Goal: Task Accomplishment & Management: Use online tool/utility

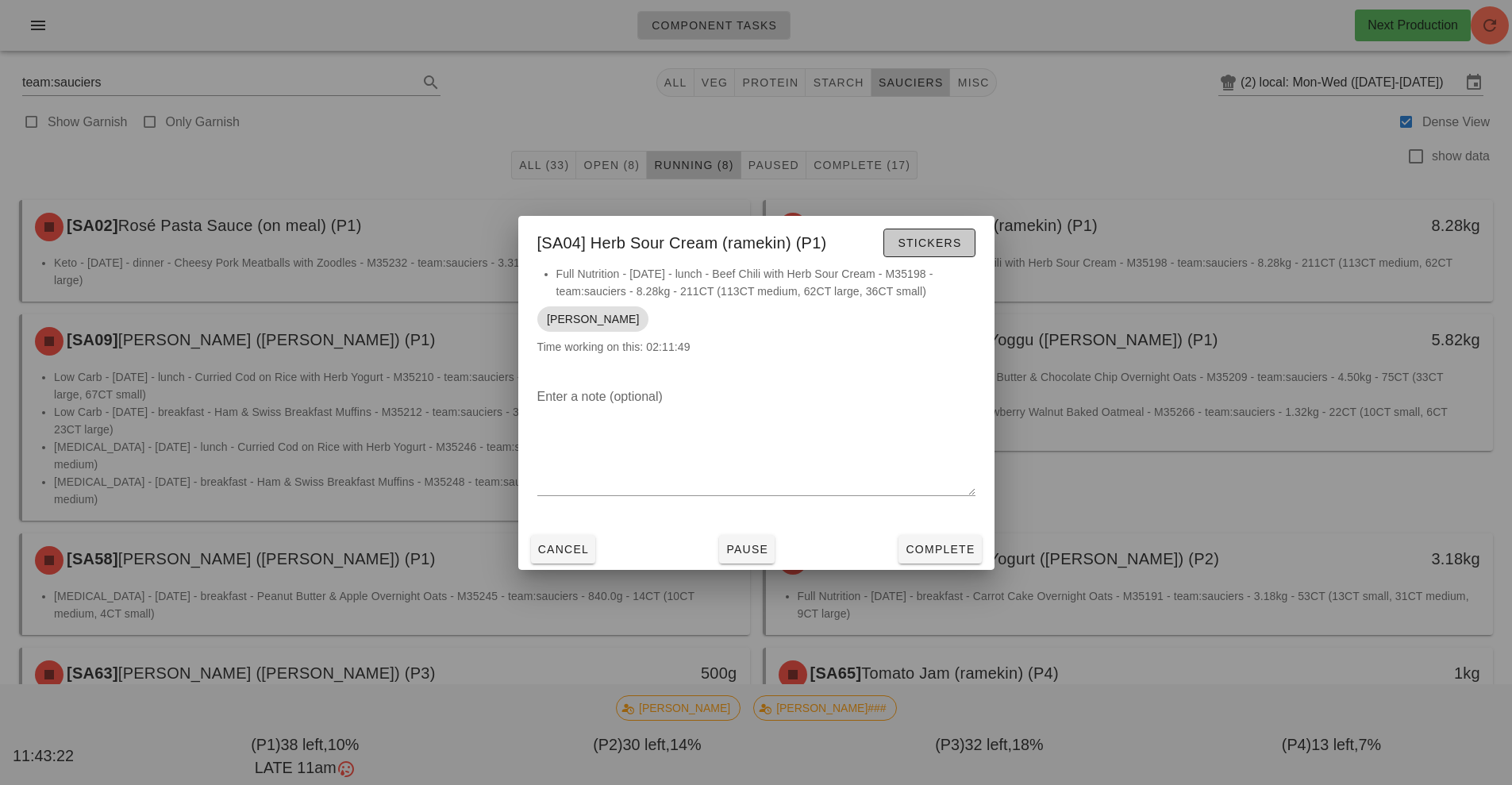
click at [938, 238] on span "Stickers" at bounding box center [929, 242] width 64 height 12
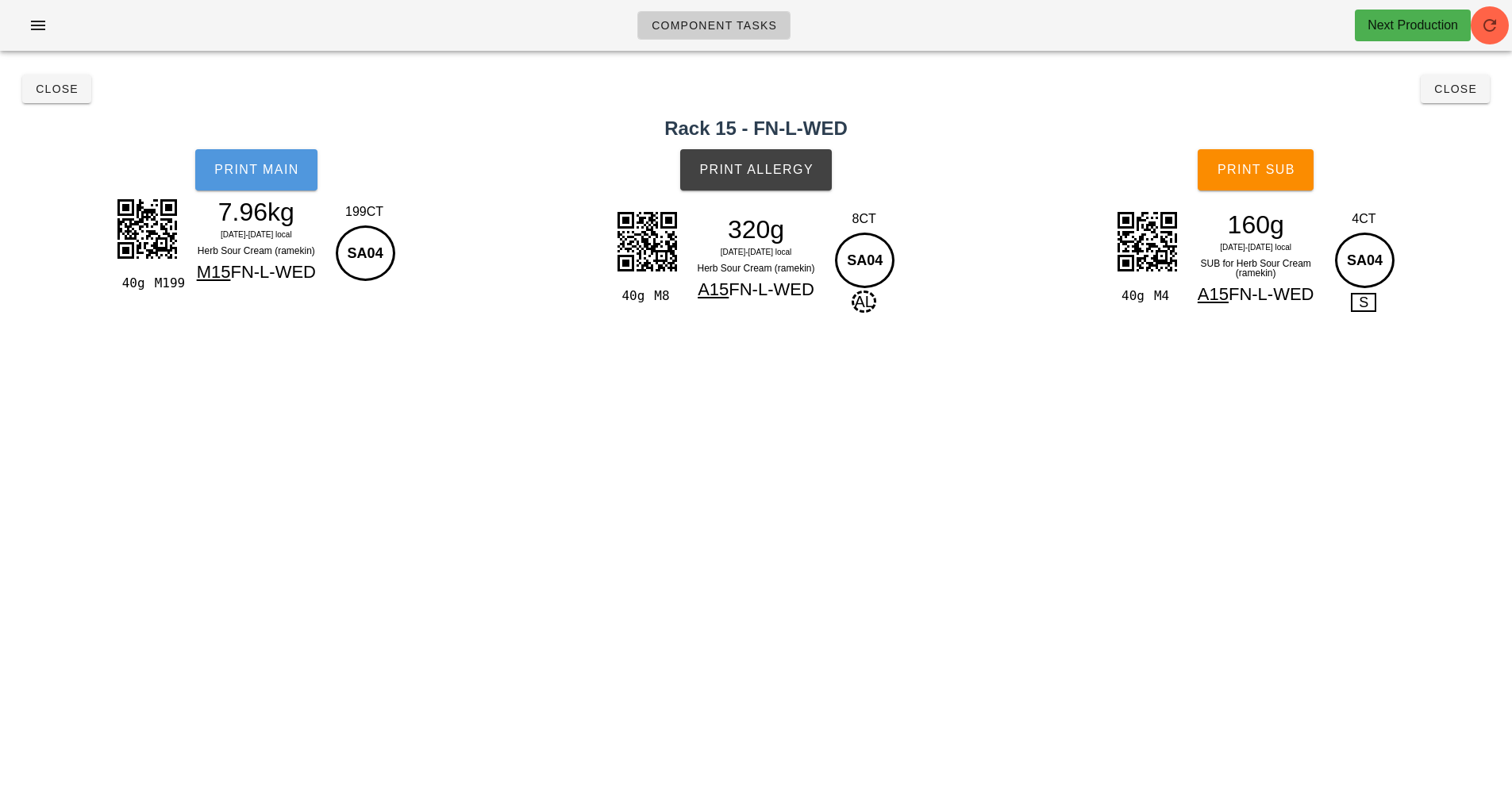
click at [249, 185] on button "Print Main" at bounding box center [256, 169] width 123 height 41
click at [743, 163] on span "Print Allergy" at bounding box center [756, 169] width 115 height 14
click at [1273, 169] on span "Print Sub" at bounding box center [1256, 169] width 79 height 14
click at [1448, 100] on button "Close" at bounding box center [1455, 89] width 69 height 29
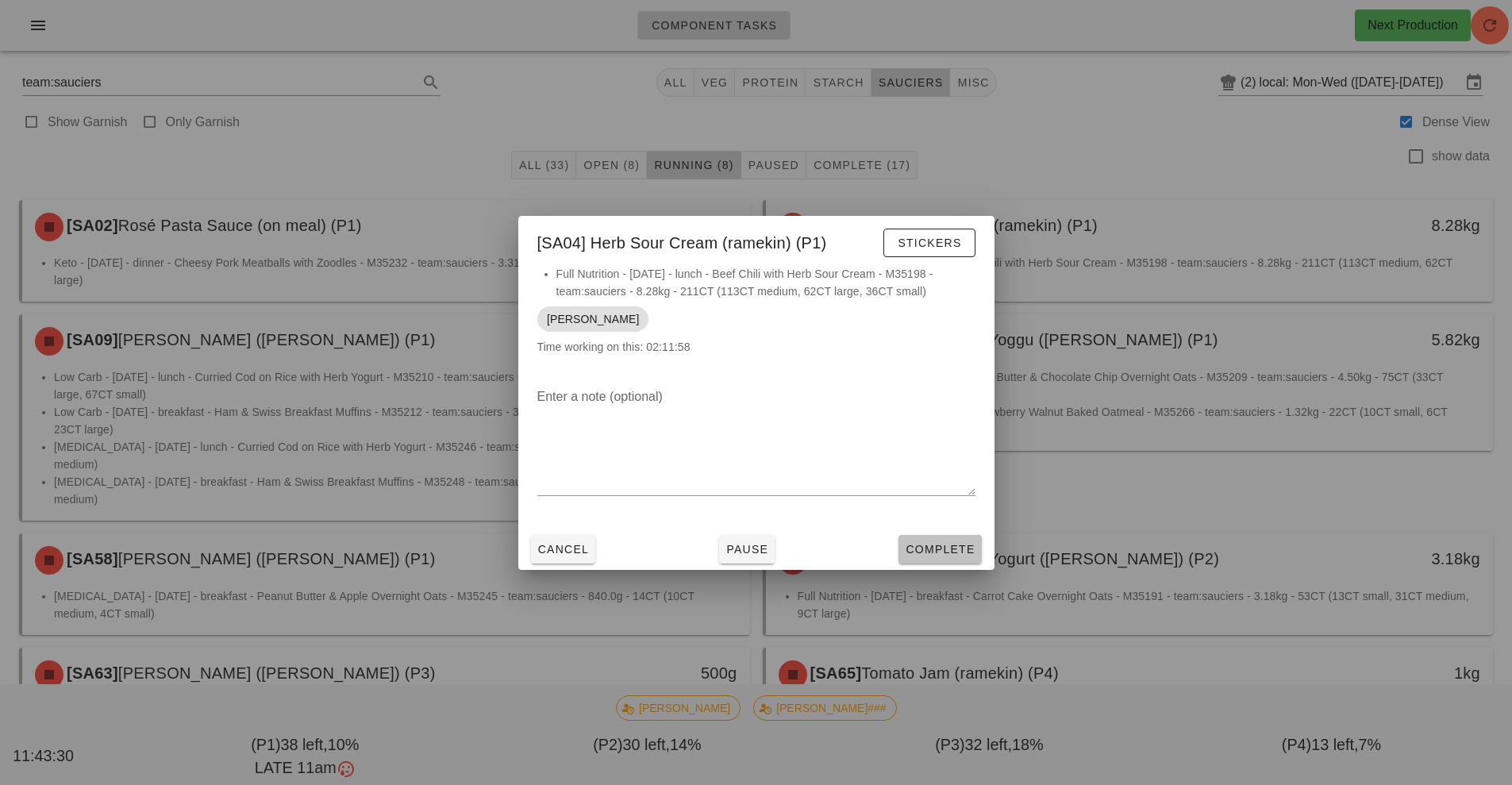
click at [946, 549] on span "Complete" at bounding box center [939, 548] width 70 height 12
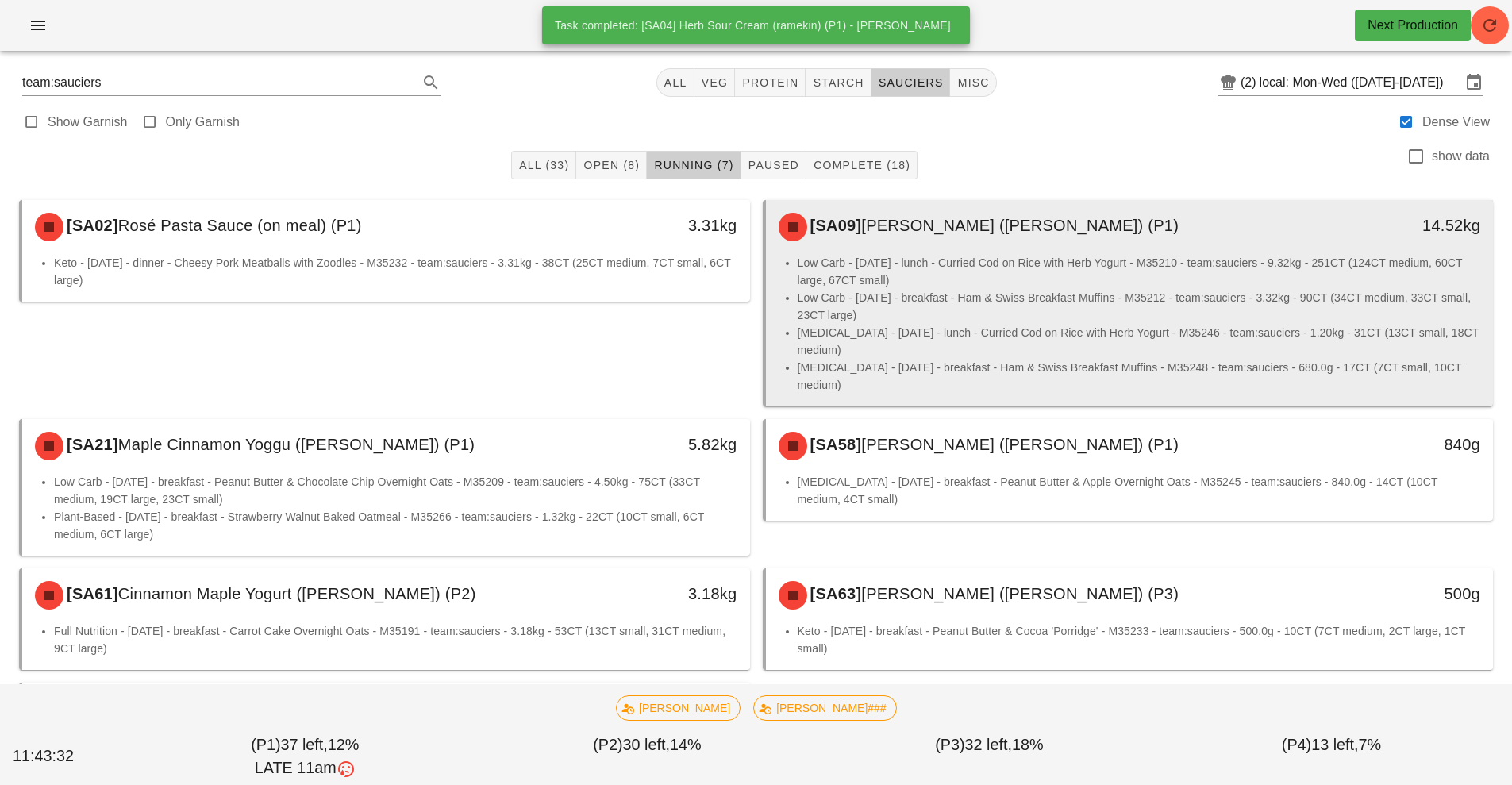
click at [1210, 370] on li "[MEDICAL_DATA] - [DATE] - breakfast - Ham & Swiss Breakfast Muffins - M35248 - …" at bounding box center [1139, 376] width 683 height 35
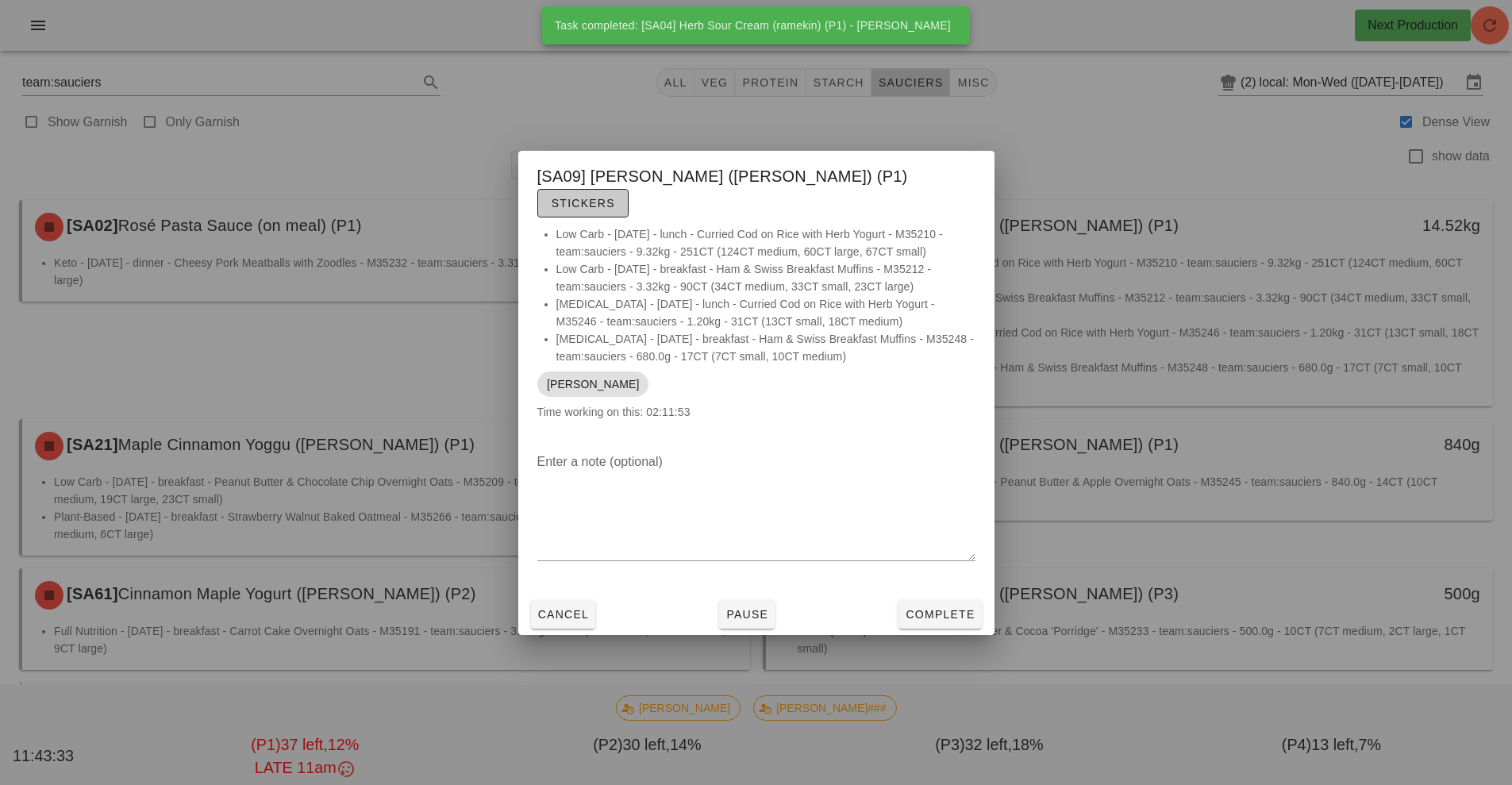
click at [615, 196] on span "Stickers" at bounding box center [583, 202] width 64 height 12
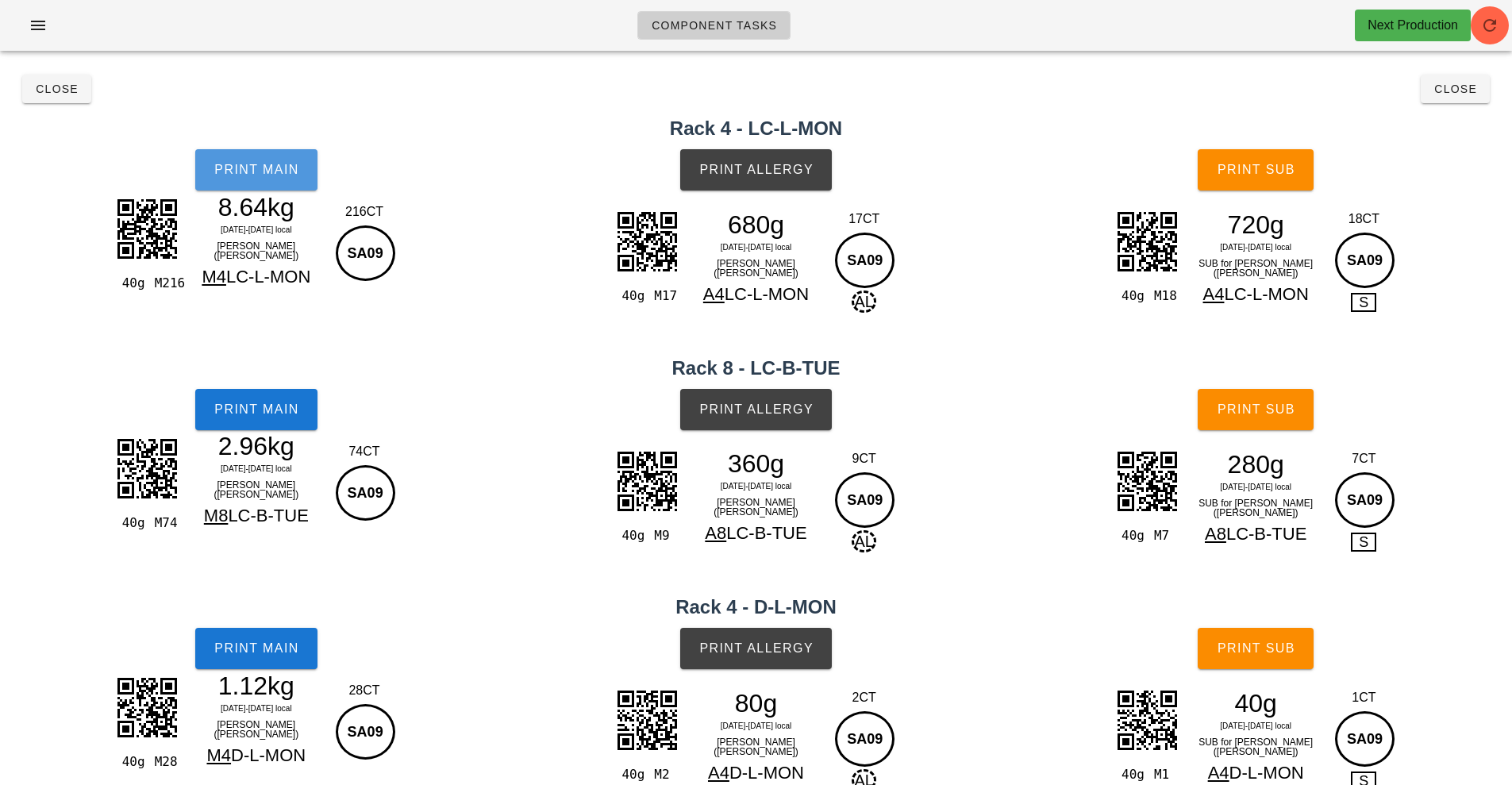
click at [254, 173] on span "Print Main" at bounding box center [257, 169] width 86 height 14
click at [257, 420] on button "Print Main" at bounding box center [256, 409] width 123 height 41
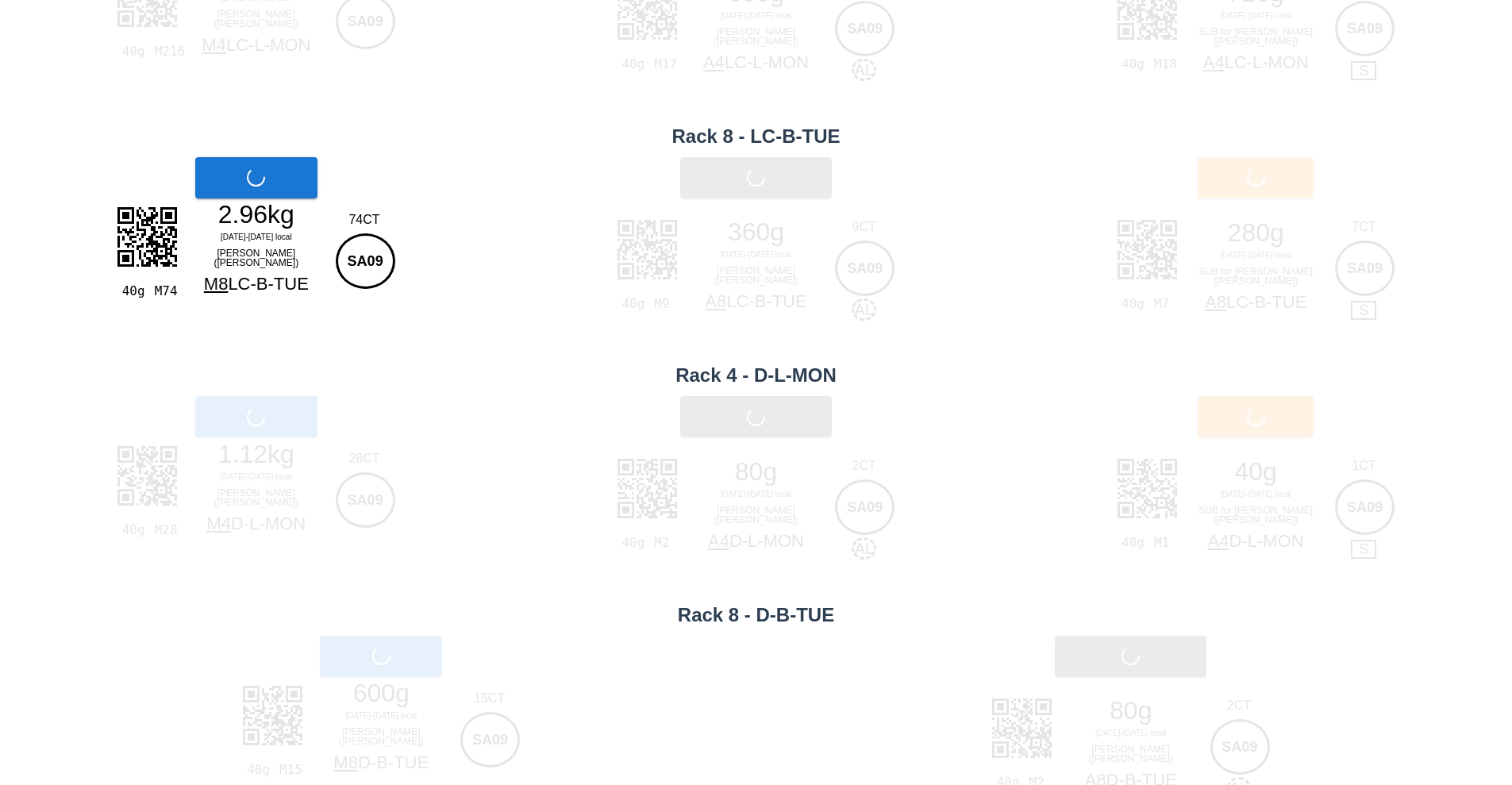
scroll to position [280, 0]
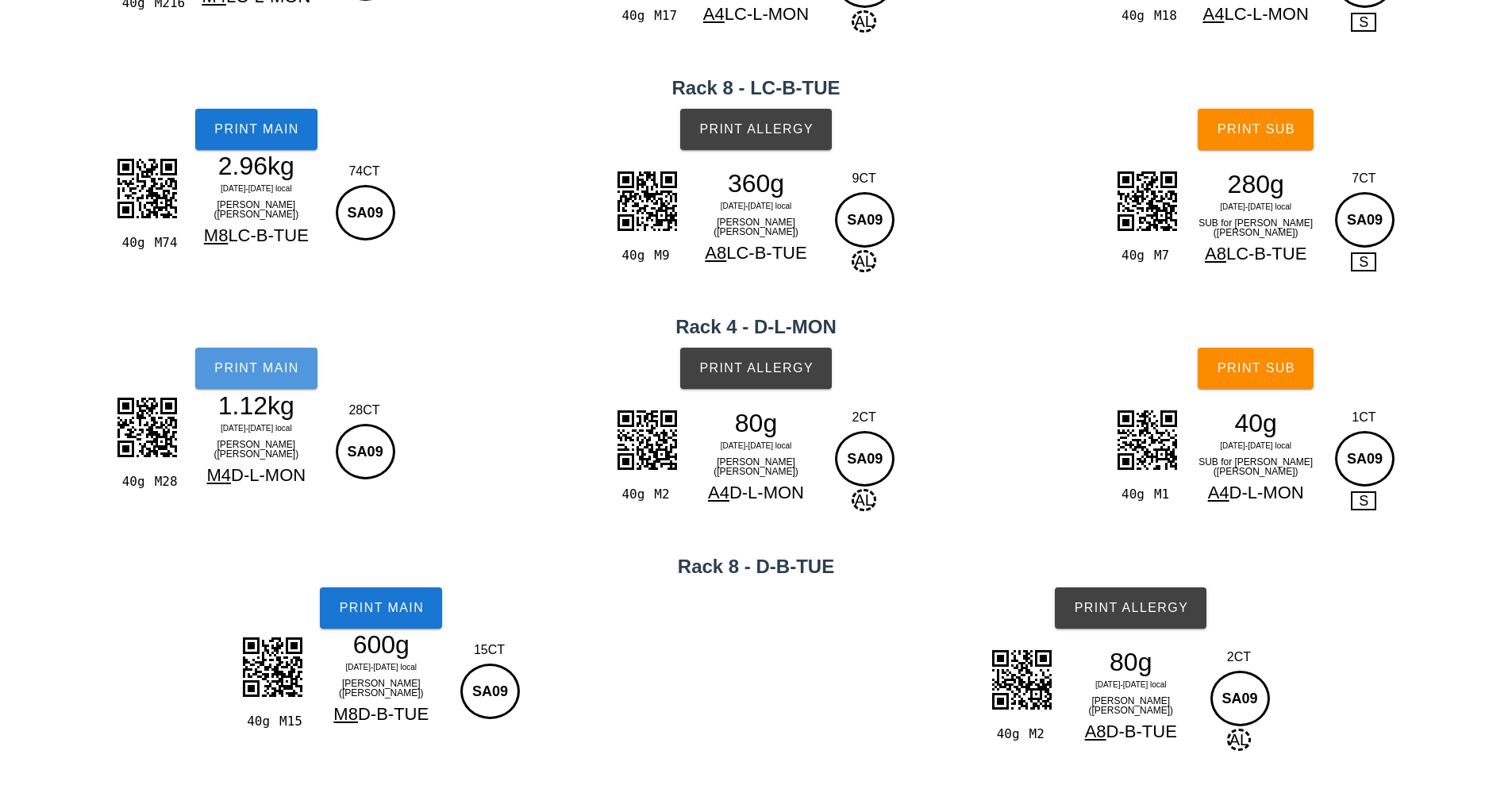
click at [291, 373] on span "Print Main" at bounding box center [257, 367] width 86 height 14
click at [402, 606] on span "Print Main" at bounding box center [381, 607] width 86 height 14
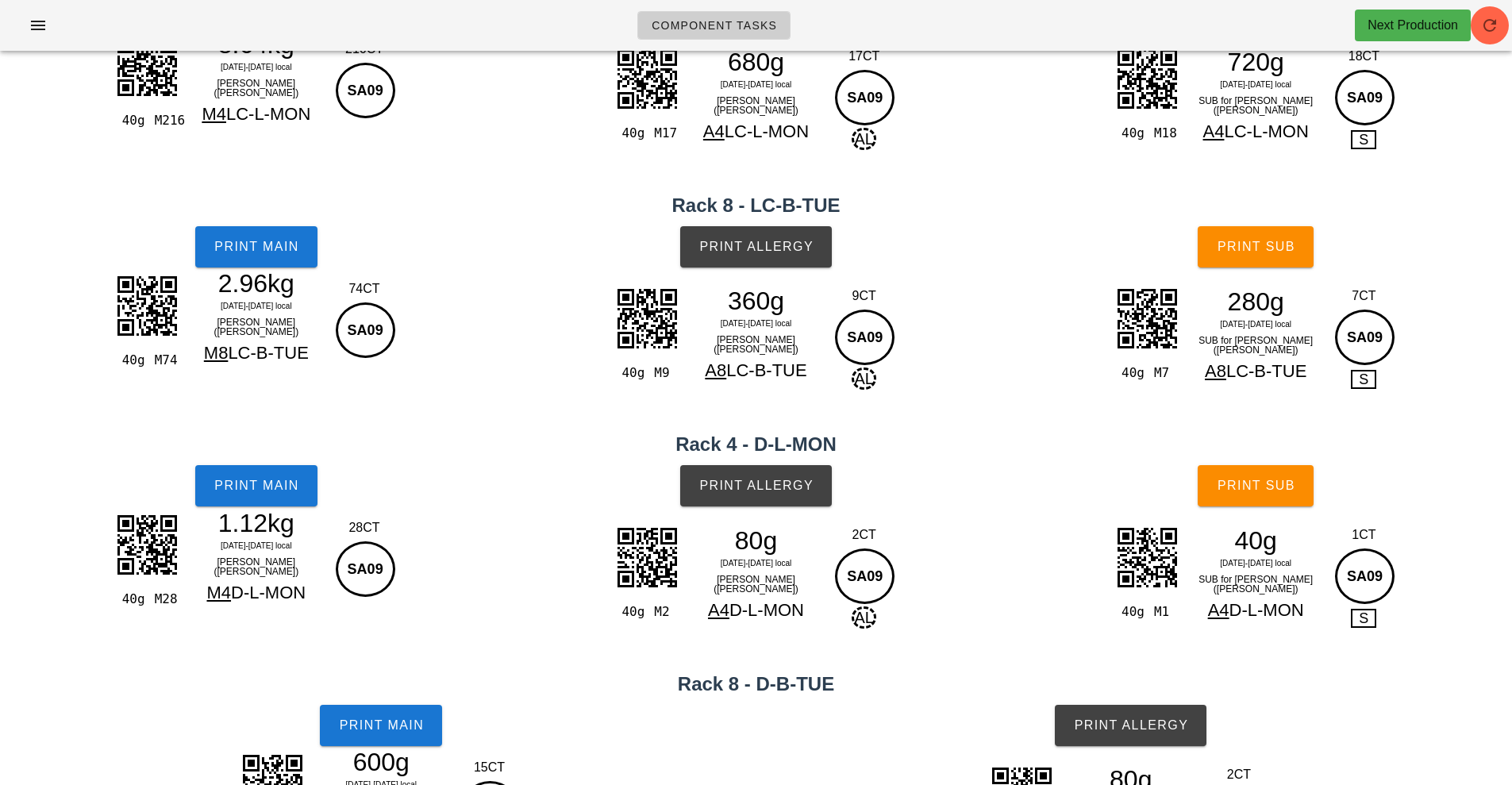
scroll to position [0, 0]
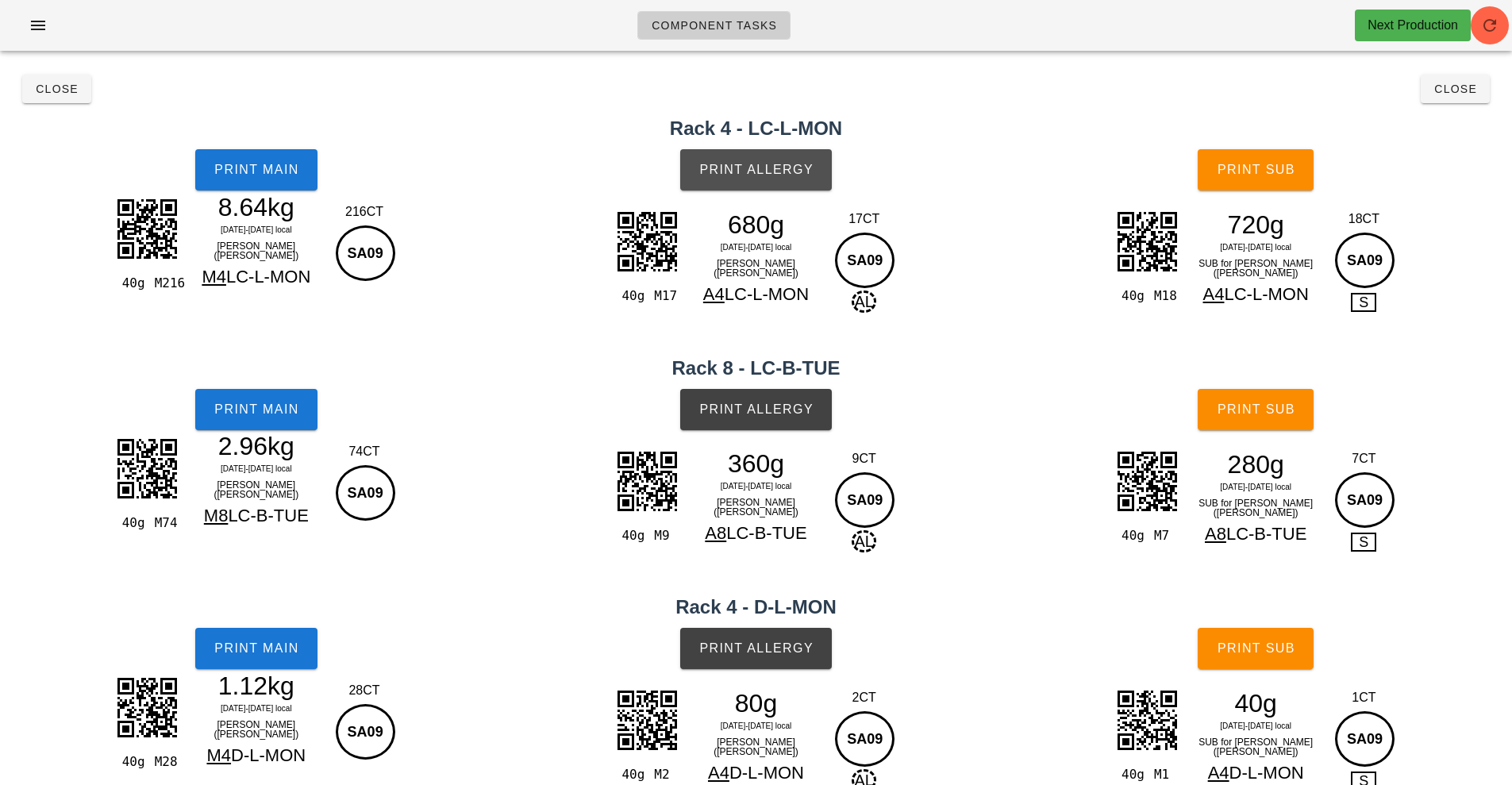
click at [797, 174] on span "Print Allergy" at bounding box center [756, 169] width 115 height 14
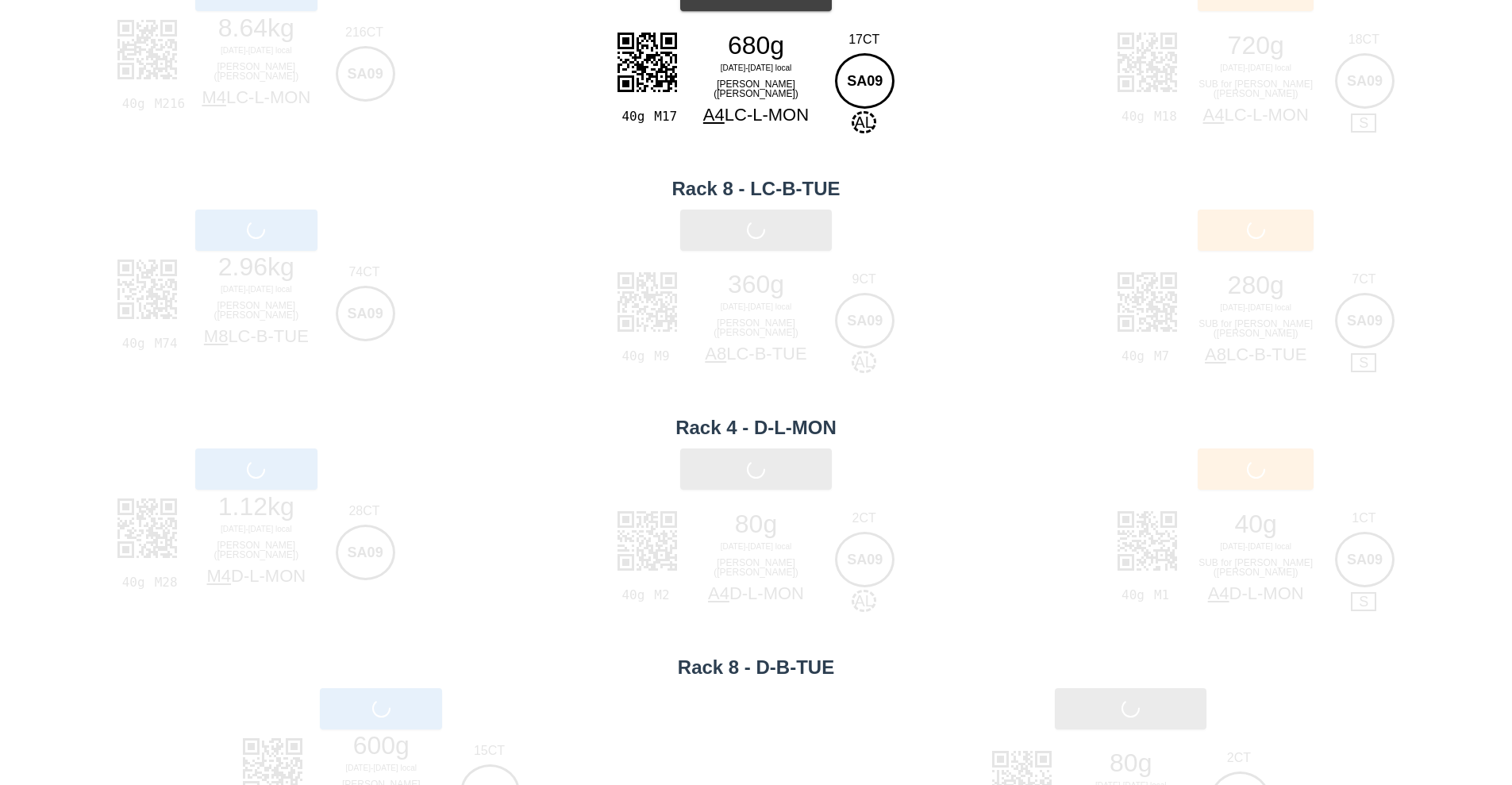
scroll to position [201, 0]
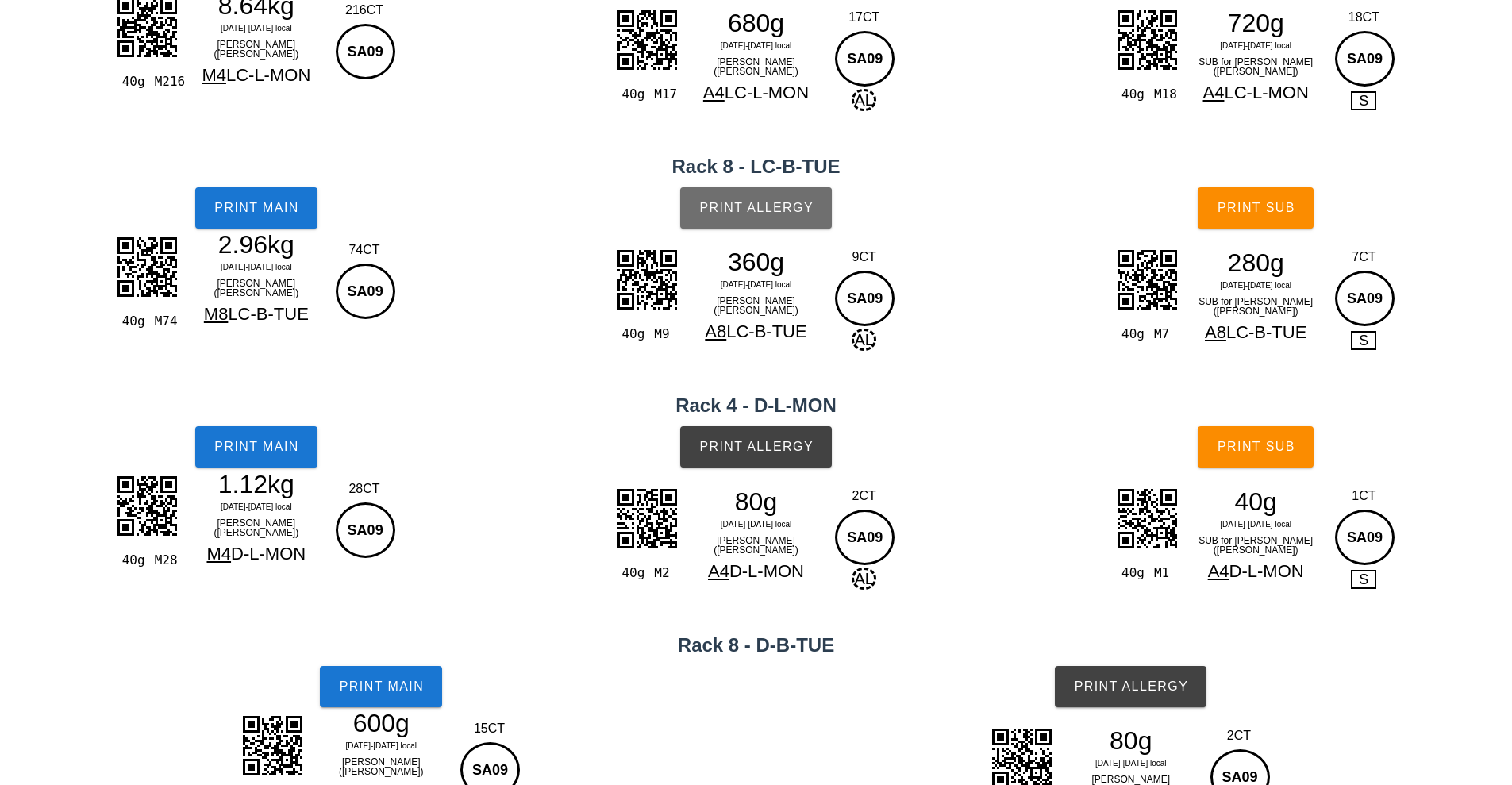
click at [807, 217] on button "Print Allergy" at bounding box center [756, 208] width 151 height 41
click at [783, 442] on span "Print Allergy" at bounding box center [756, 446] width 115 height 14
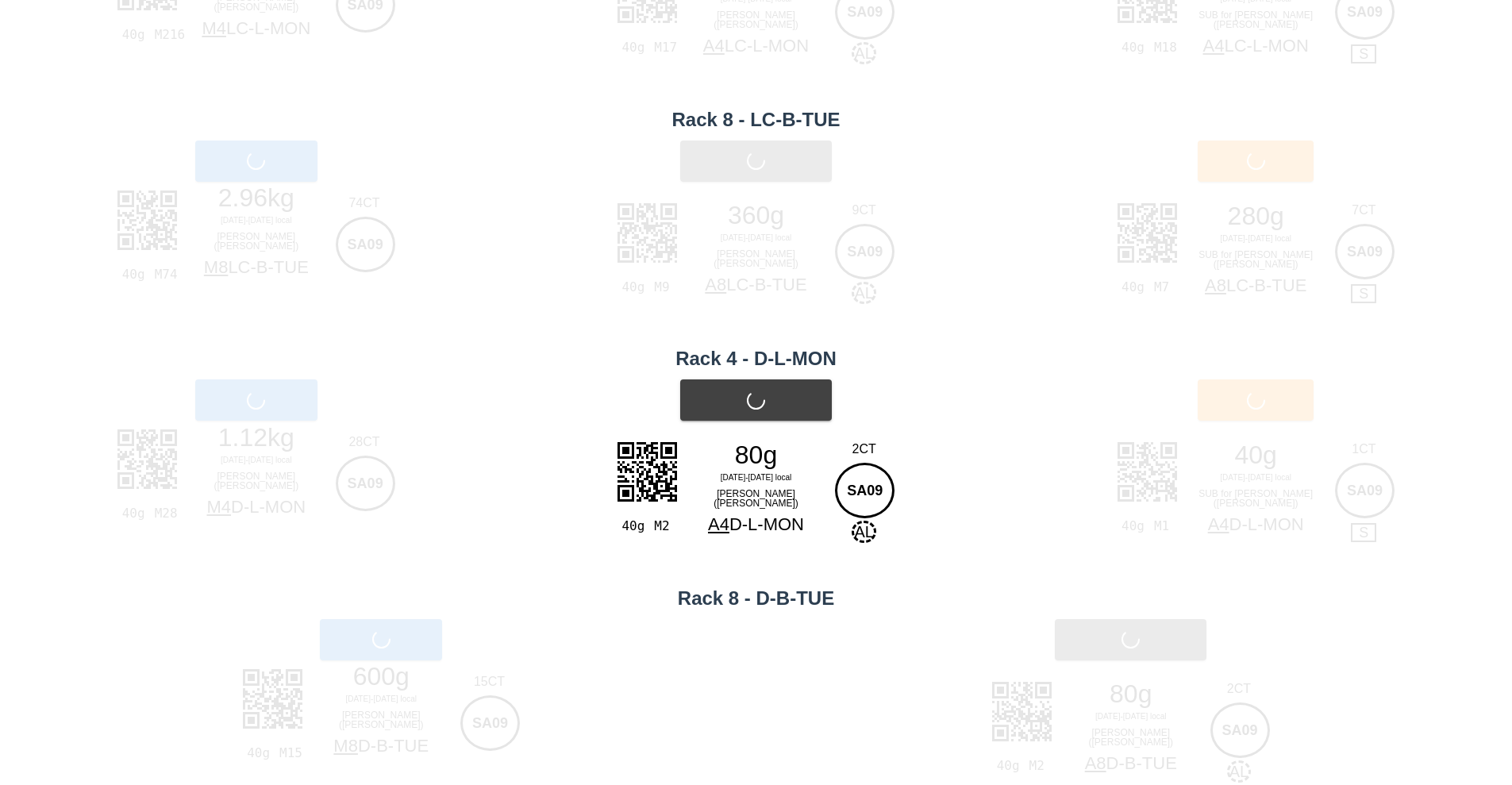
scroll to position [280, 0]
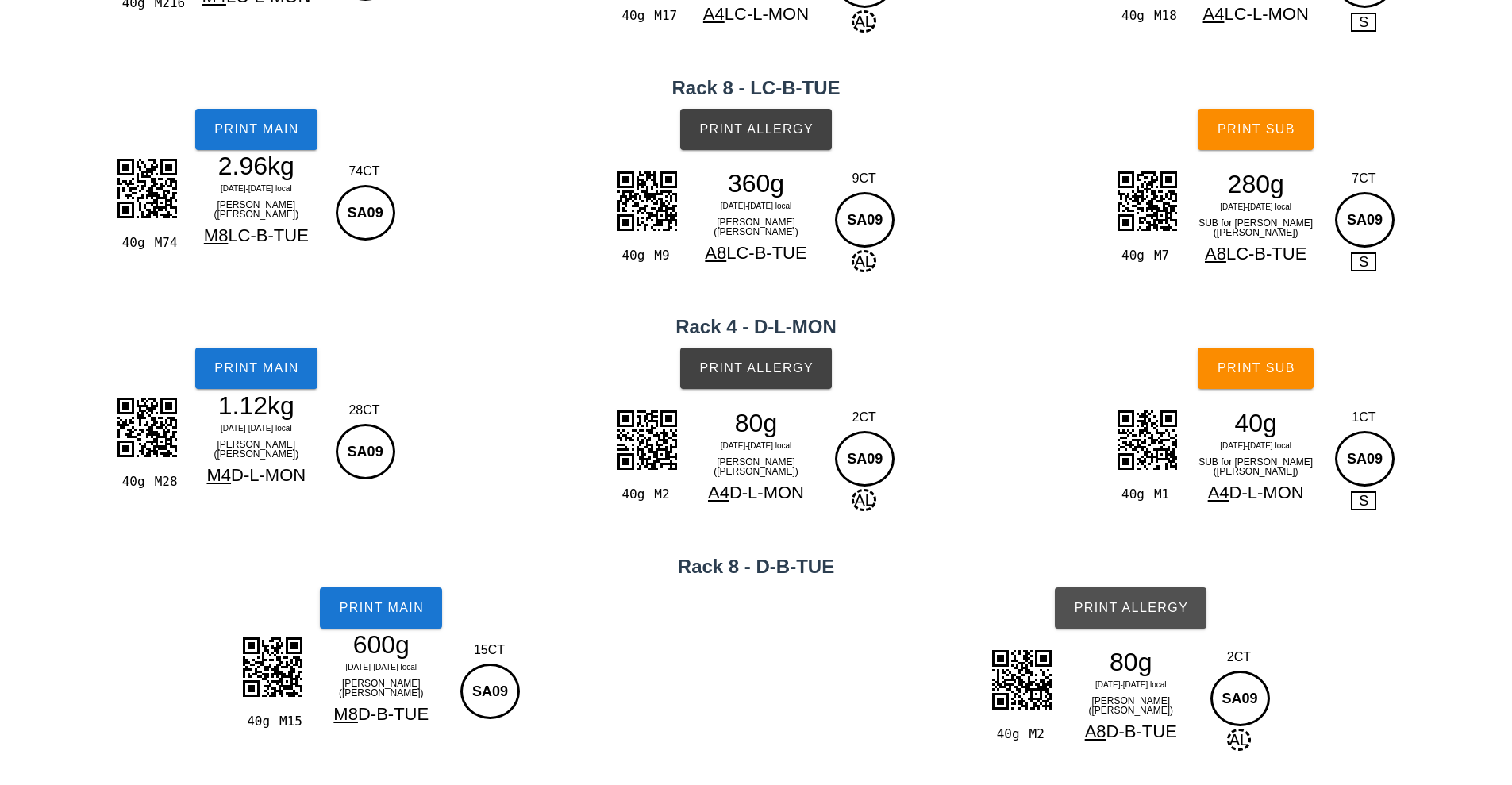
click at [1163, 608] on span "Print Allergy" at bounding box center [1131, 607] width 115 height 14
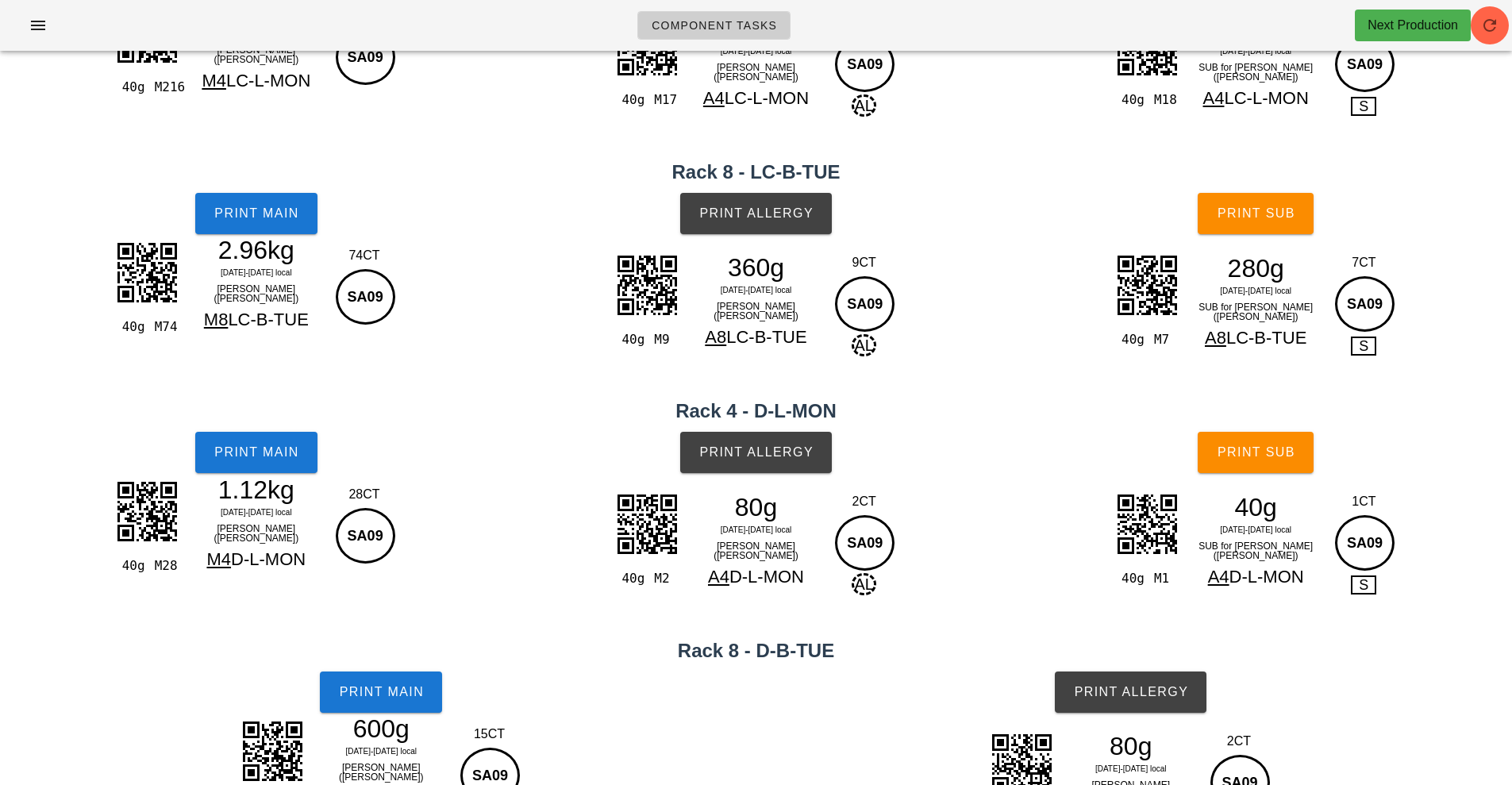
scroll to position [78, 0]
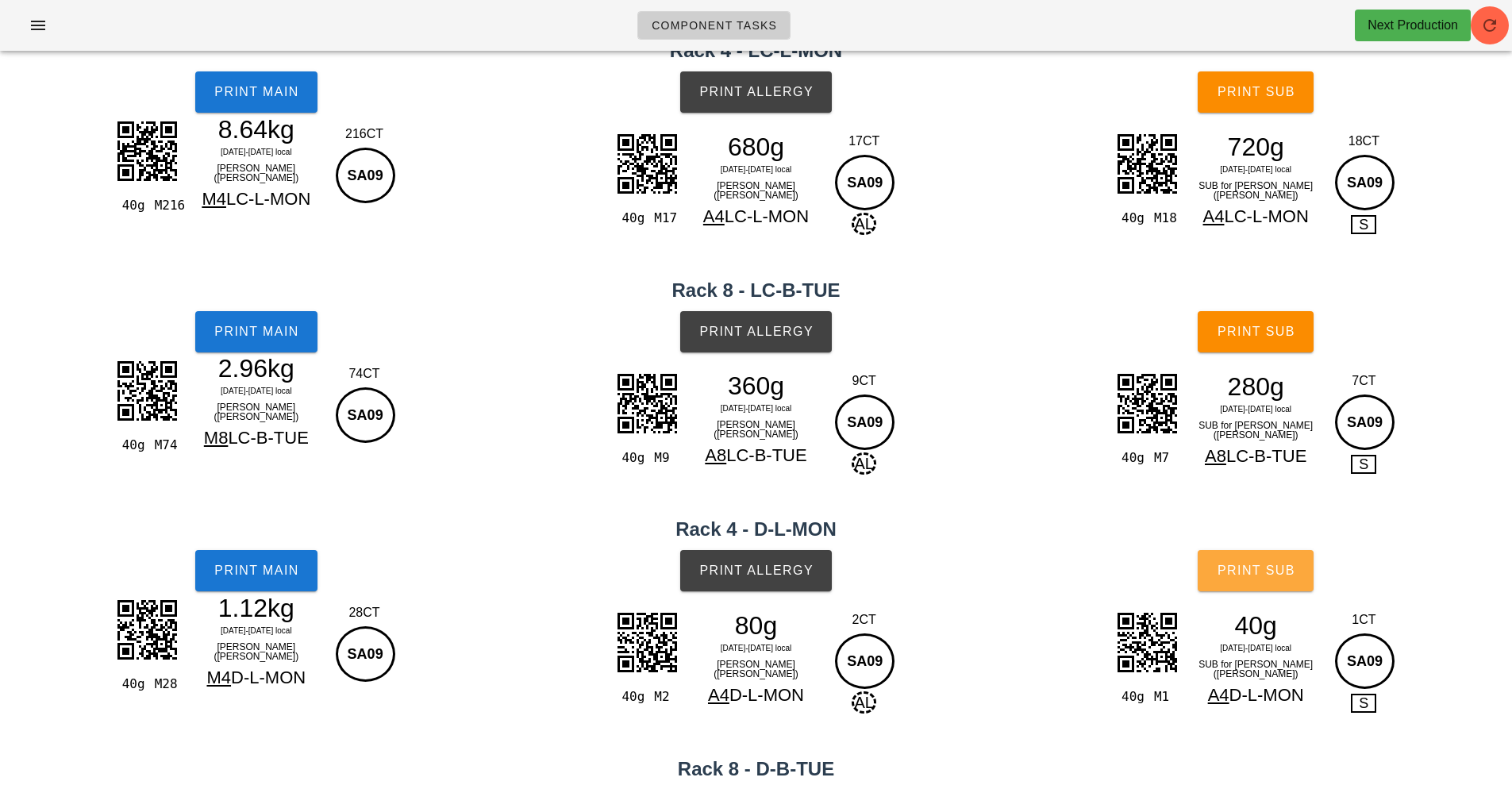
click at [1267, 566] on span "Print Sub" at bounding box center [1256, 570] width 79 height 14
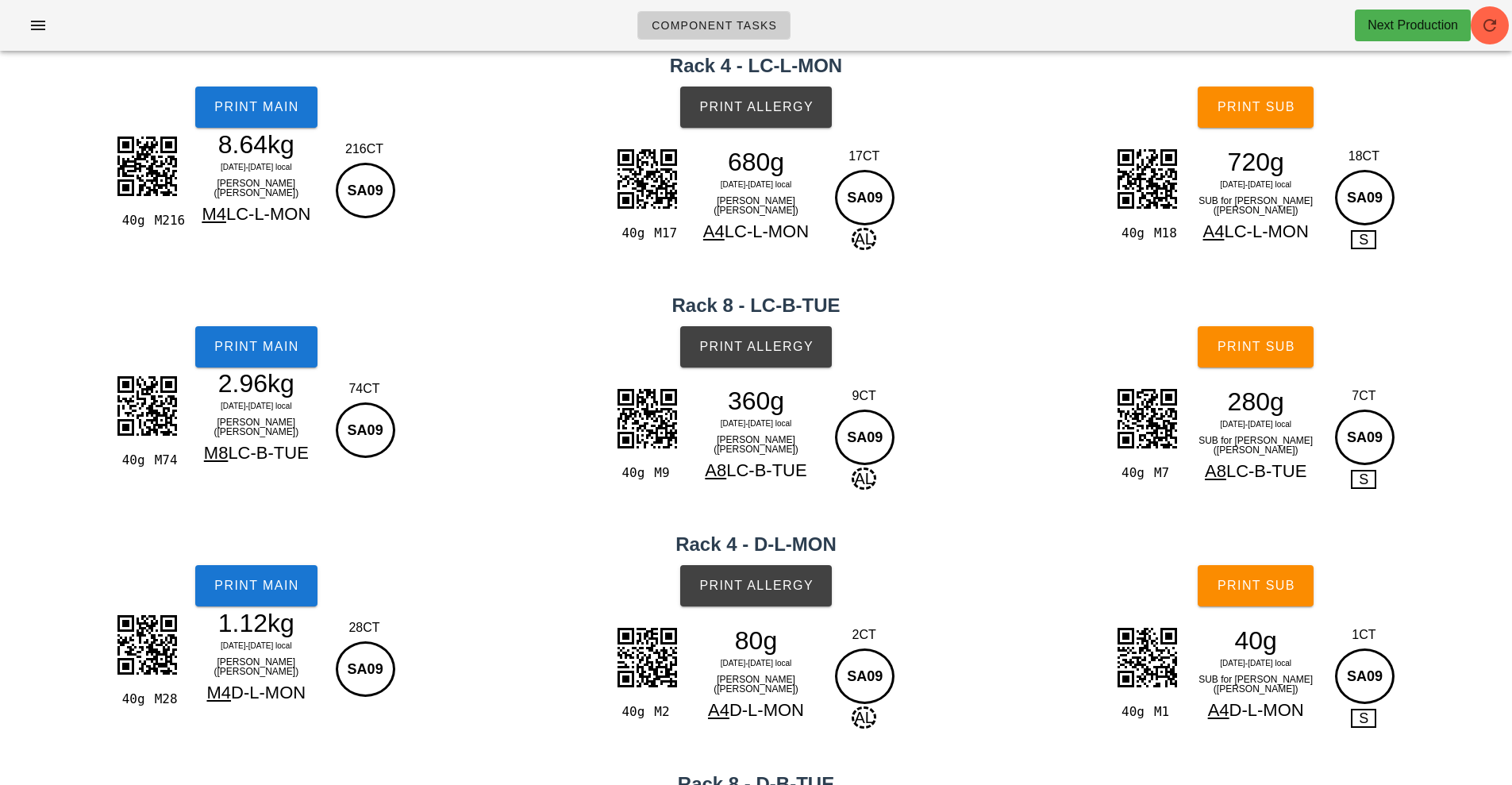
scroll to position [0, 0]
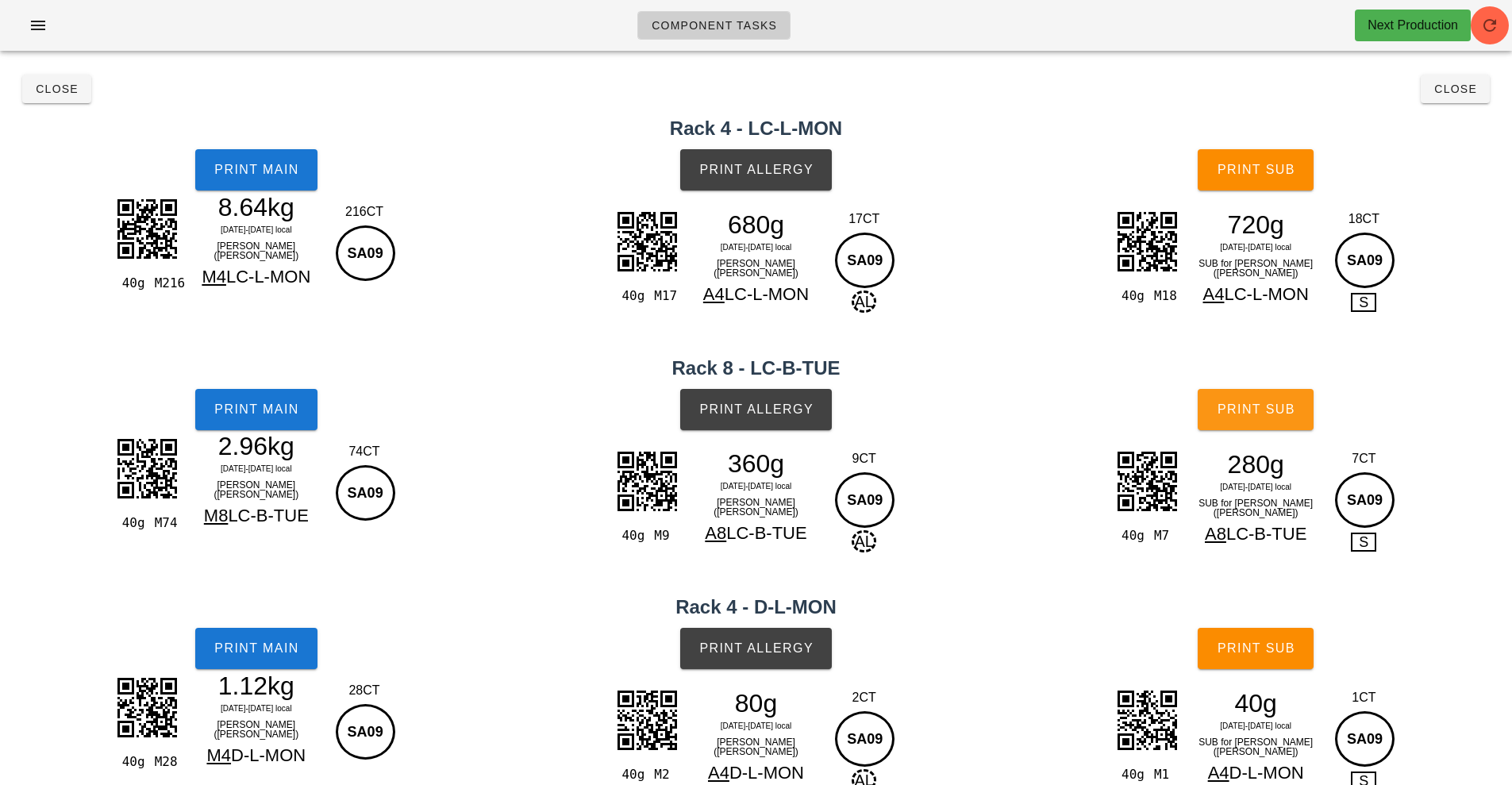
click at [1261, 411] on span "Print Sub" at bounding box center [1256, 409] width 79 height 14
click at [1265, 166] on span "Print Sub" at bounding box center [1256, 169] width 79 height 14
click at [1453, 100] on button "Close" at bounding box center [1455, 89] width 69 height 29
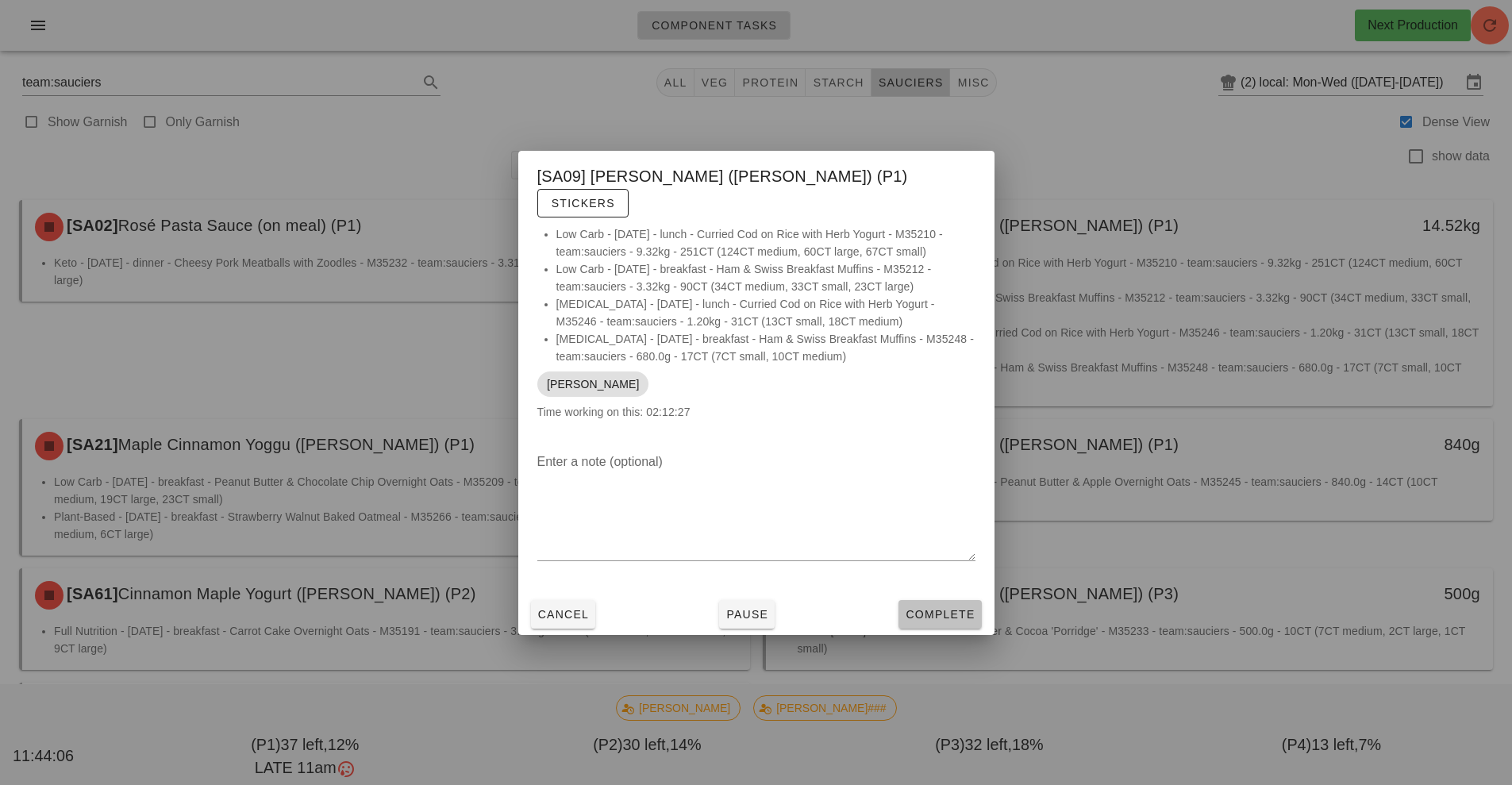
click at [942, 607] on span "Complete" at bounding box center [939, 613] width 70 height 12
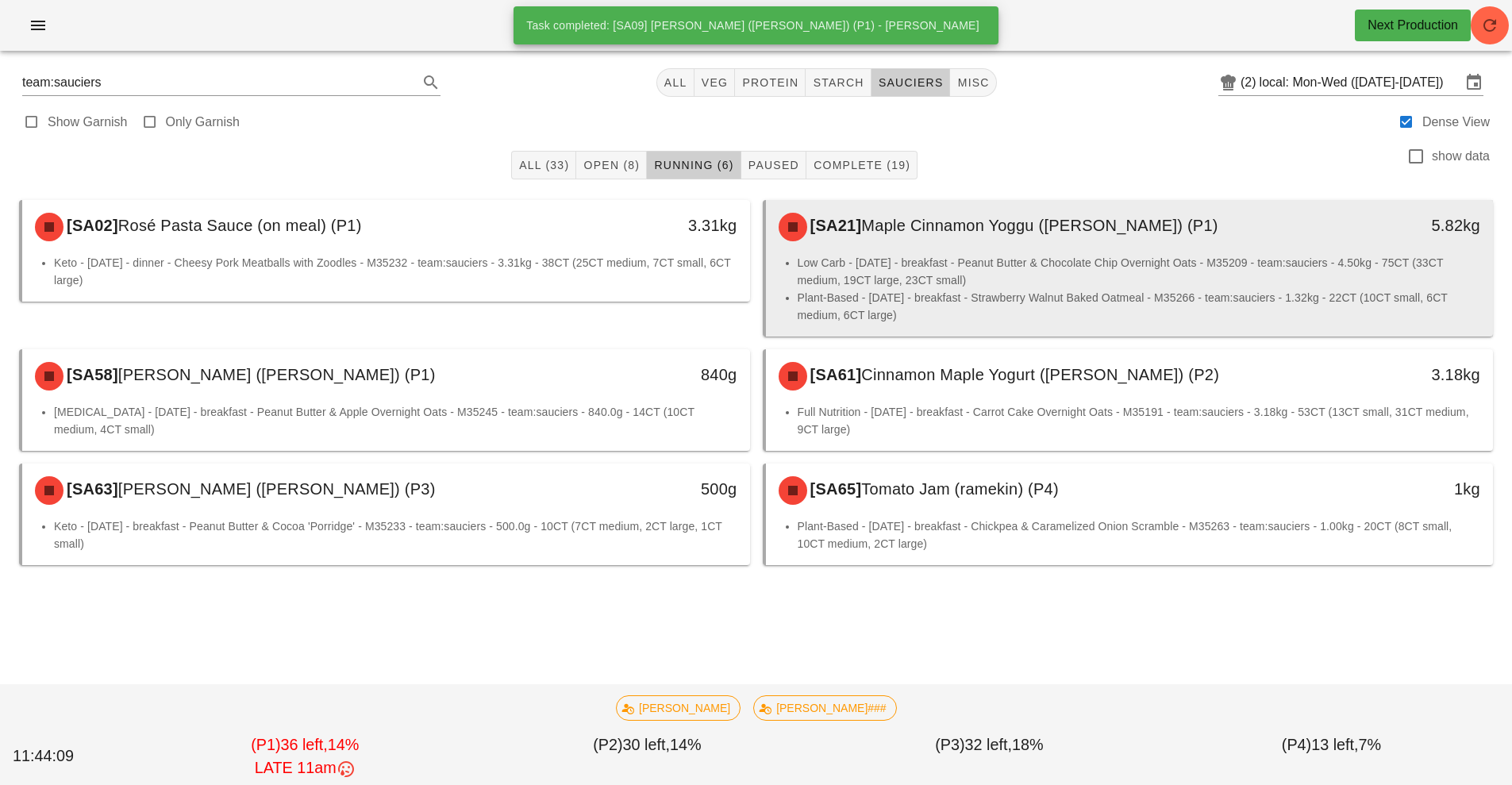
click at [1089, 224] on span "Maple Cinnamon Yoggu ([PERSON_NAME]) (P1)" at bounding box center [1038, 225] width 356 height 17
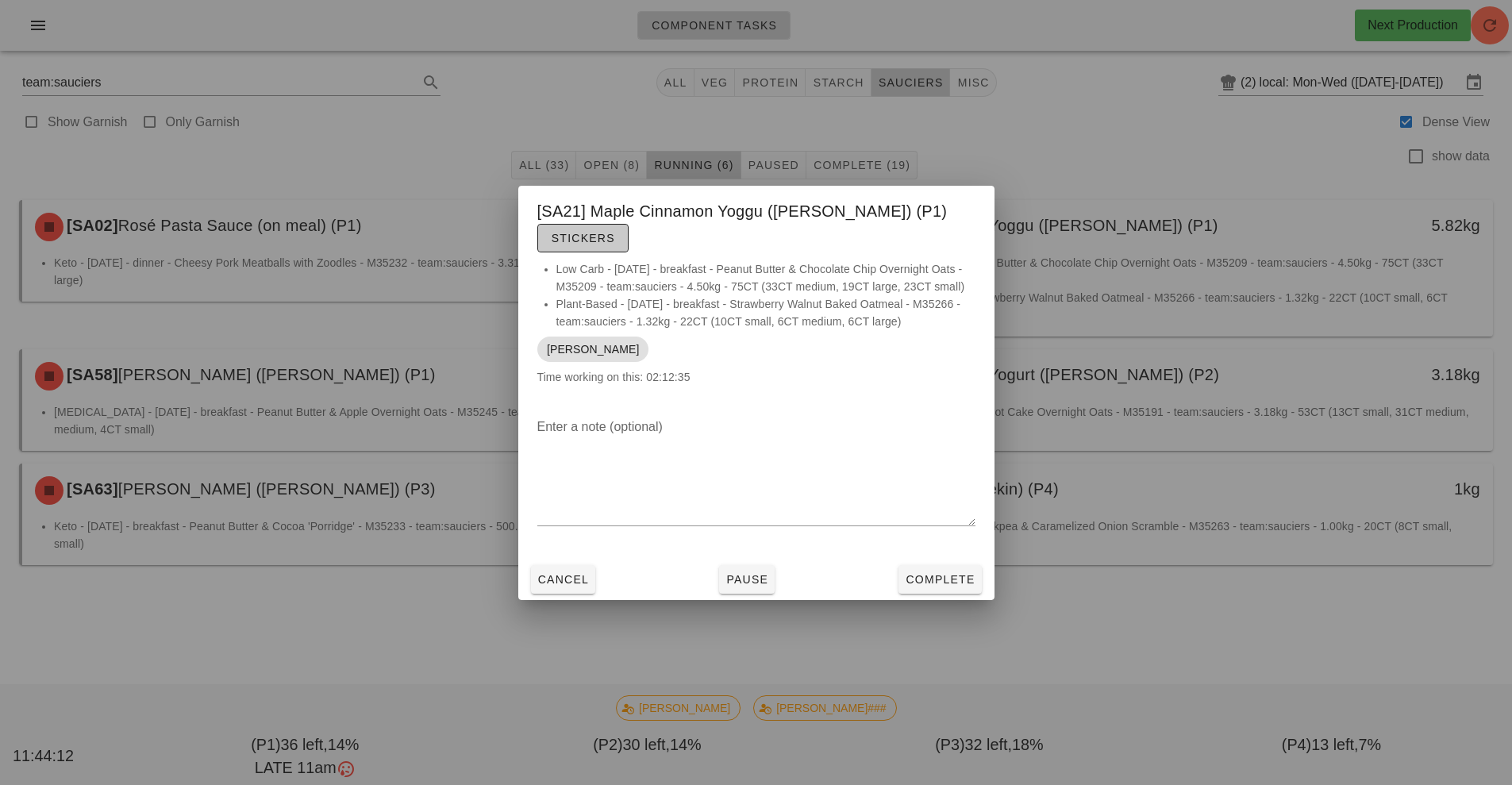
click at [629, 224] on button "Stickers" at bounding box center [583, 238] width 91 height 29
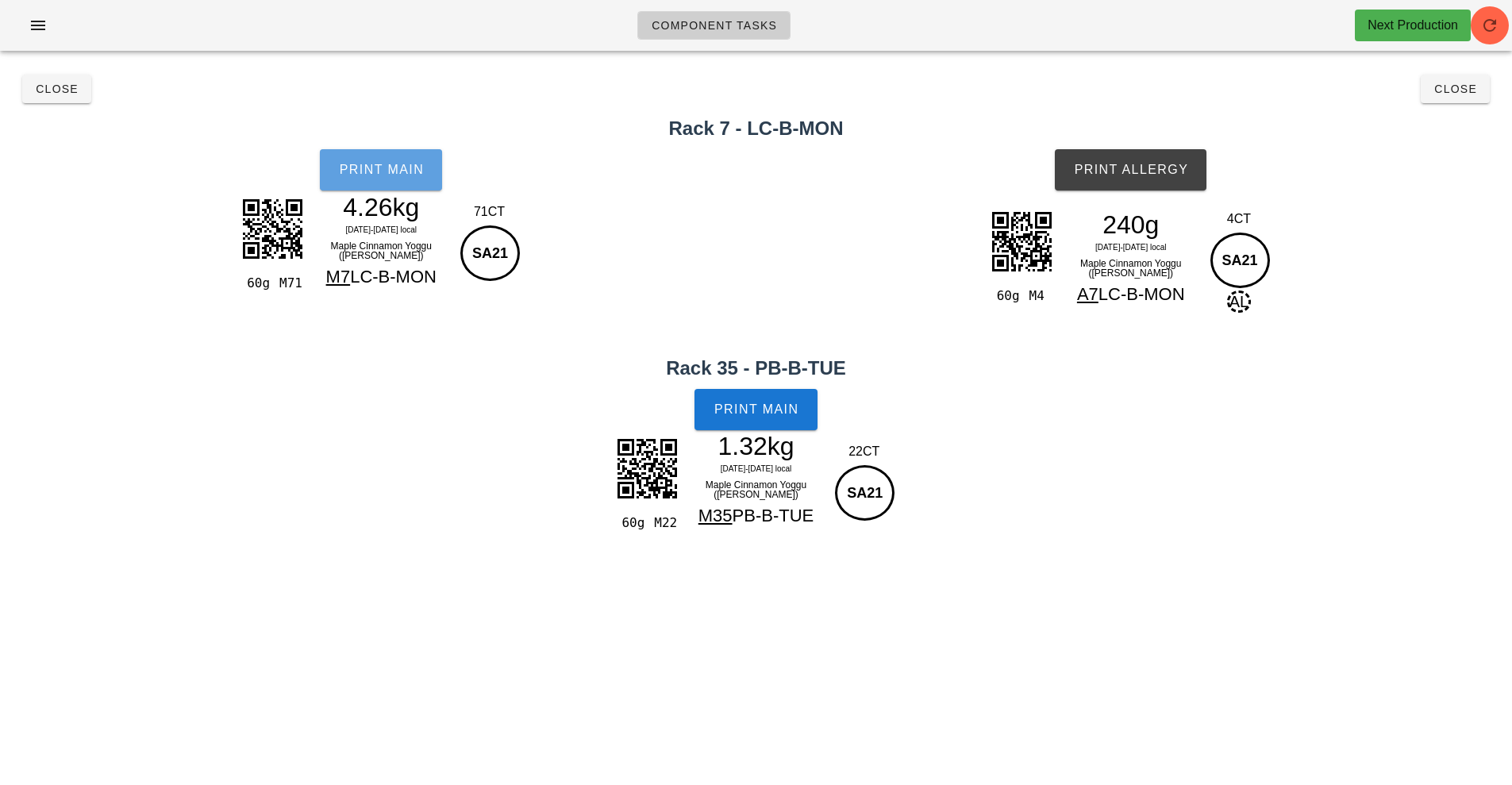
click at [372, 164] on span "Print Main" at bounding box center [381, 169] width 86 height 14
click at [767, 423] on button "Print Main" at bounding box center [756, 409] width 123 height 41
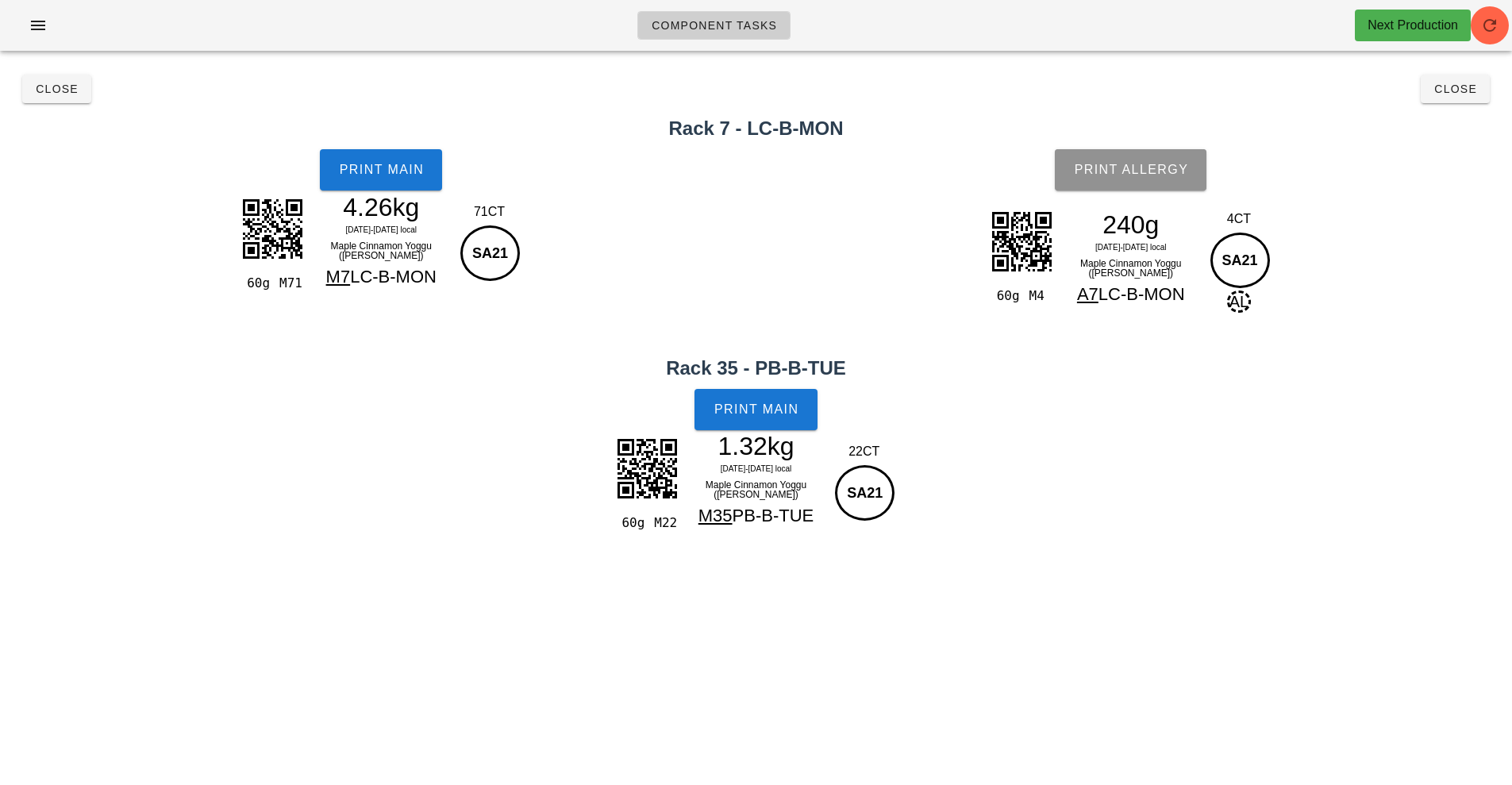
click at [1126, 165] on span "Print Allergy" at bounding box center [1131, 169] width 115 height 14
click at [1468, 97] on button "Close" at bounding box center [1455, 89] width 69 height 29
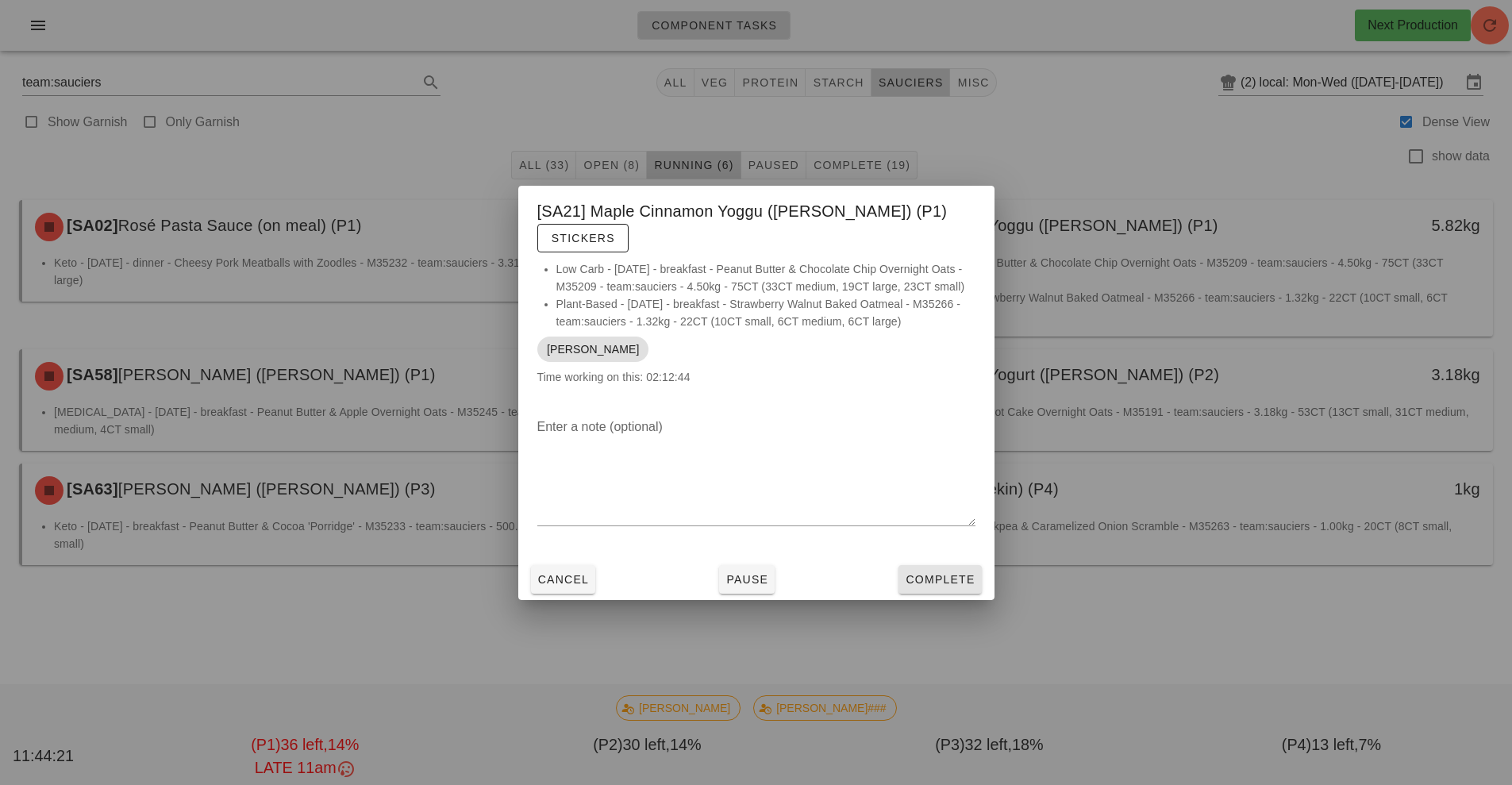
click at [951, 573] on span "Complete" at bounding box center [939, 579] width 70 height 12
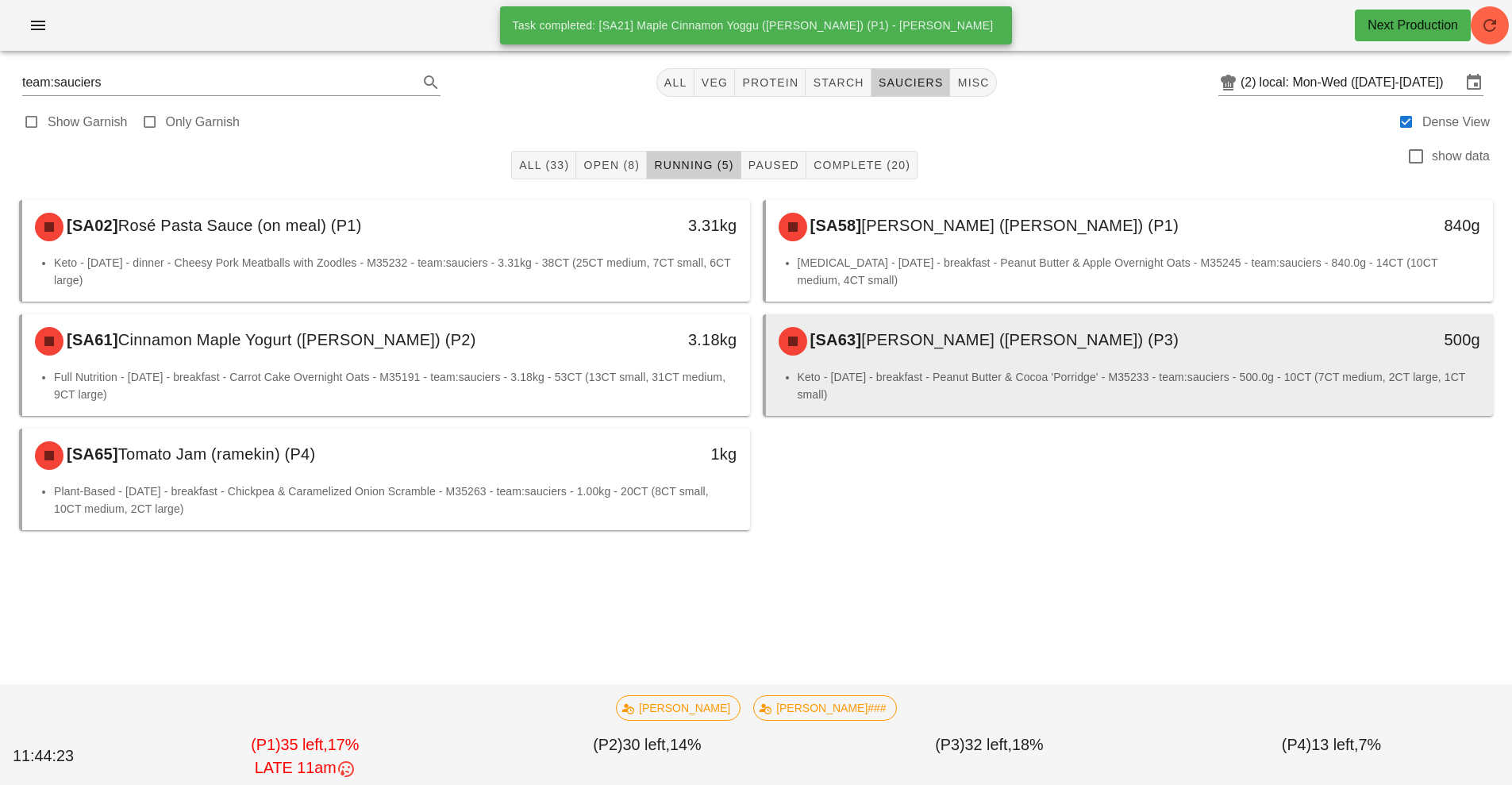
click at [1049, 384] on li "Keto - [DATE] - breakfast - Peanut Butter & Cocoa 'Porridge' - M35233 - team:sa…" at bounding box center [1139, 386] width 683 height 35
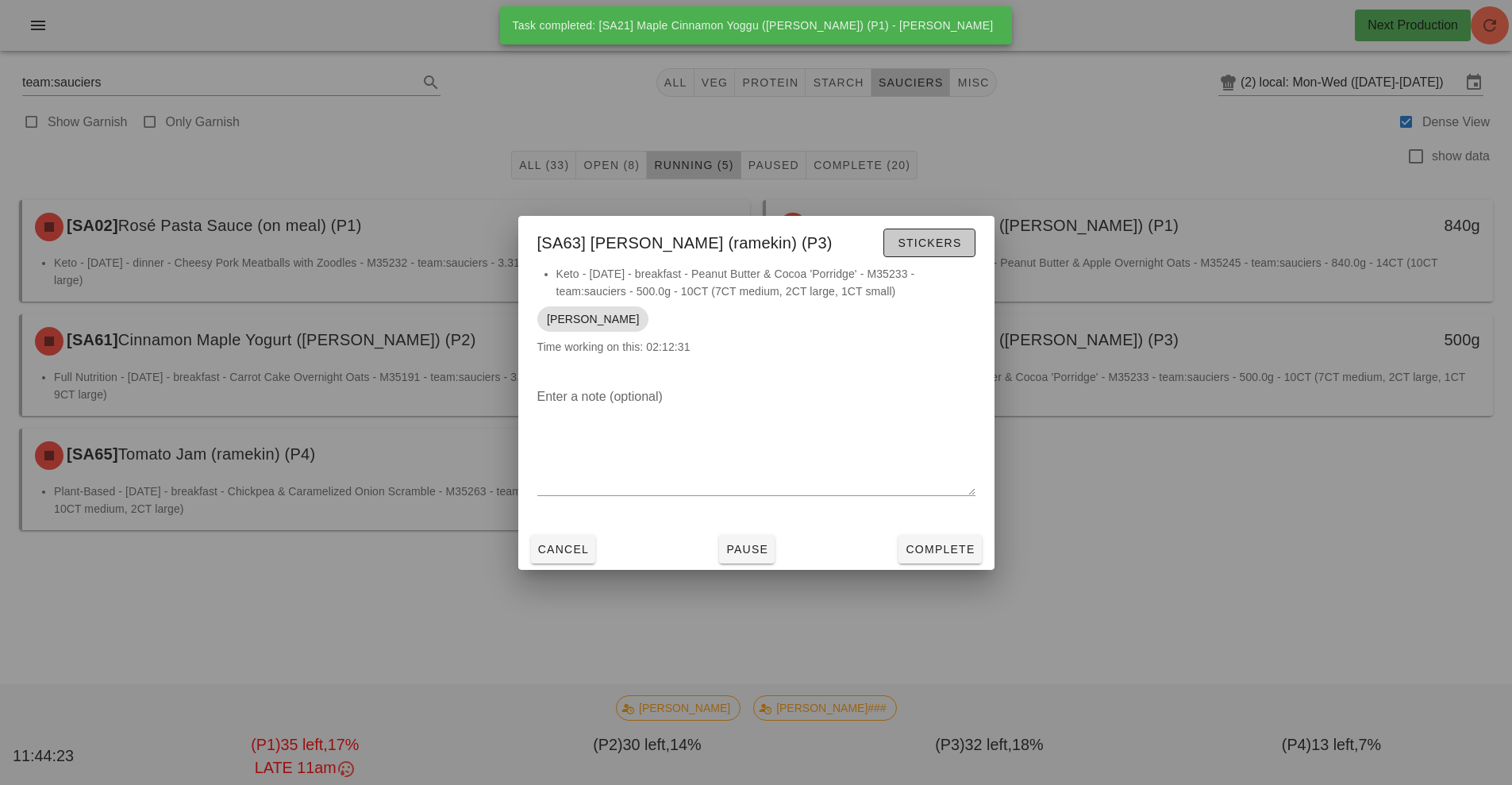
click at [916, 247] on span "Stickers" at bounding box center [929, 242] width 64 height 12
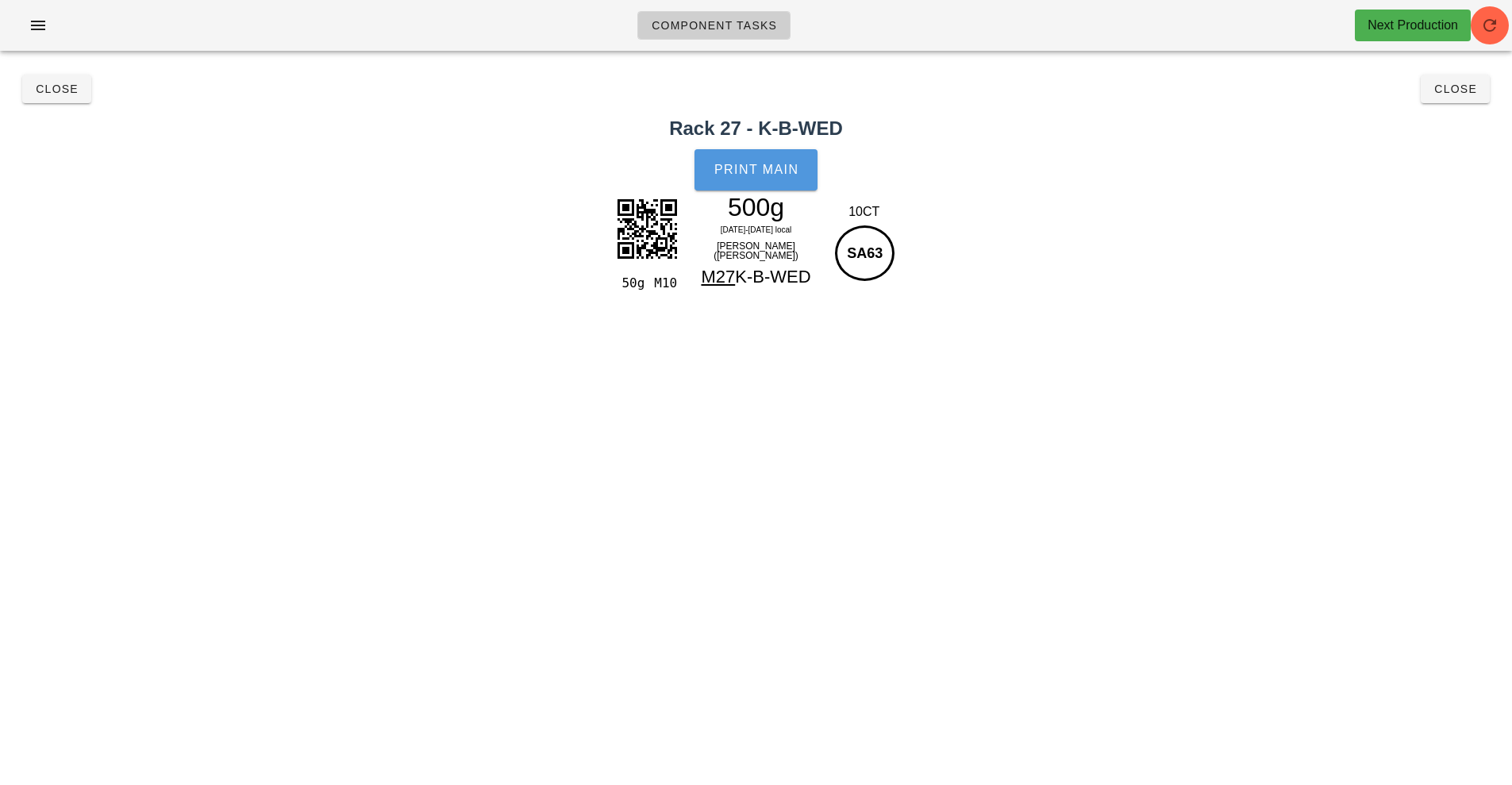
click at [776, 150] on button "Print Main" at bounding box center [756, 169] width 123 height 41
click at [1452, 92] on span "Close" at bounding box center [1454, 88] width 44 height 12
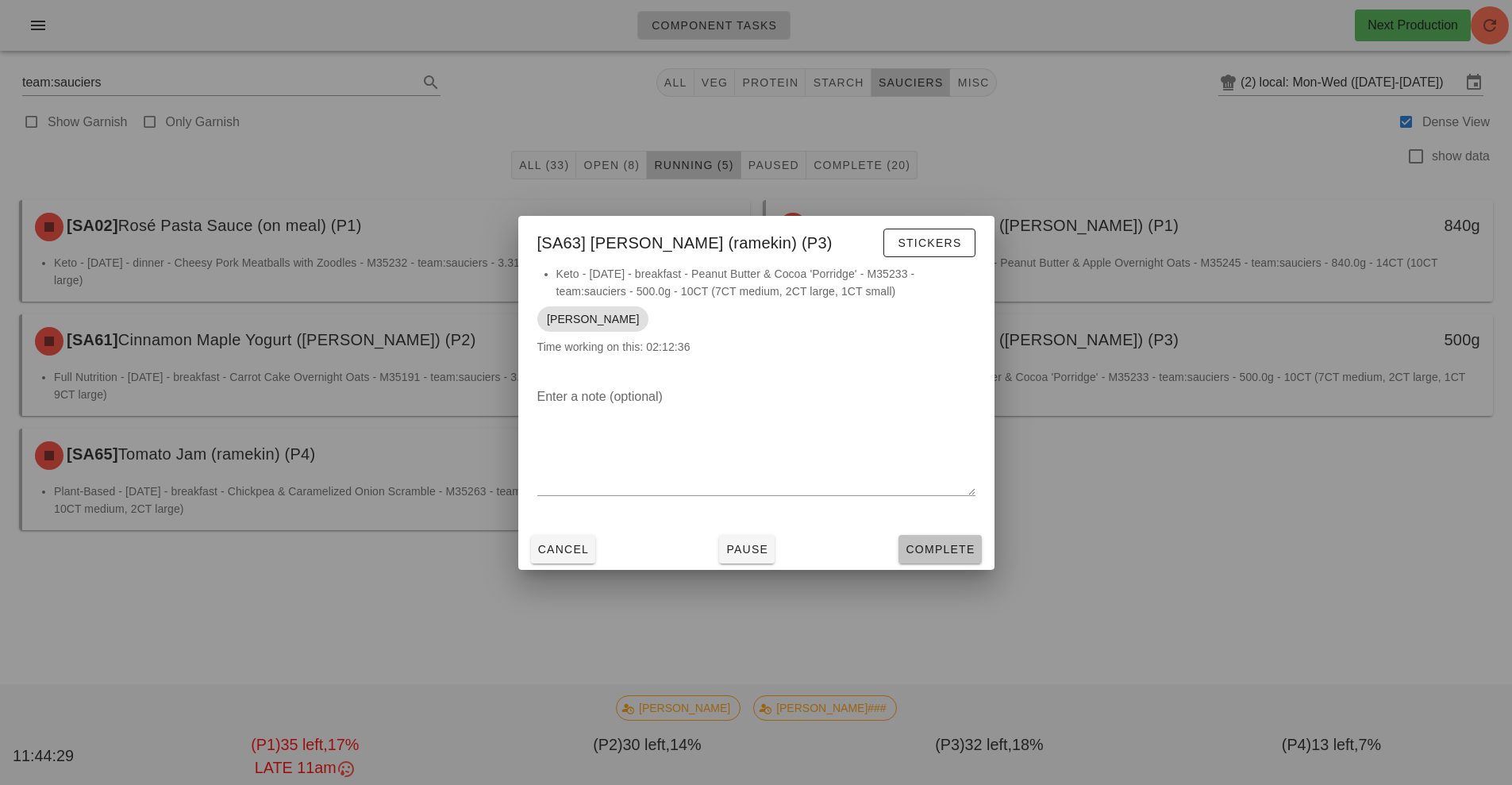
click at [954, 547] on span "Complete" at bounding box center [939, 548] width 70 height 12
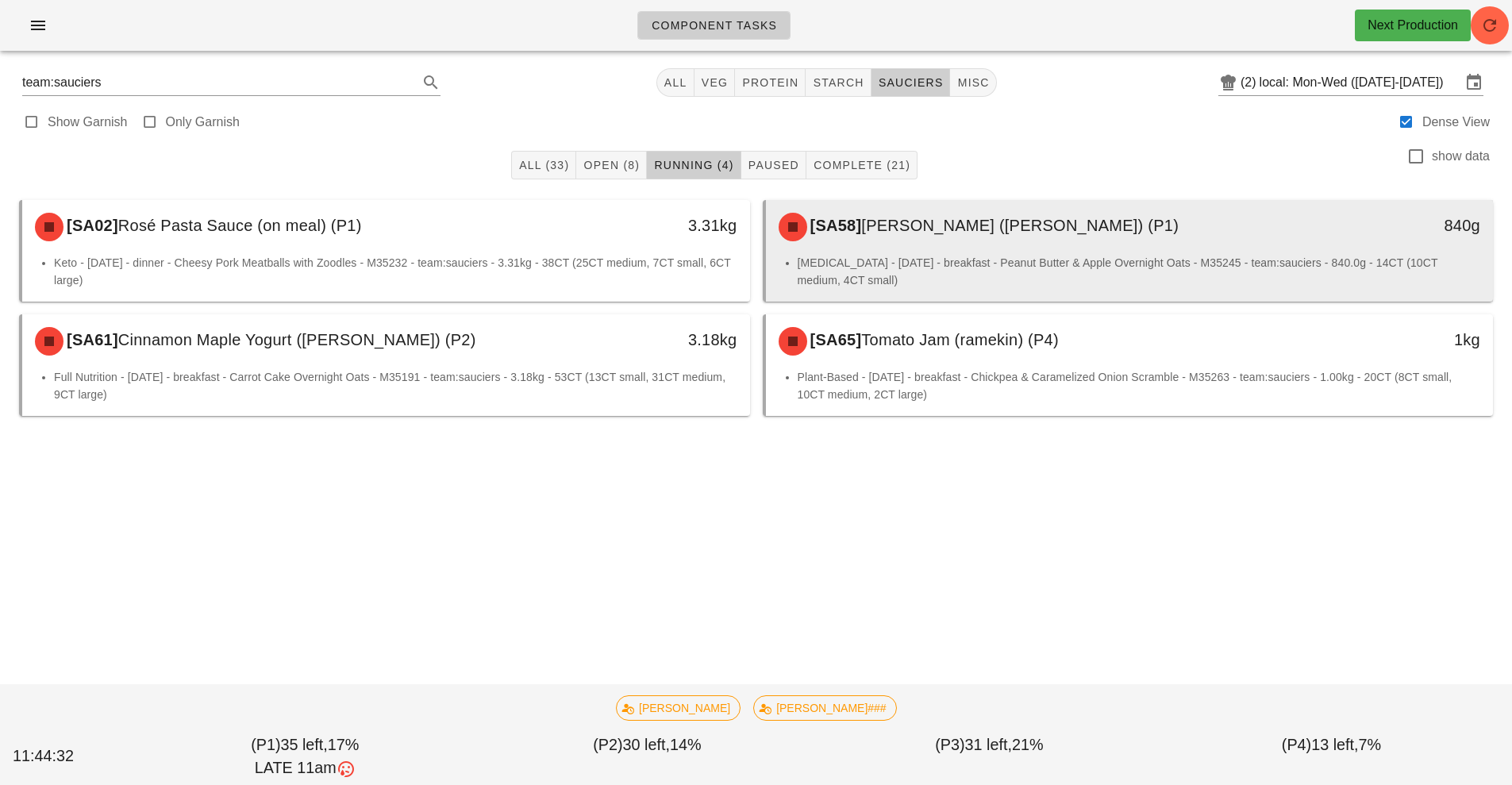
click at [1040, 258] on li "[MEDICAL_DATA] - [DATE] - breakfast - Peanut Butter & Apple Overnight Oats - M3…" at bounding box center [1139, 271] width 683 height 35
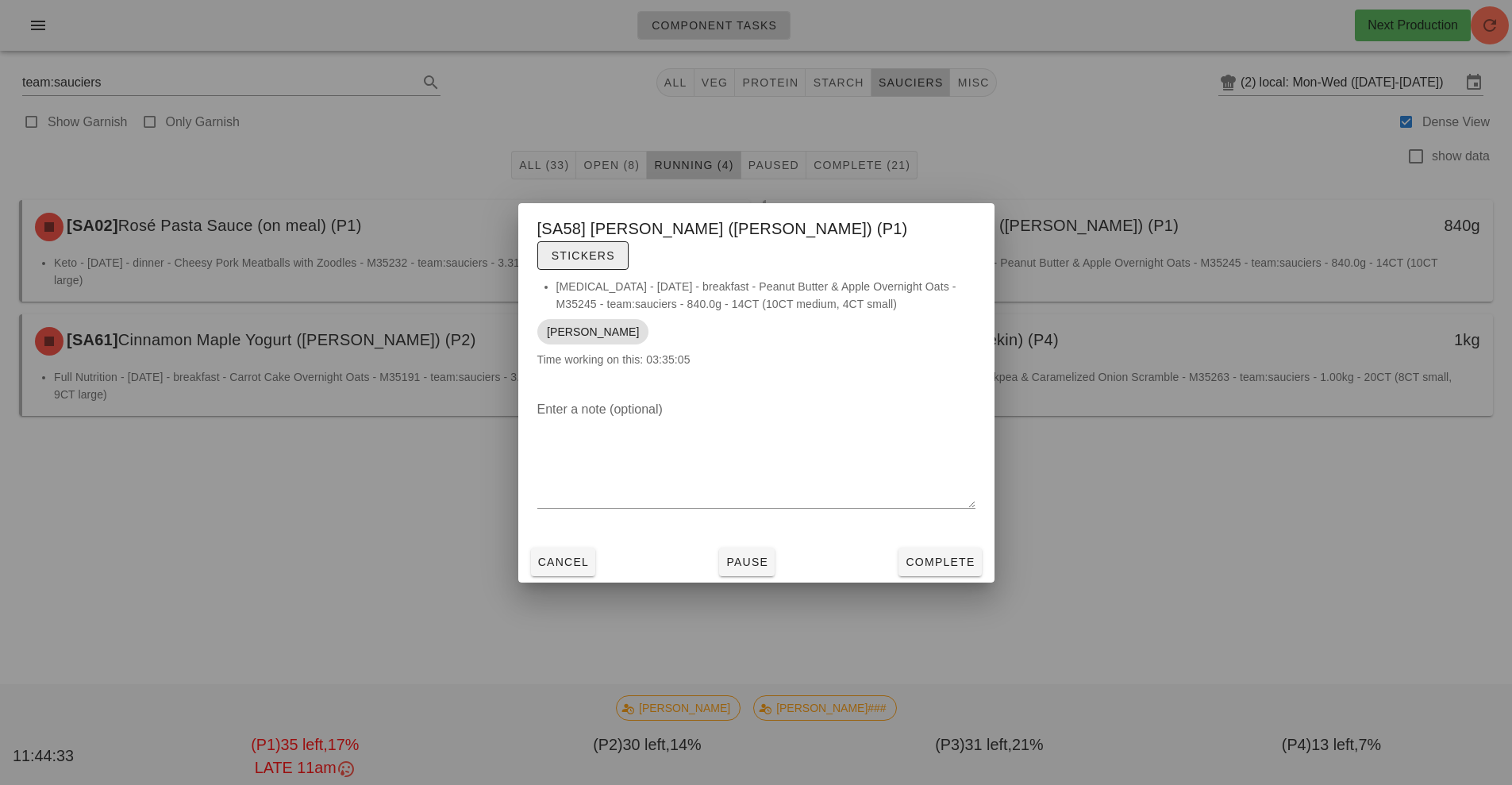
click at [615, 249] on span "Stickers" at bounding box center [583, 255] width 64 height 12
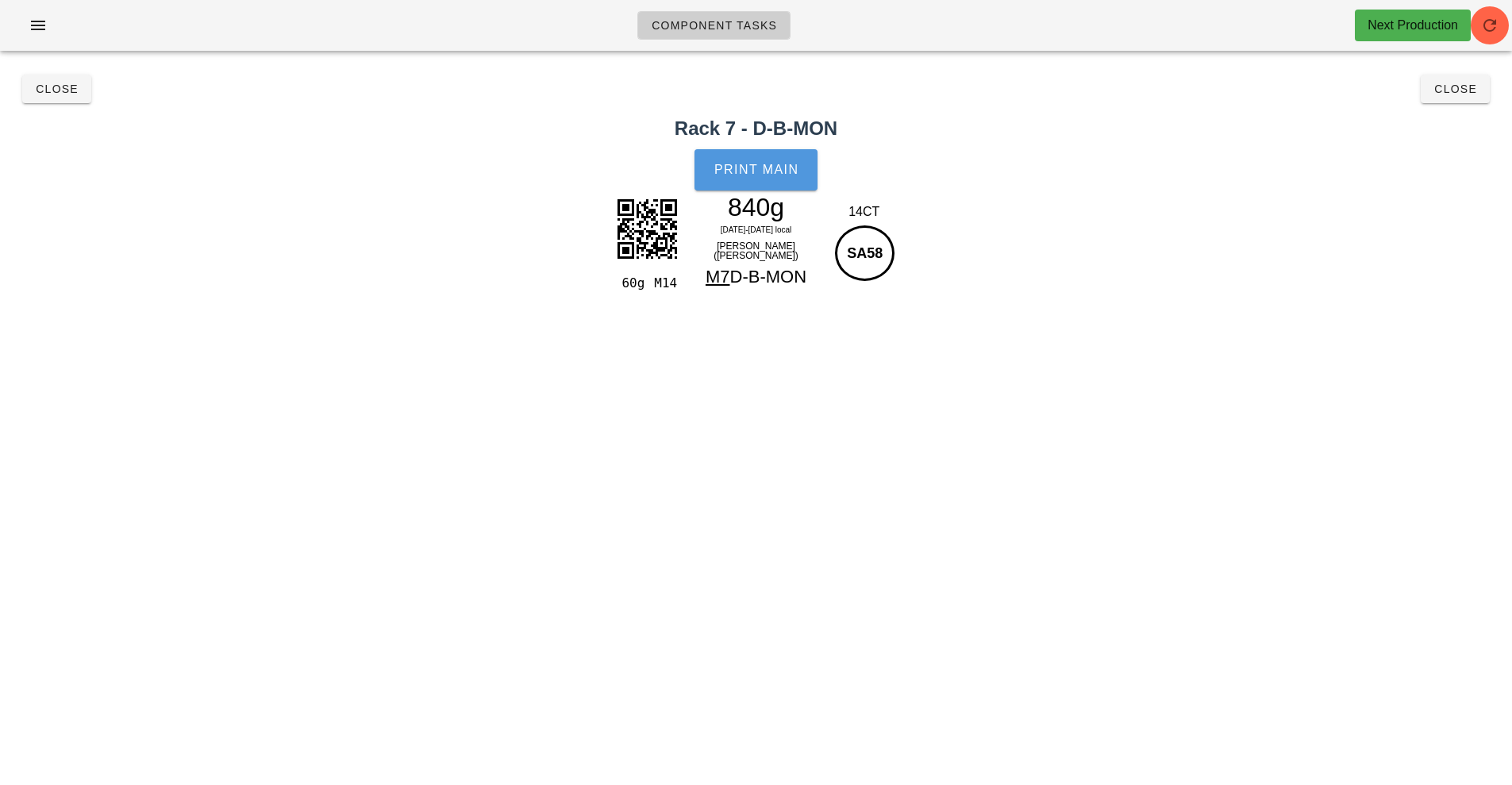
click at [765, 173] on span "Print Main" at bounding box center [756, 169] width 86 height 14
click at [1452, 97] on button "Close" at bounding box center [1455, 89] width 69 height 29
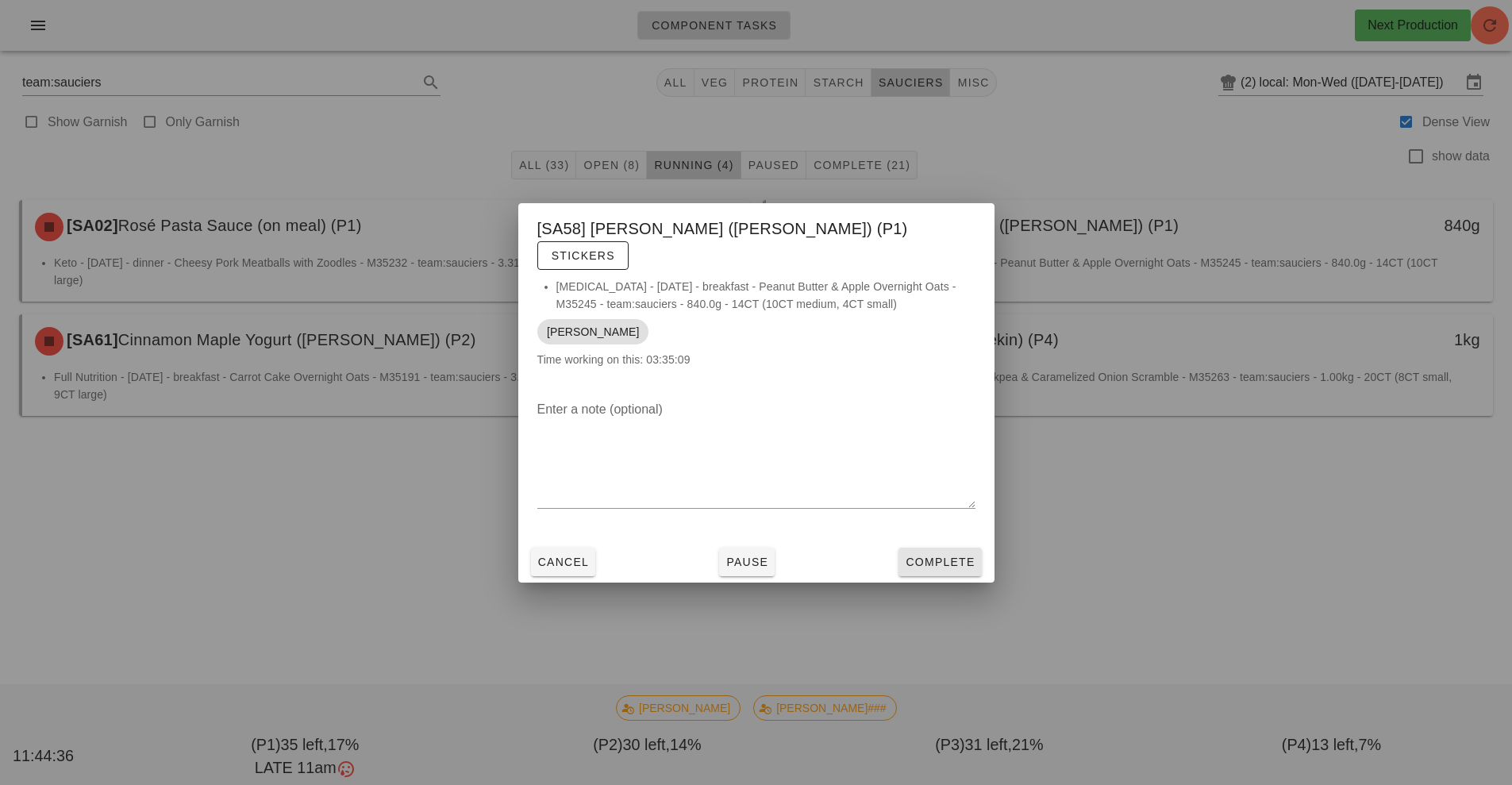
click at [959, 562] on button "Complete" at bounding box center [940, 561] width 82 height 29
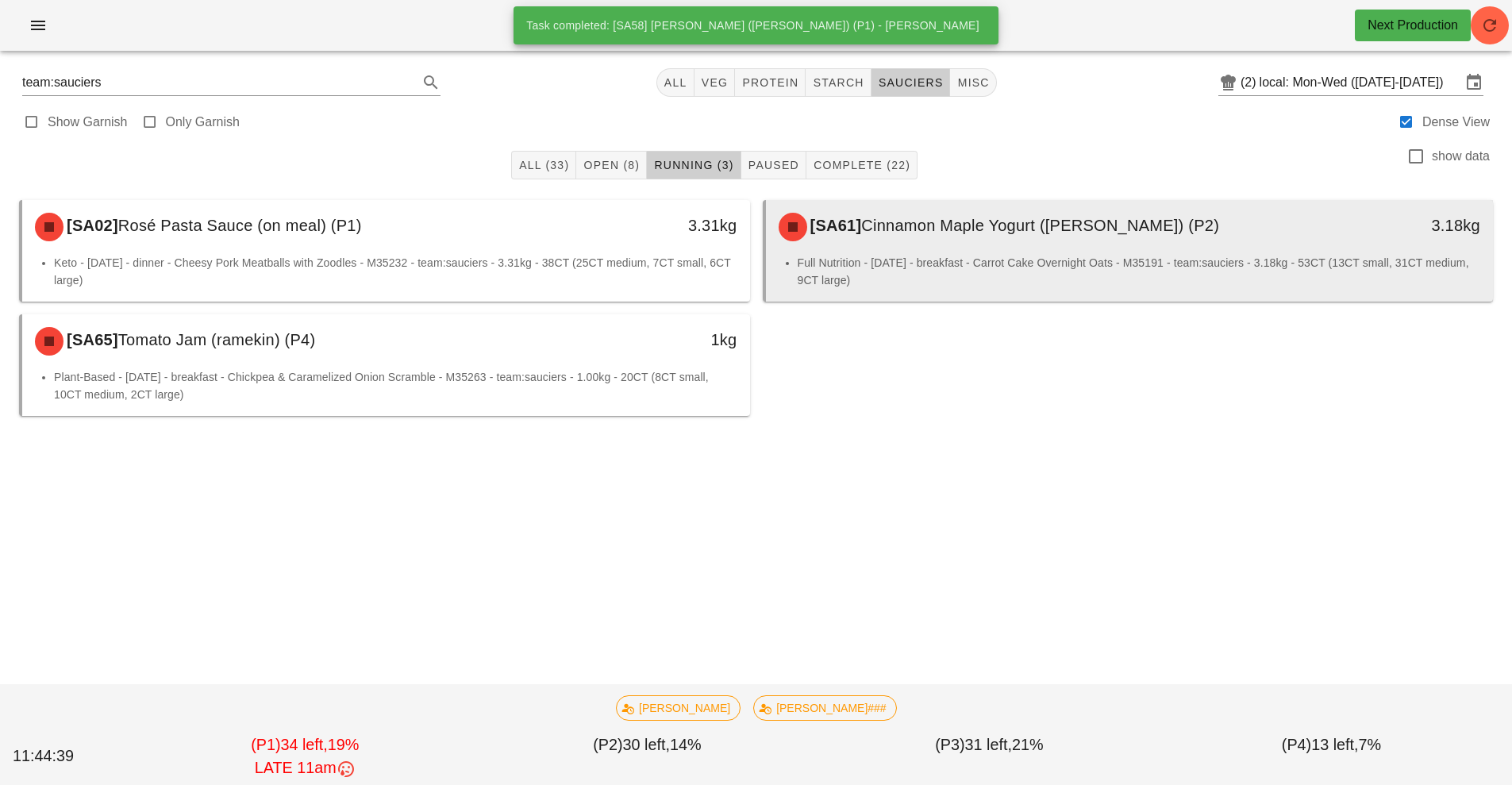
click at [1060, 270] on li "Full Nutrition - [DATE] - breakfast - Carrot Cake Overnight Oats - M35191 - tea…" at bounding box center [1139, 271] width 683 height 35
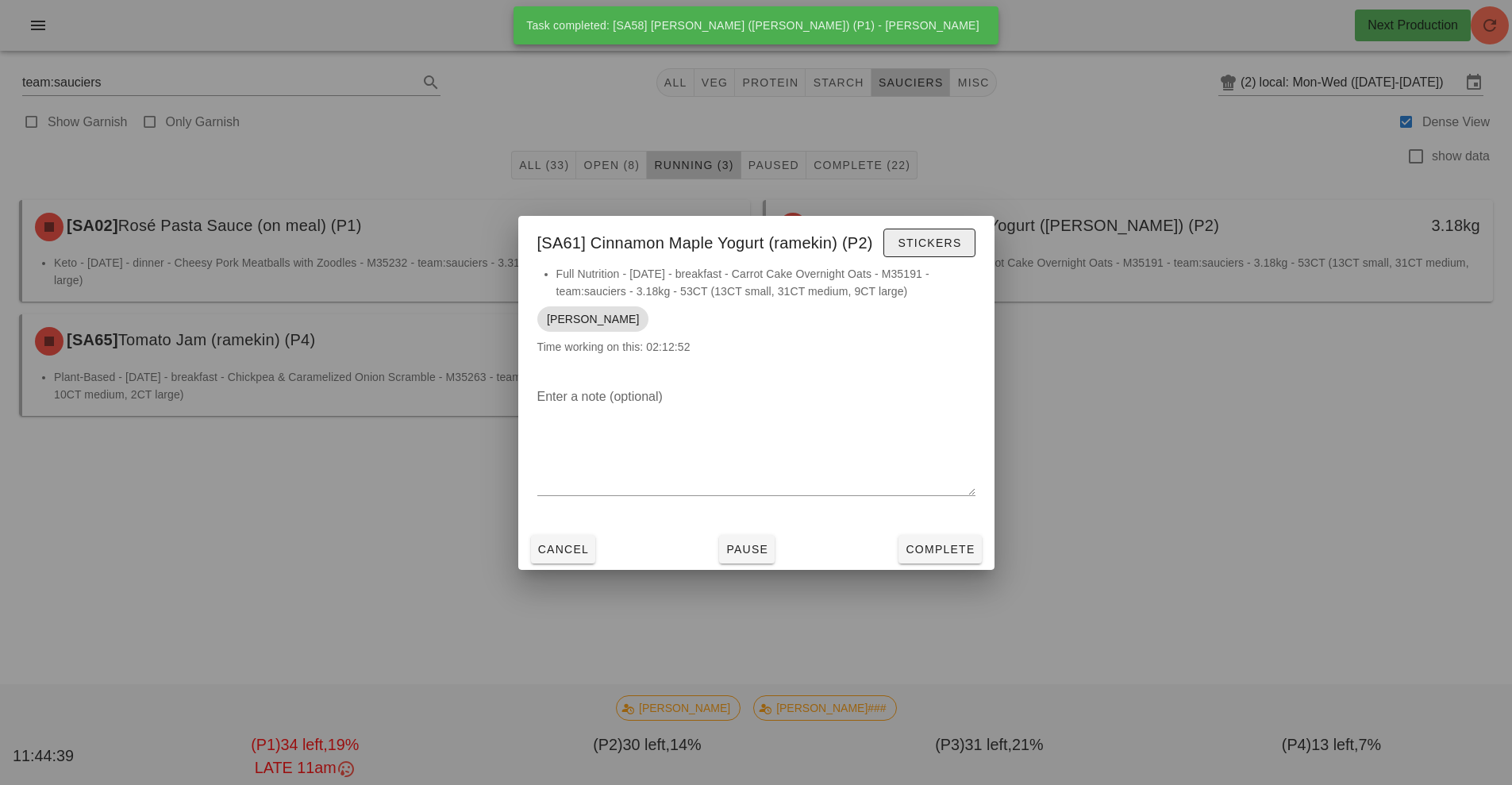
click at [920, 254] on button "Stickers" at bounding box center [928, 242] width 91 height 29
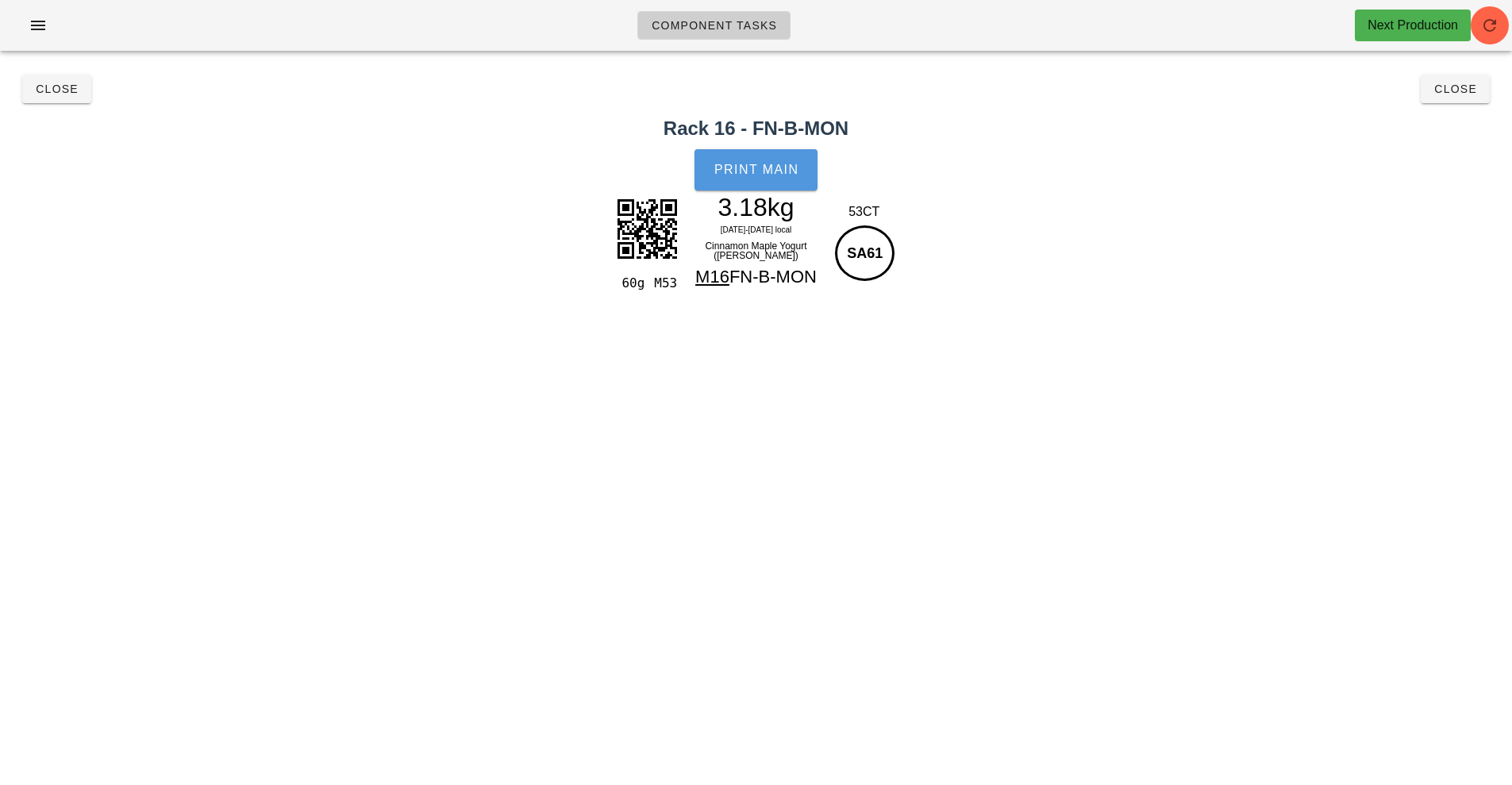
click at [732, 164] on span "Print Main" at bounding box center [756, 169] width 86 height 14
click at [1443, 97] on button "Close" at bounding box center [1455, 89] width 69 height 29
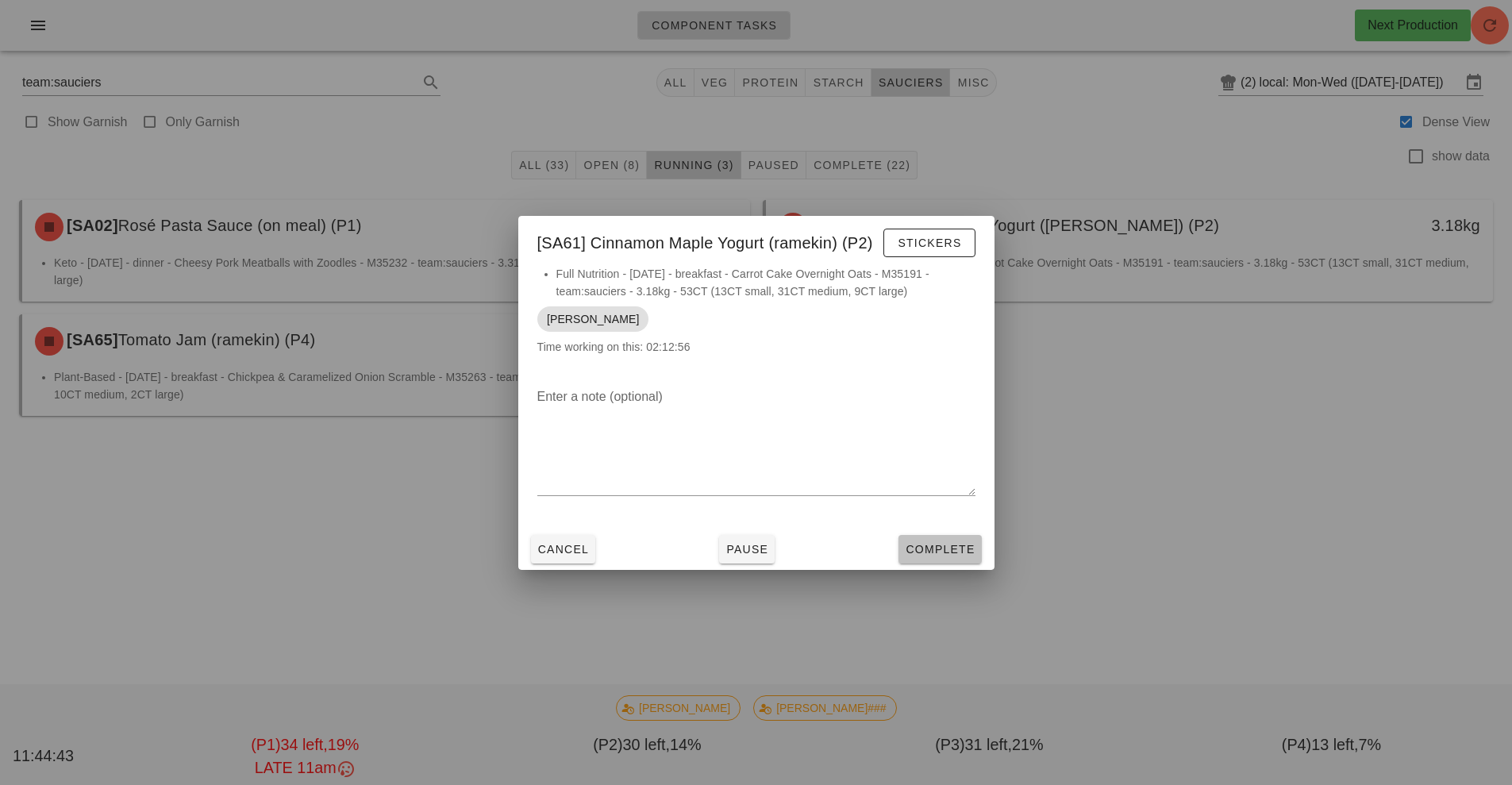
click at [922, 539] on button "Complete" at bounding box center [940, 549] width 82 height 29
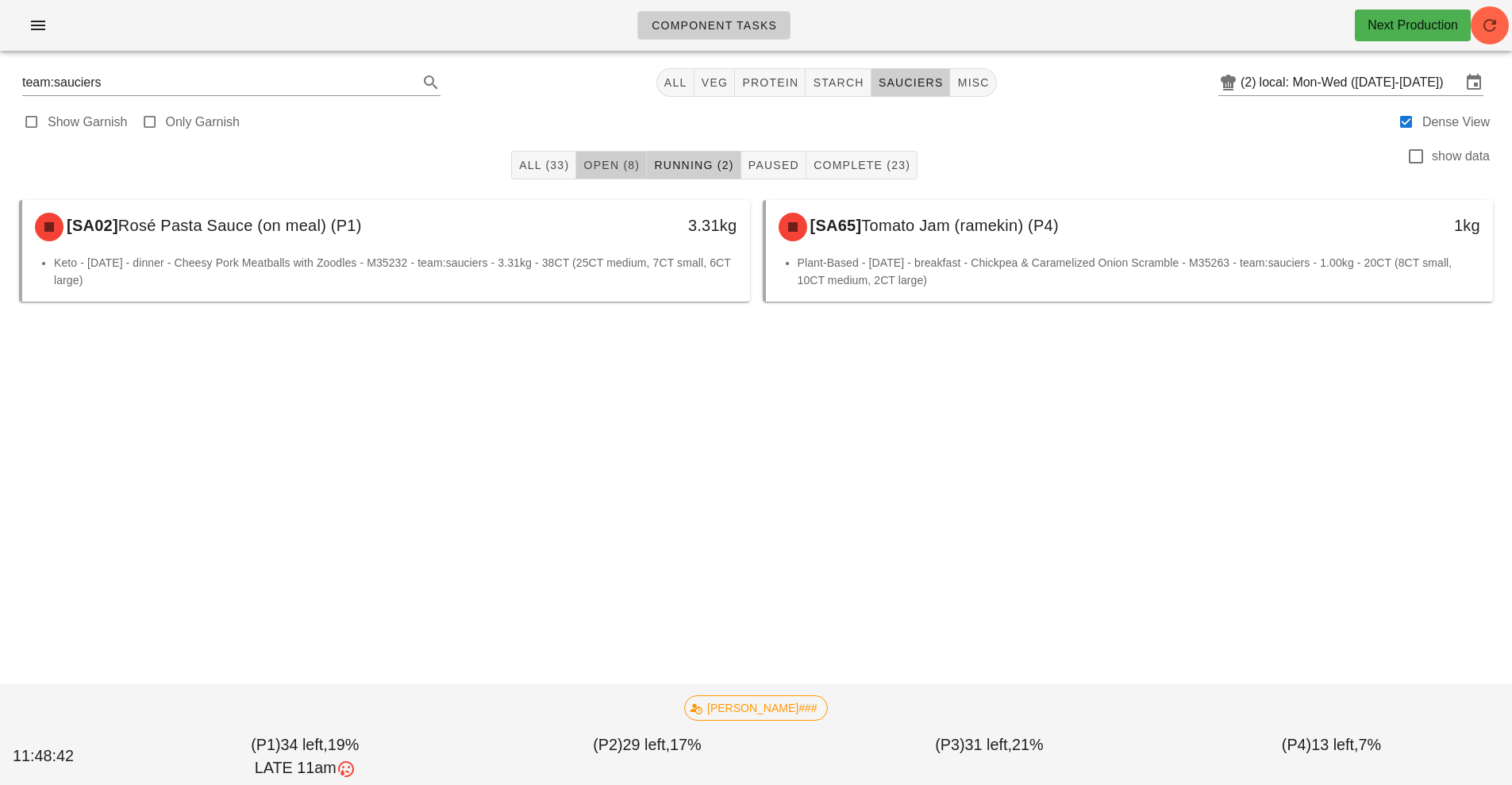
click at [607, 165] on span "Open (8)" at bounding box center [612, 164] width 58 height 12
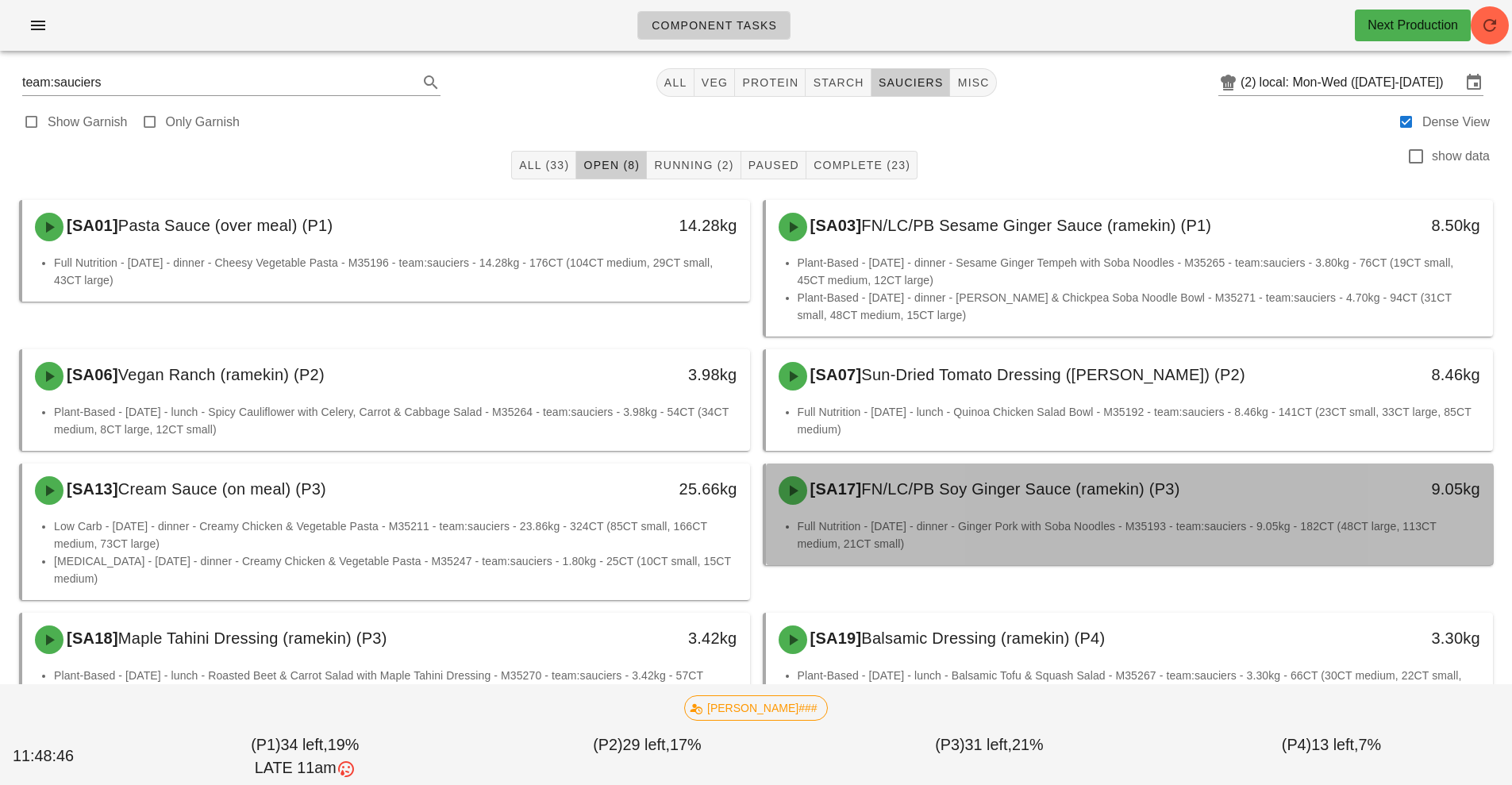
click at [977, 516] on div "[SA17] FN/LC/PB Soy Ginger Sauce (ramekin) (P3) 9.05kg" at bounding box center [1130, 491] width 728 height 54
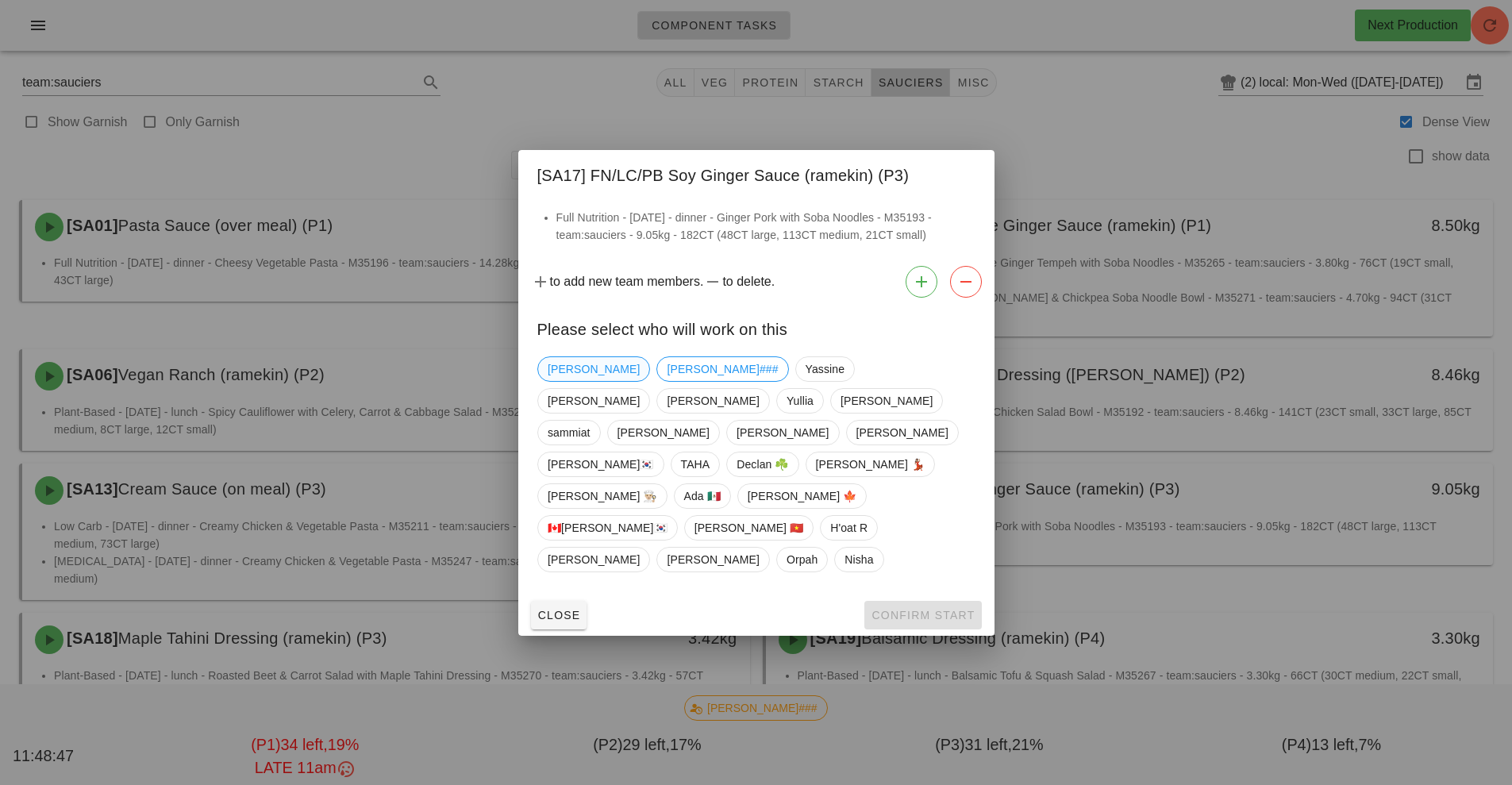
click at [562, 381] on span "[PERSON_NAME]" at bounding box center [594, 368] width 92 height 24
click at [927, 608] on span "Confirm Start" at bounding box center [922, 614] width 104 height 12
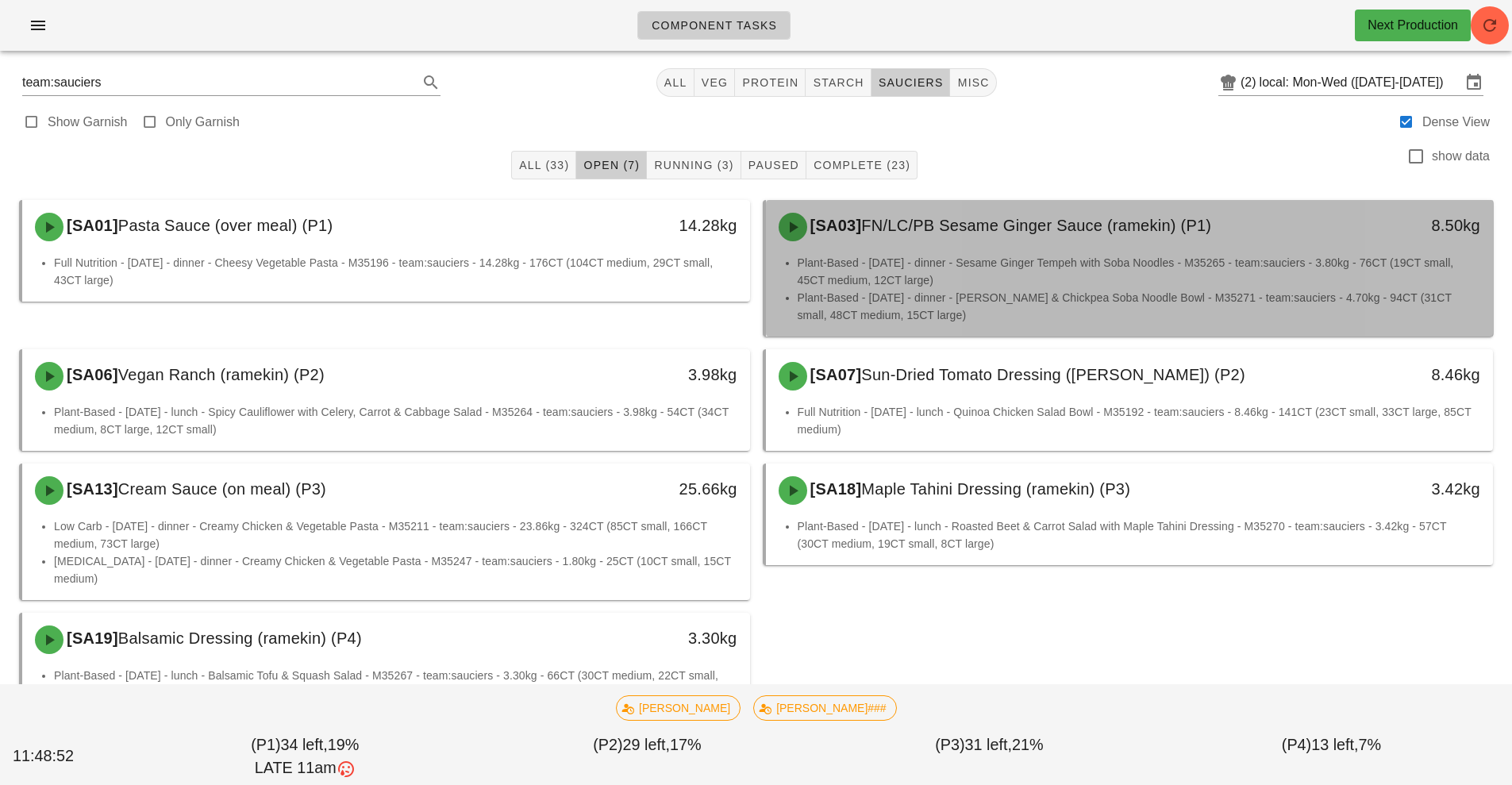
click at [1064, 261] on li "Plant-Based - [DATE] - dinner - Sesame Ginger Tempeh with Soba Noodles - M35265…" at bounding box center [1139, 271] width 683 height 35
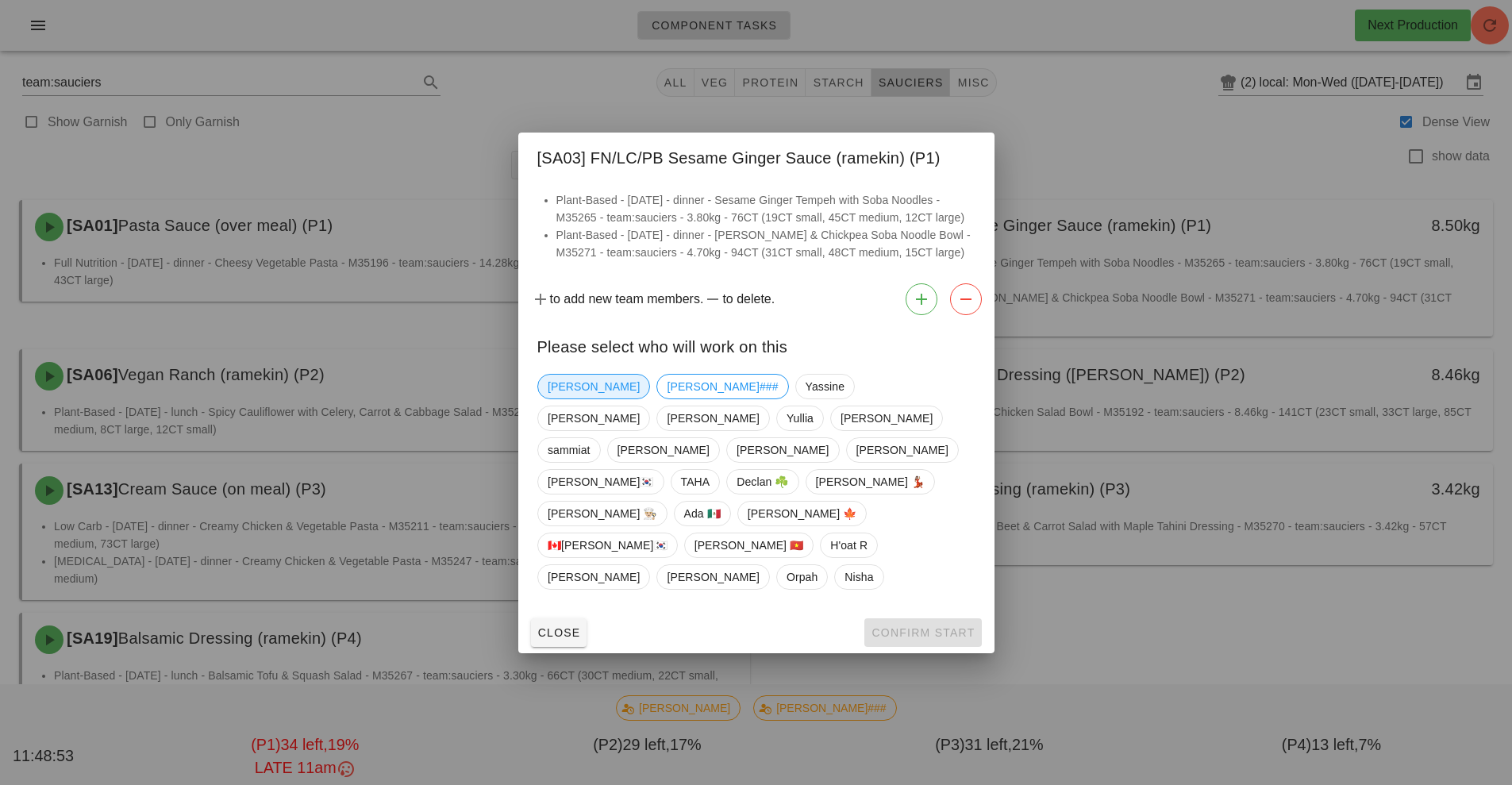
click at [566, 399] on span "[PERSON_NAME]" at bounding box center [594, 386] width 92 height 24
click at [920, 626] on span "Confirm Start" at bounding box center [922, 632] width 104 height 12
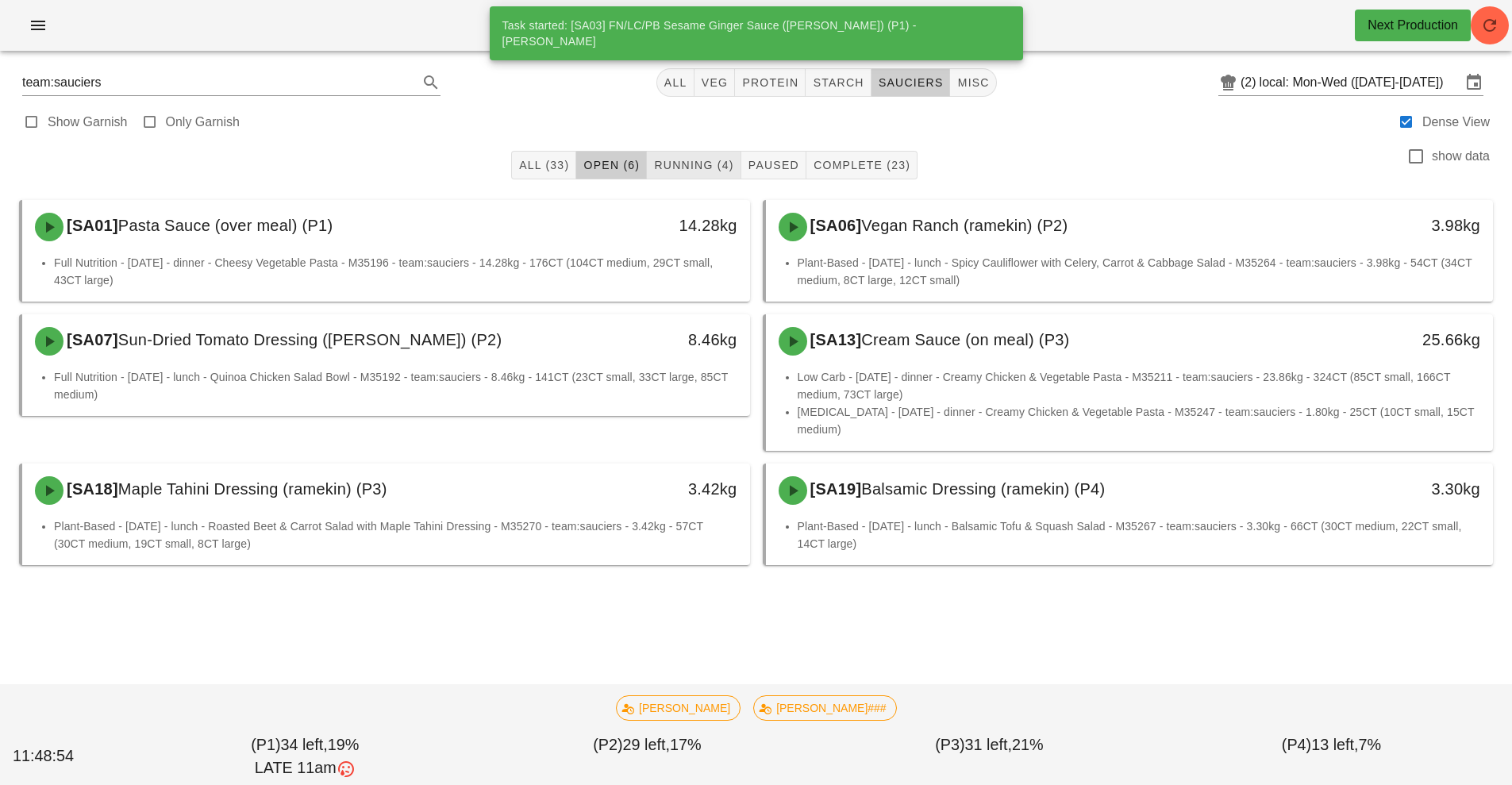
click at [694, 173] on button "Running (4)" at bounding box center [694, 164] width 94 height 29
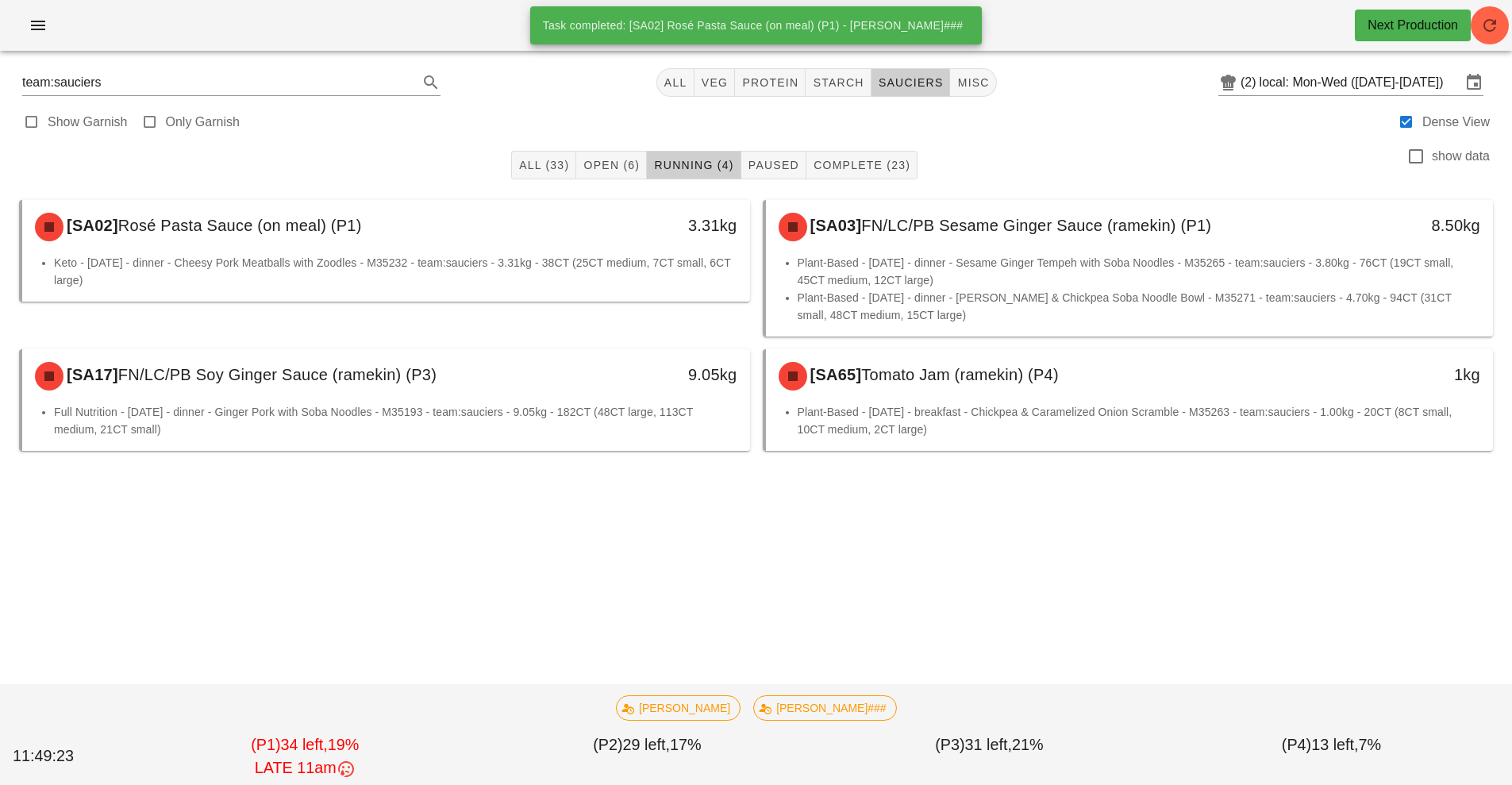
click at [1059, 377] on span "Tomato Jam (ramekin) (P4)" at bounding box center [959, 374] width 197 height 17
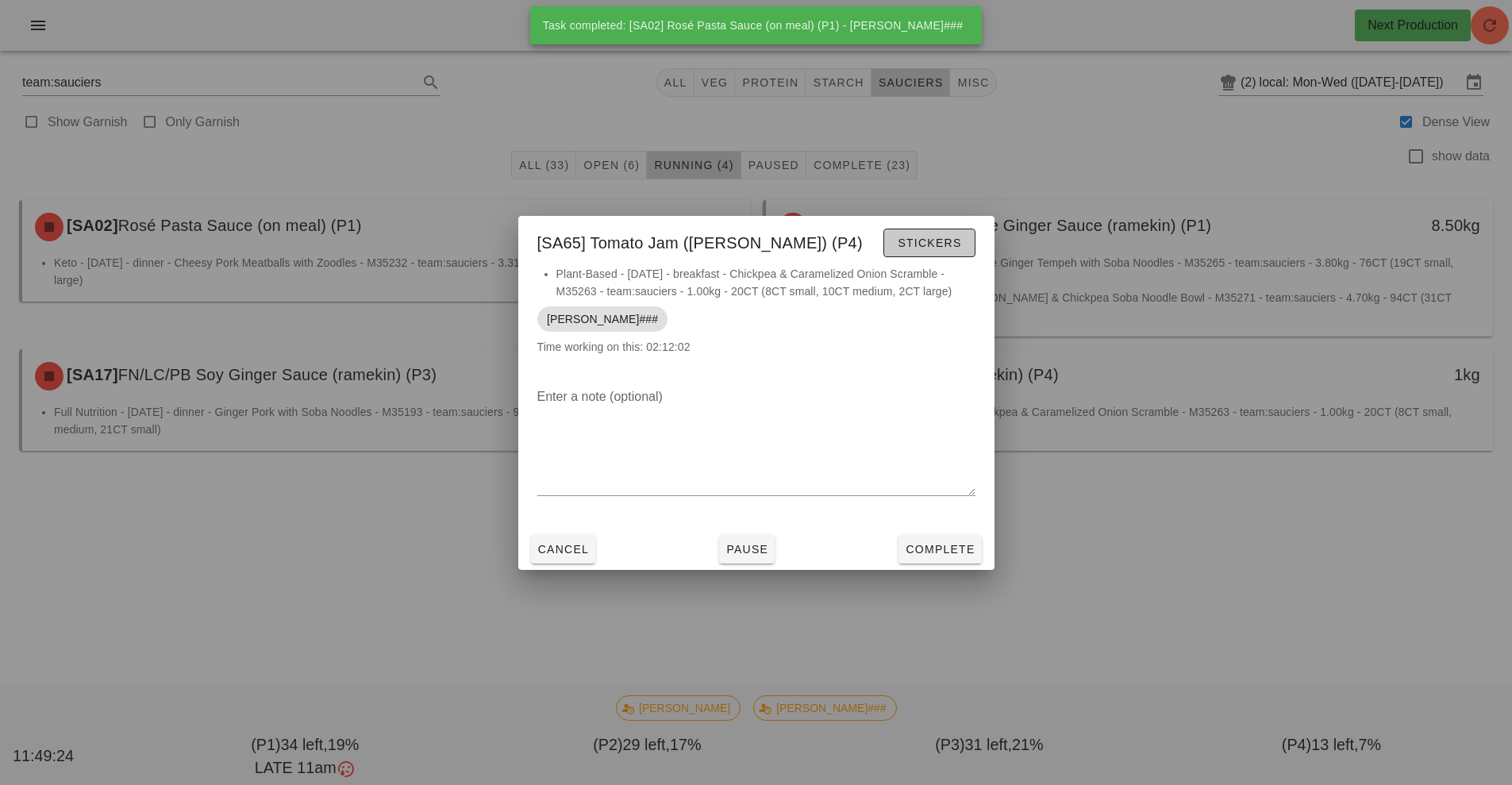
click at [917, 243] on span "Stickers" at bounding box center [929, 242] width 64 height 12
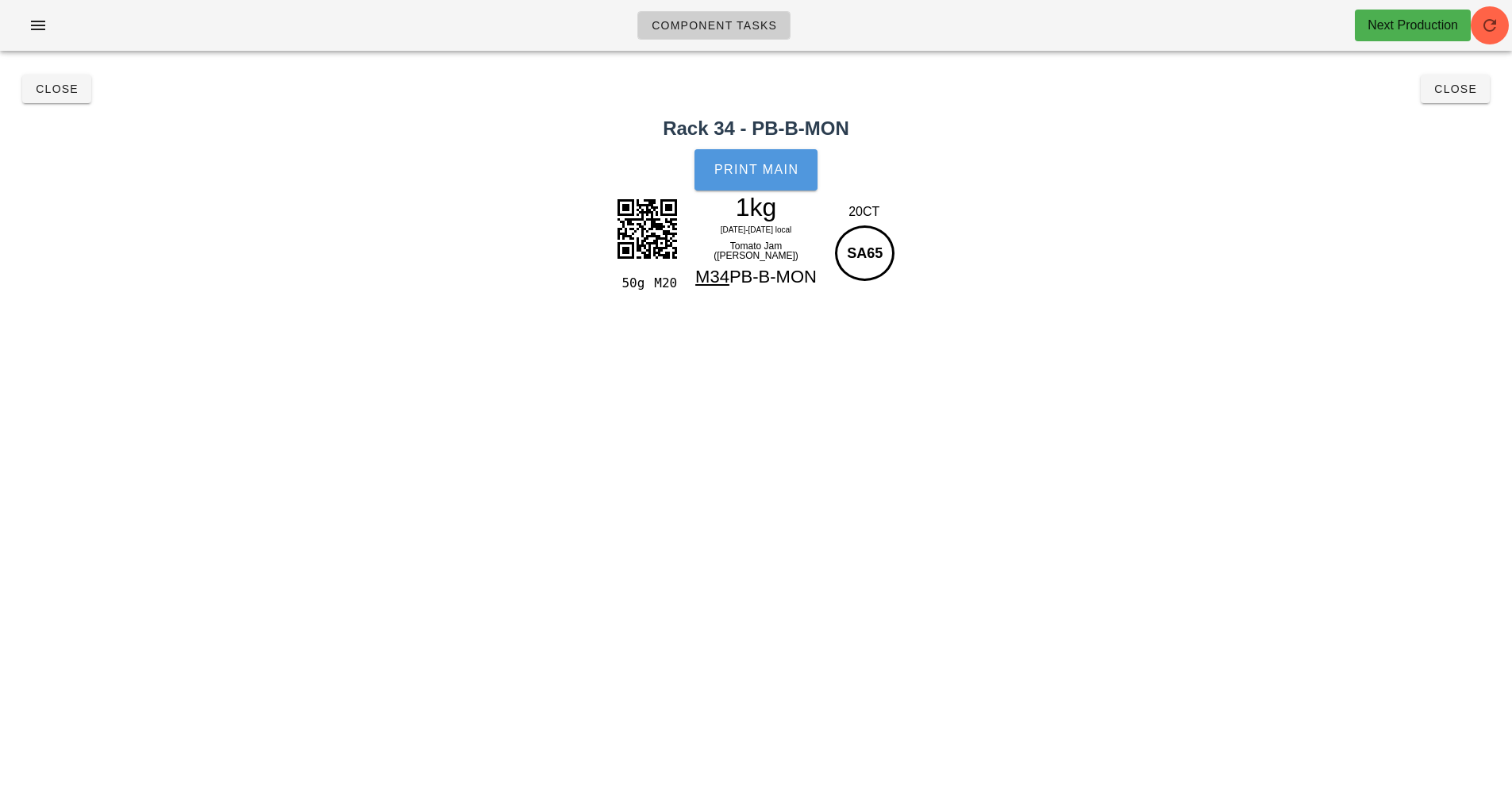
click at [763, 181] on button "Print Main" at bounding box center [756, 169] width 123 height 41
click at [49, 95] on span "Close" at bounding box center [56, 88] width 44 height 12
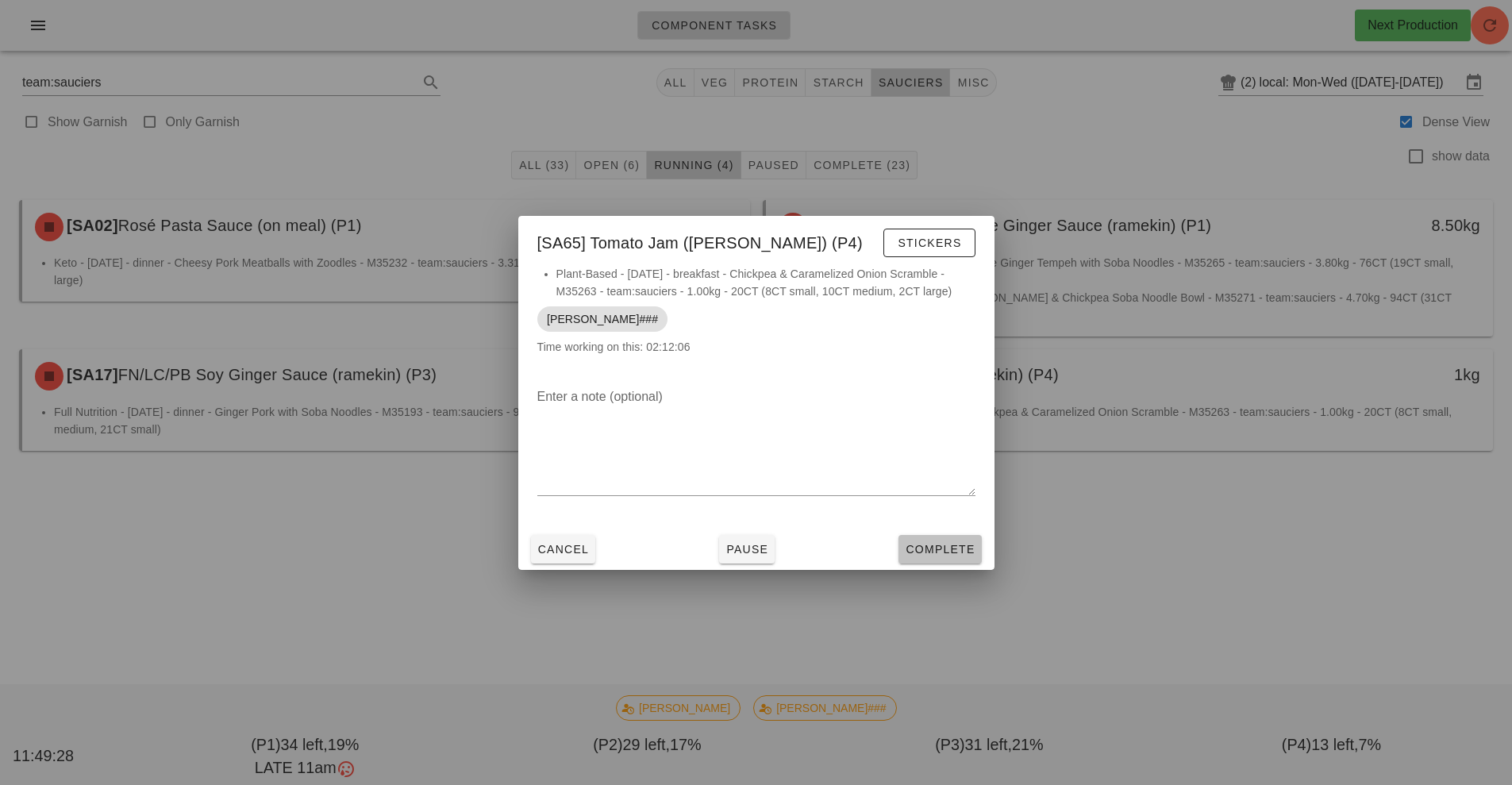
click at [948, 544] on span "Complete" at bounding box center [939, 548] width 70 height 12
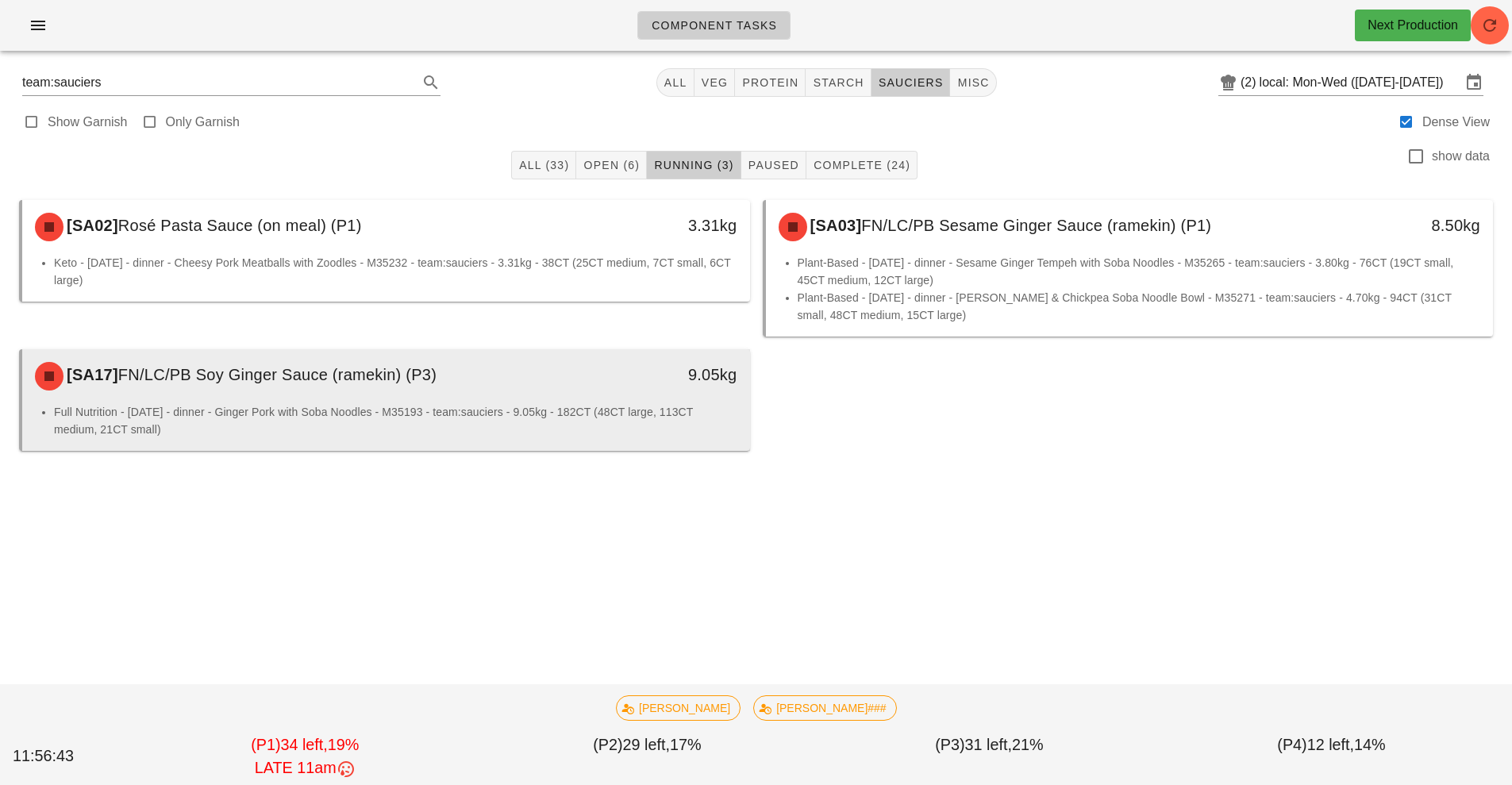
click at [659, 413] on li "Full Nutrition - [DATE] - dinner - Ginger Pork with Soba Noodles - M35193 - tea…" at bounding box center [395, 420] width 683 height 35
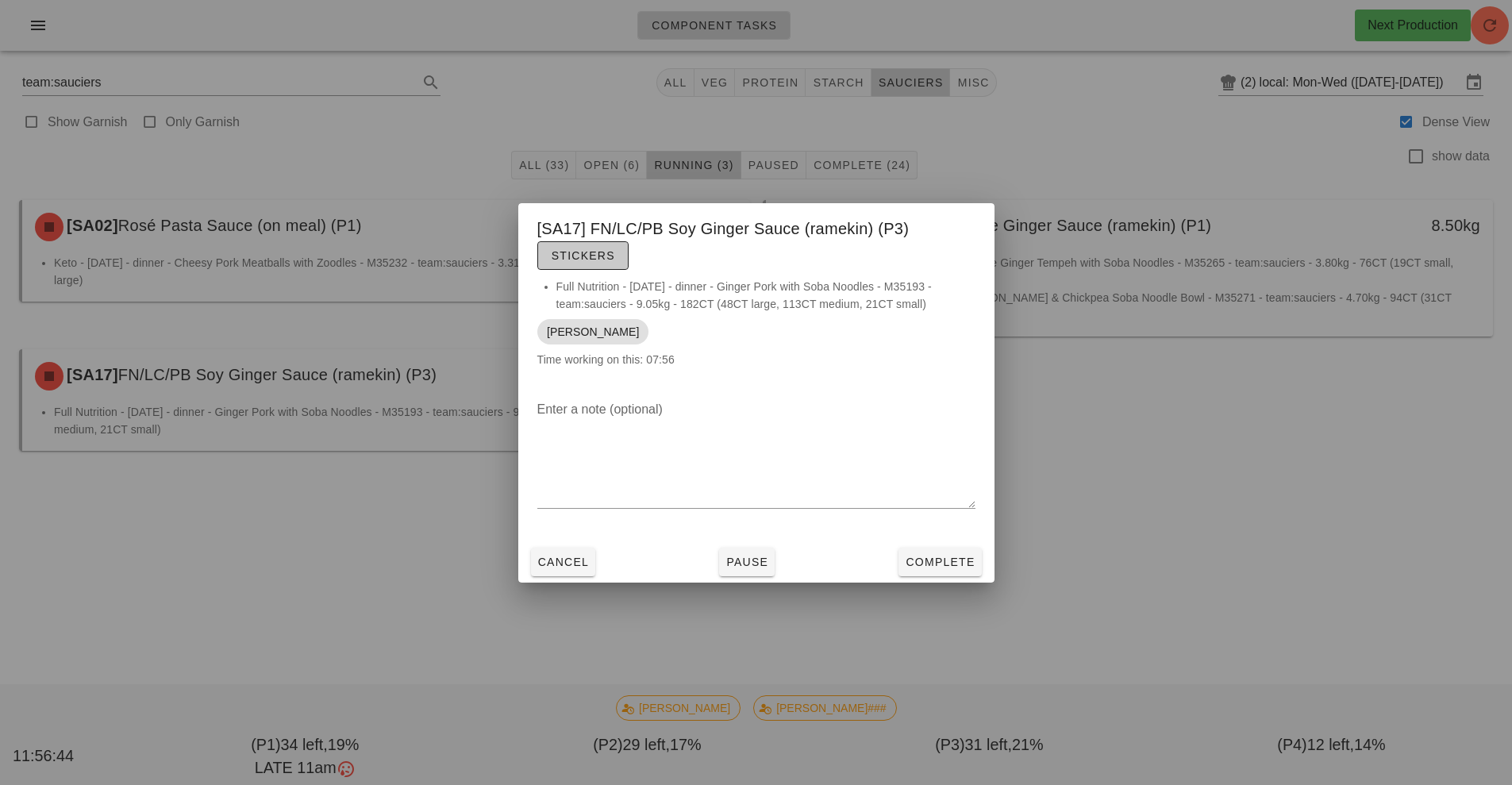
click at [603, 252] on span "Stickers" at bounding box center [583, 255] width 64 height 12
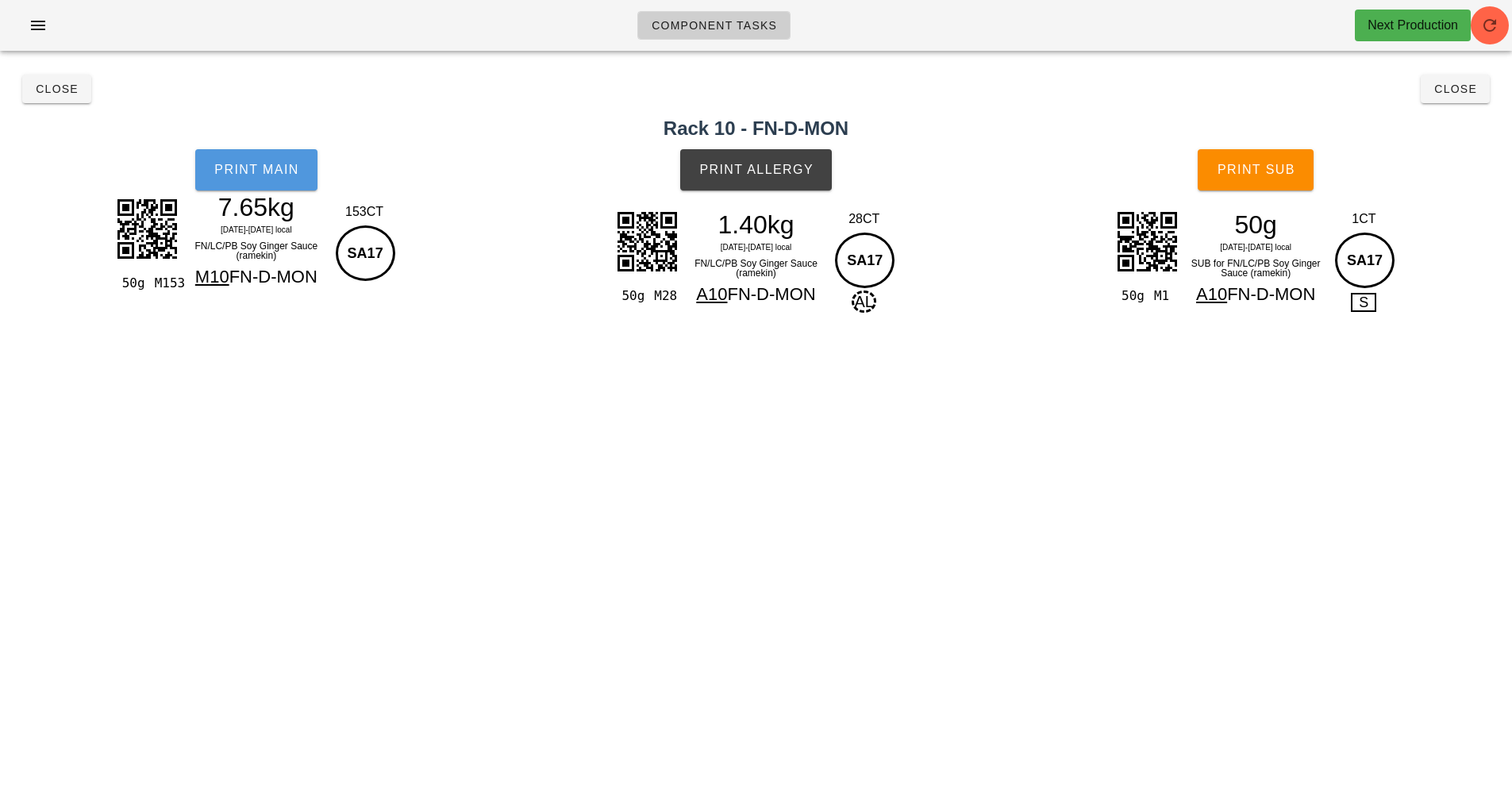
click at [263, 184] on button "Print Main" at bounding box center [256, 169] width 123 height 41
click at [696, 154] on button "Print Allergy" at bounding box center [756, 169] width 151 height 41
click at [1274, 182] on button "Print Sub" at bounding box center [1255, 169] width 116 height 41
click at [1452, 101] on button "Close" at bounding box center [1455, 89] width 69 height 29
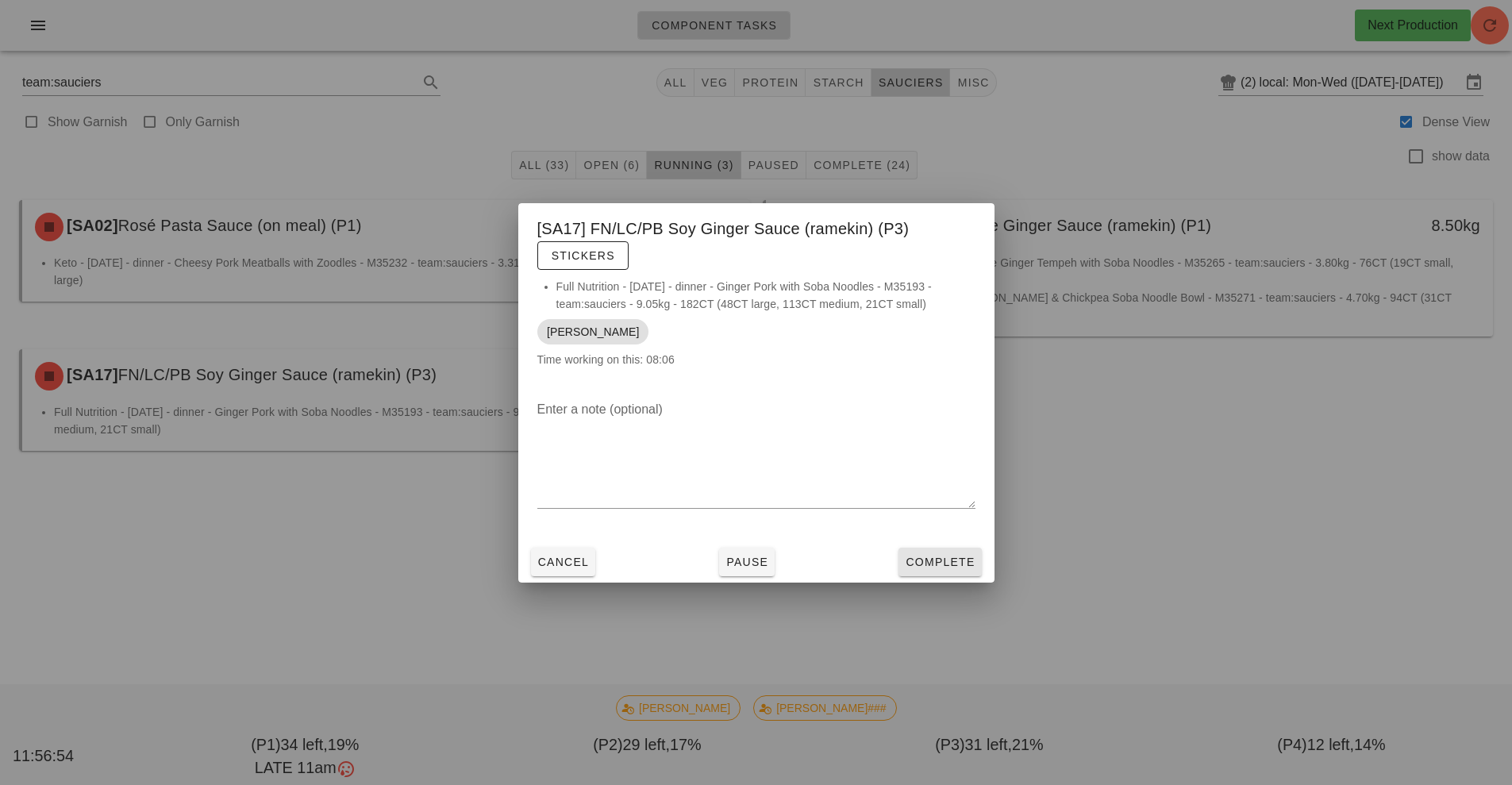
click at [962, 572] on button "Complete" at bounding box center [940, 561] width 82 height 29
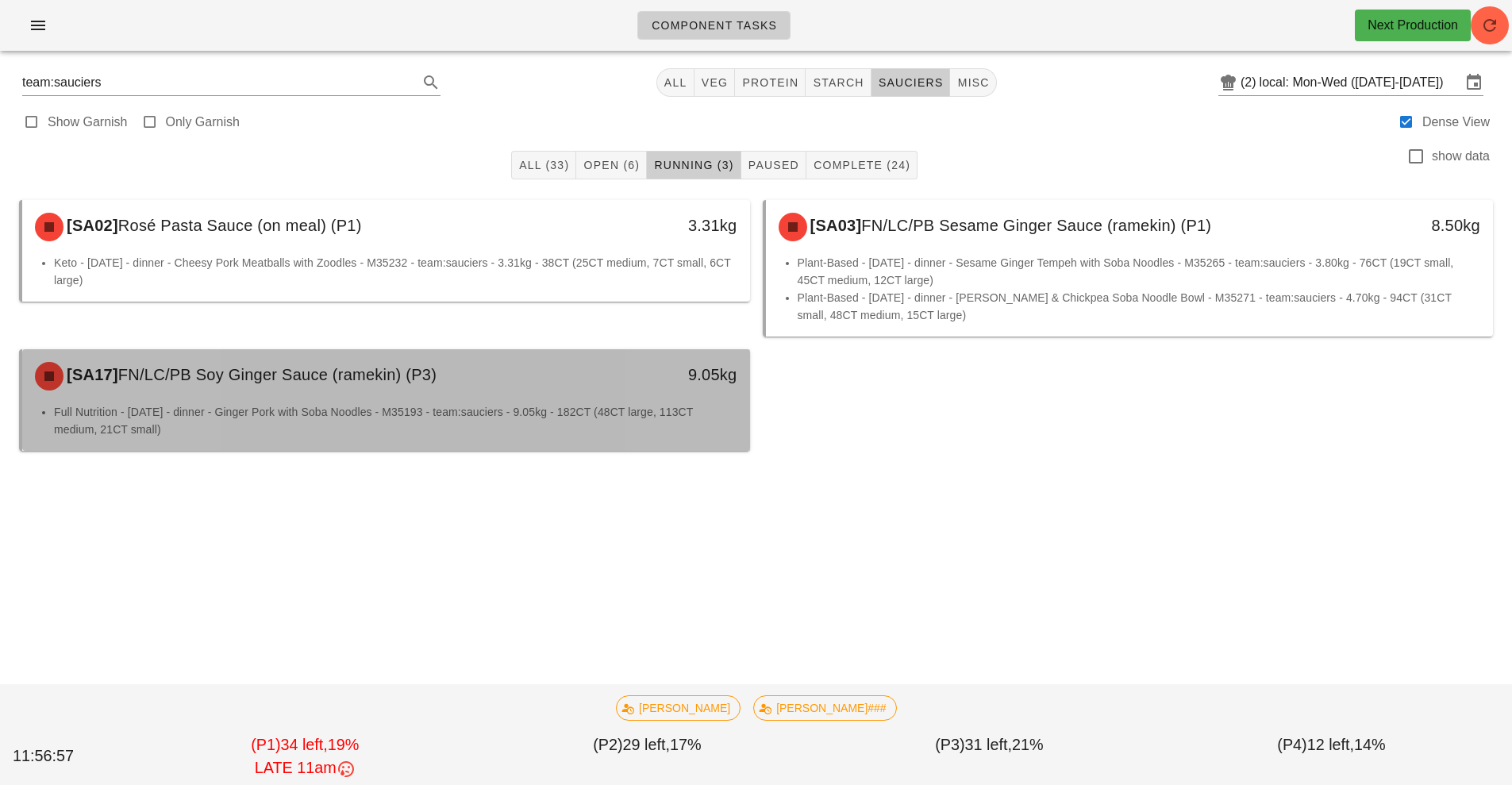
click at [690, 424] on li "Full Nutrition - [DATE] - dinner - Ginger Pork with Soba Noodles - M35193 - tea…" at bounding box center [395, 420] width 683 height 35
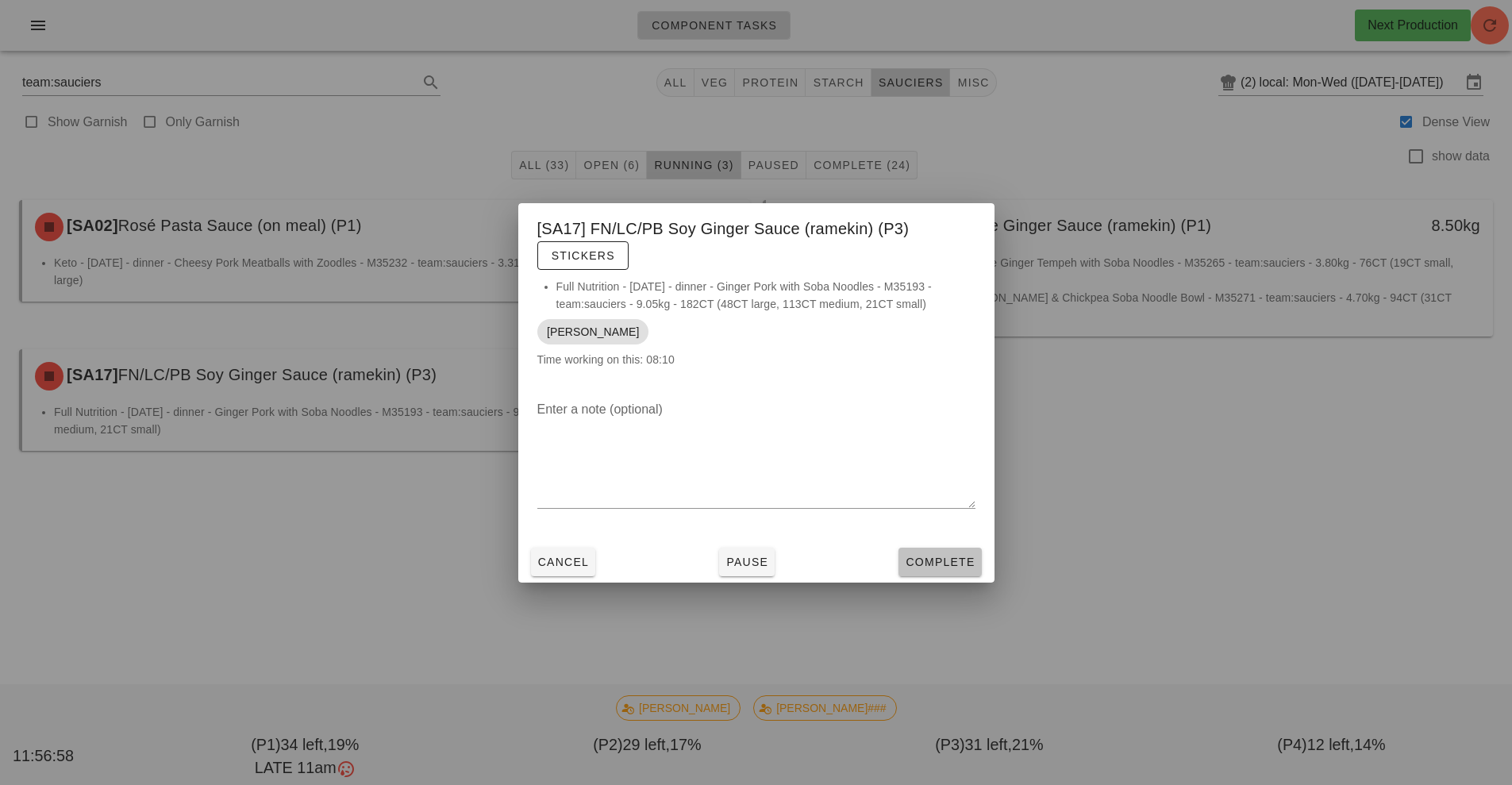
click at [951, 561] on span "Complete" at bounding box center [939, 561] width 70 height 12
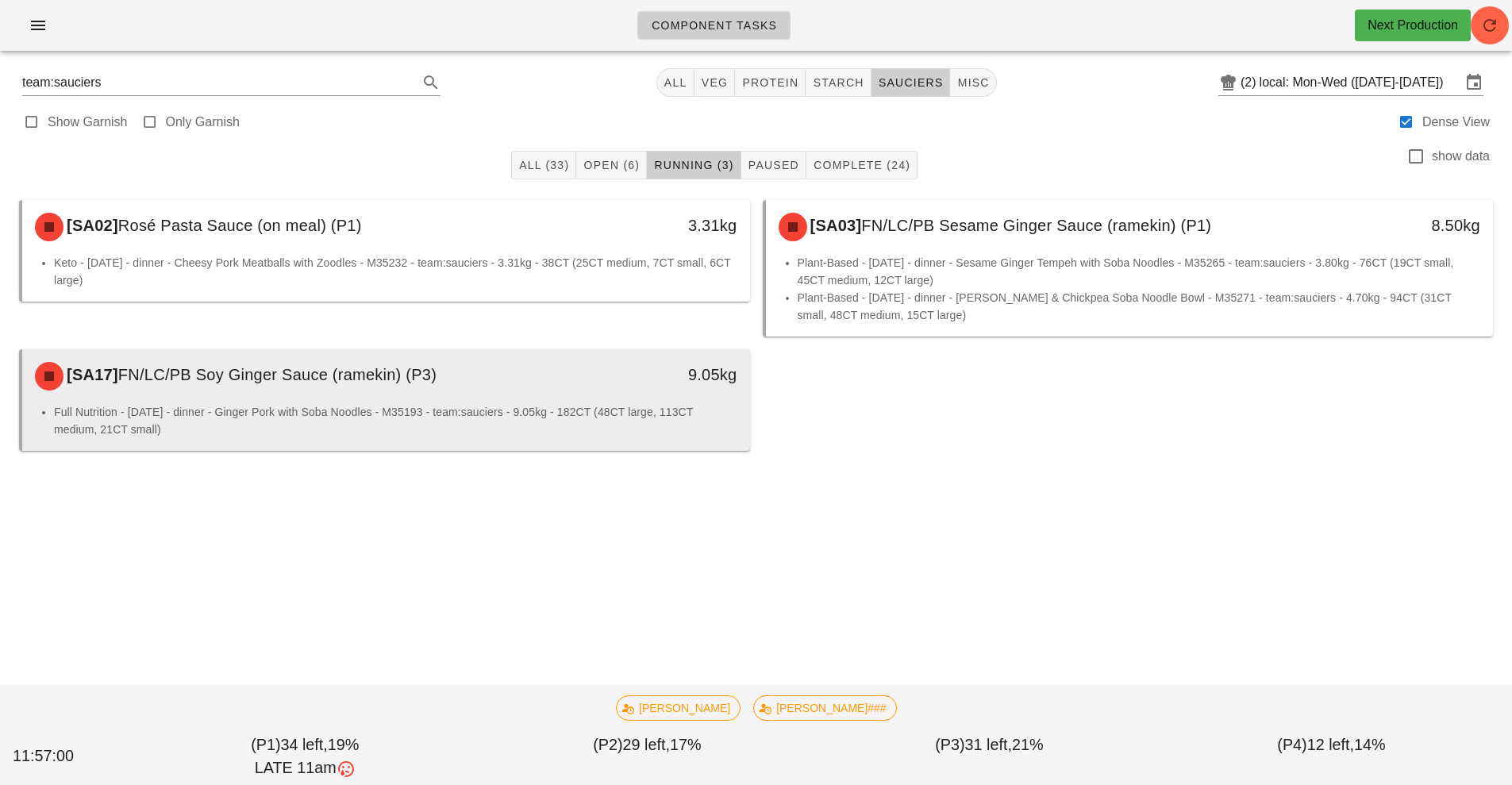
click at [640, 423] on li "Full Nutrition - [DATE] - dinner - Ginger Pork with Soba Noodles - M35193 - tea…" at bounding box center [395, 420] width 683 height 35
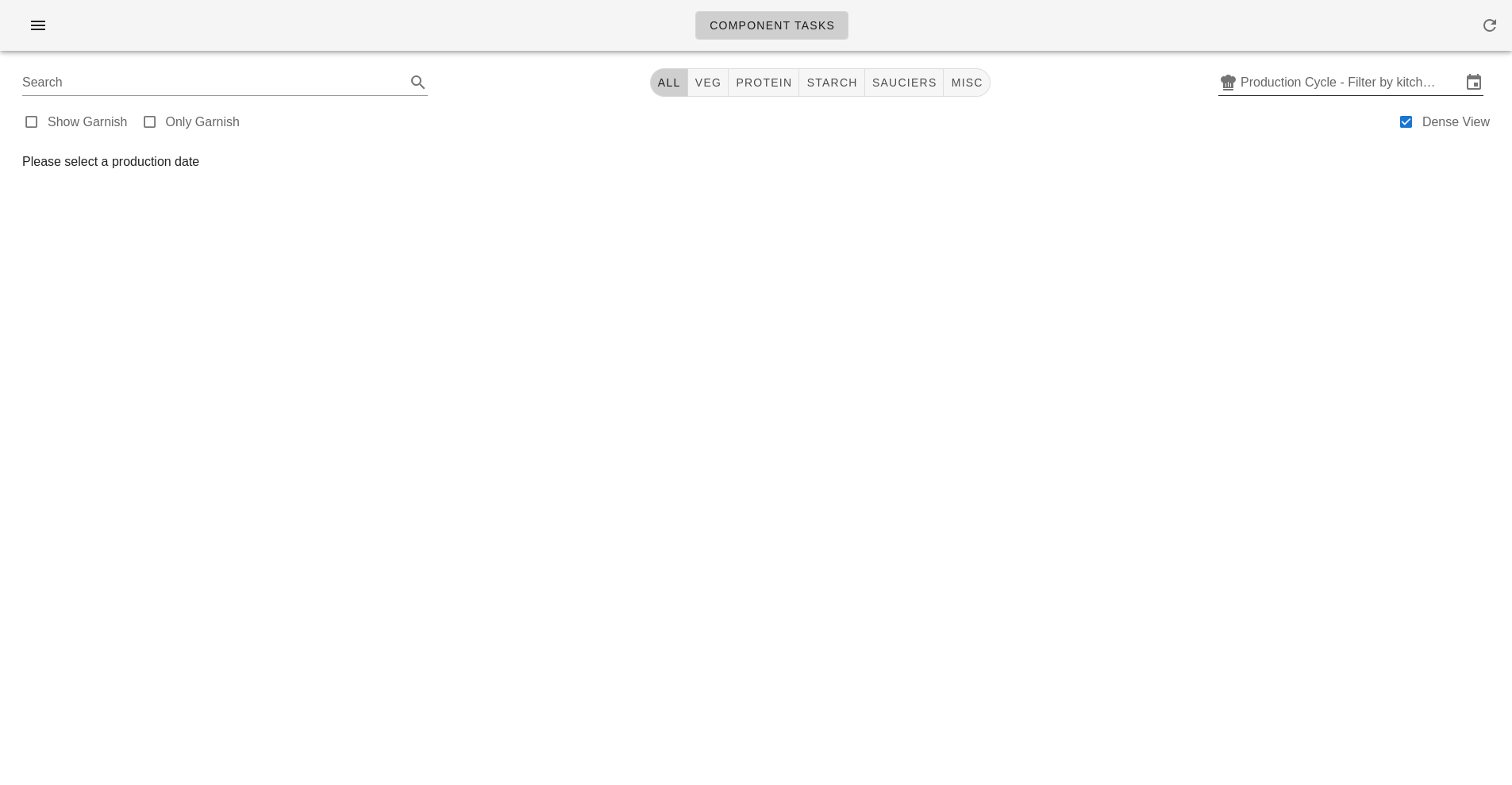
click at [1344, 90] on input "Production Cycle - Filter by kitchen production schedules" at bounding box center [1351, 82] width 220 height 25
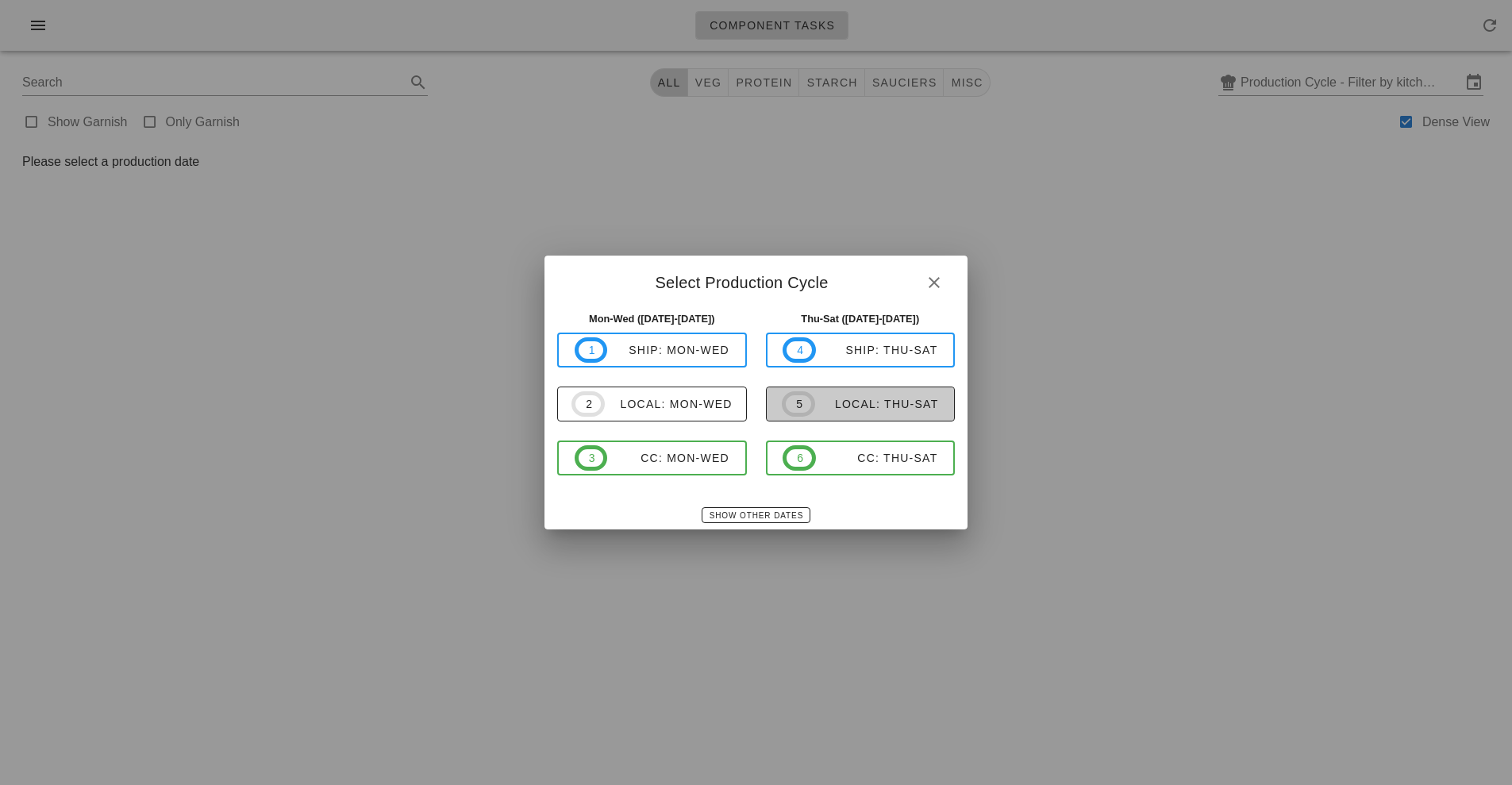
click at [881, 415] on span "5 local: Thu-Sat" at bounding box center [860, 404] width 156 height 25
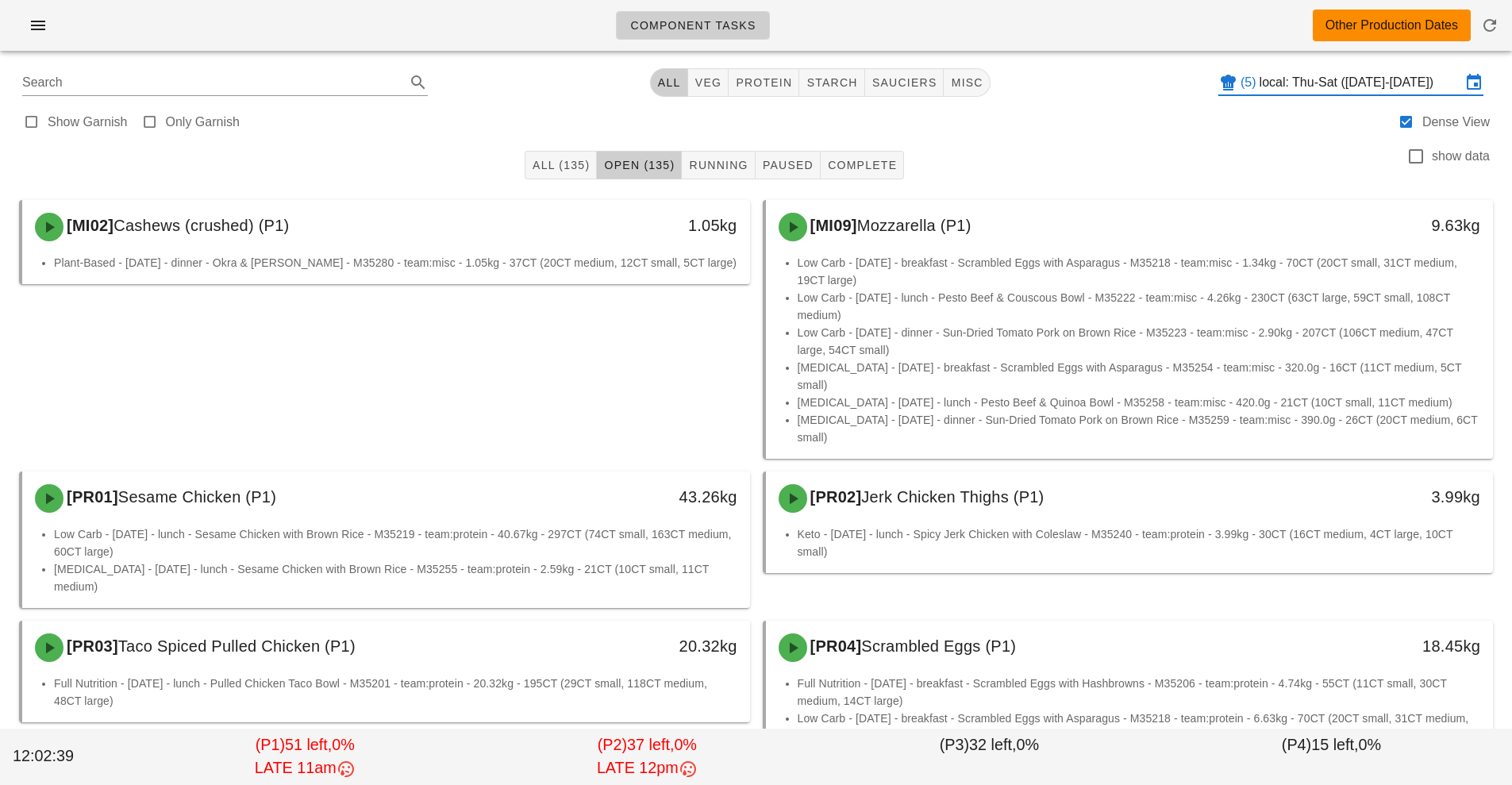
click at [1314, 80] on input "local: Thu-Sat ([DATE]-[DATE])" at bounding box center [1360, 82] width 201 height 25
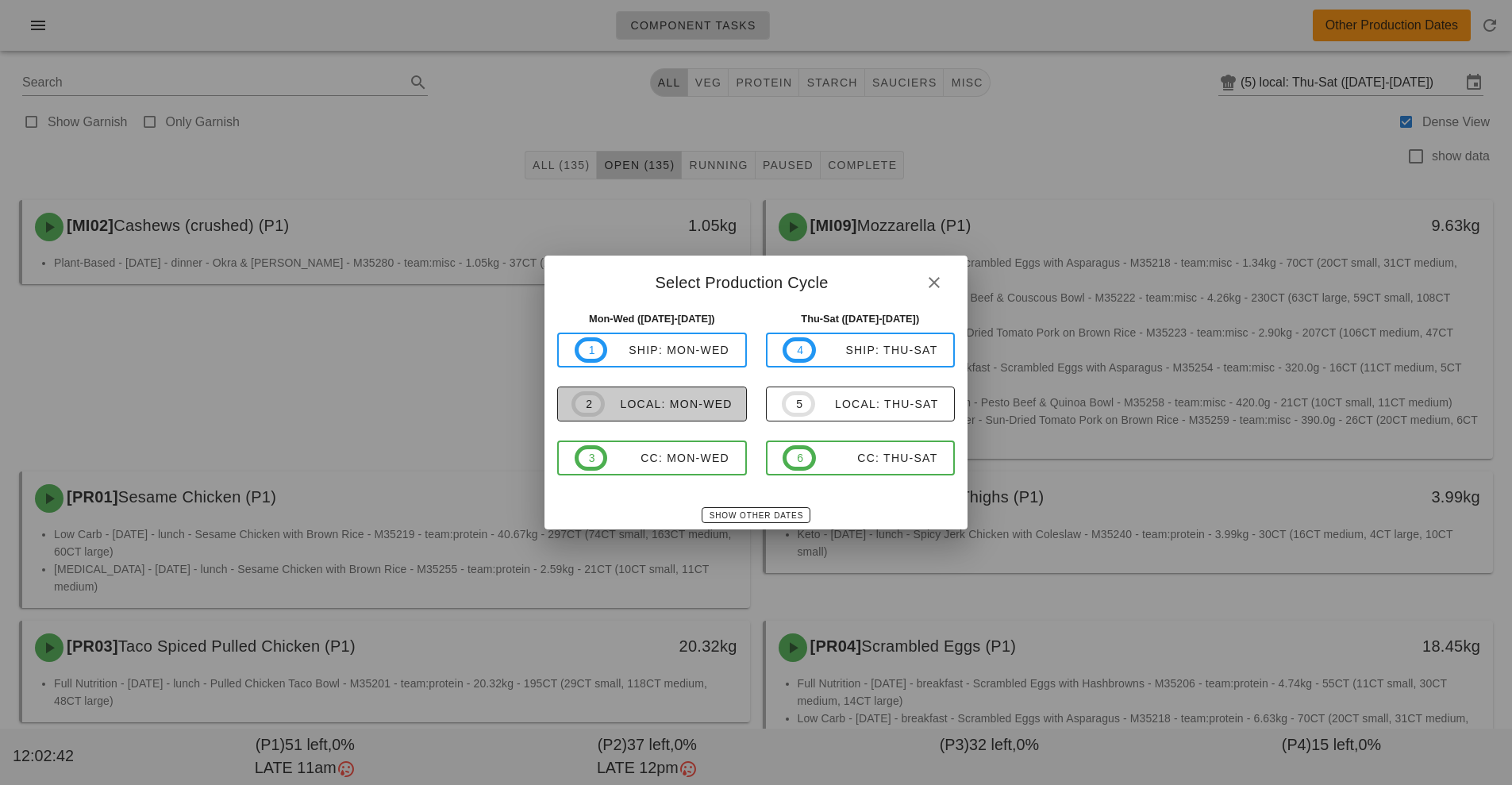
click at [664, 395] on span "2 local: Mon-Wed" at bounding box center [652, 404] width 161 height 25
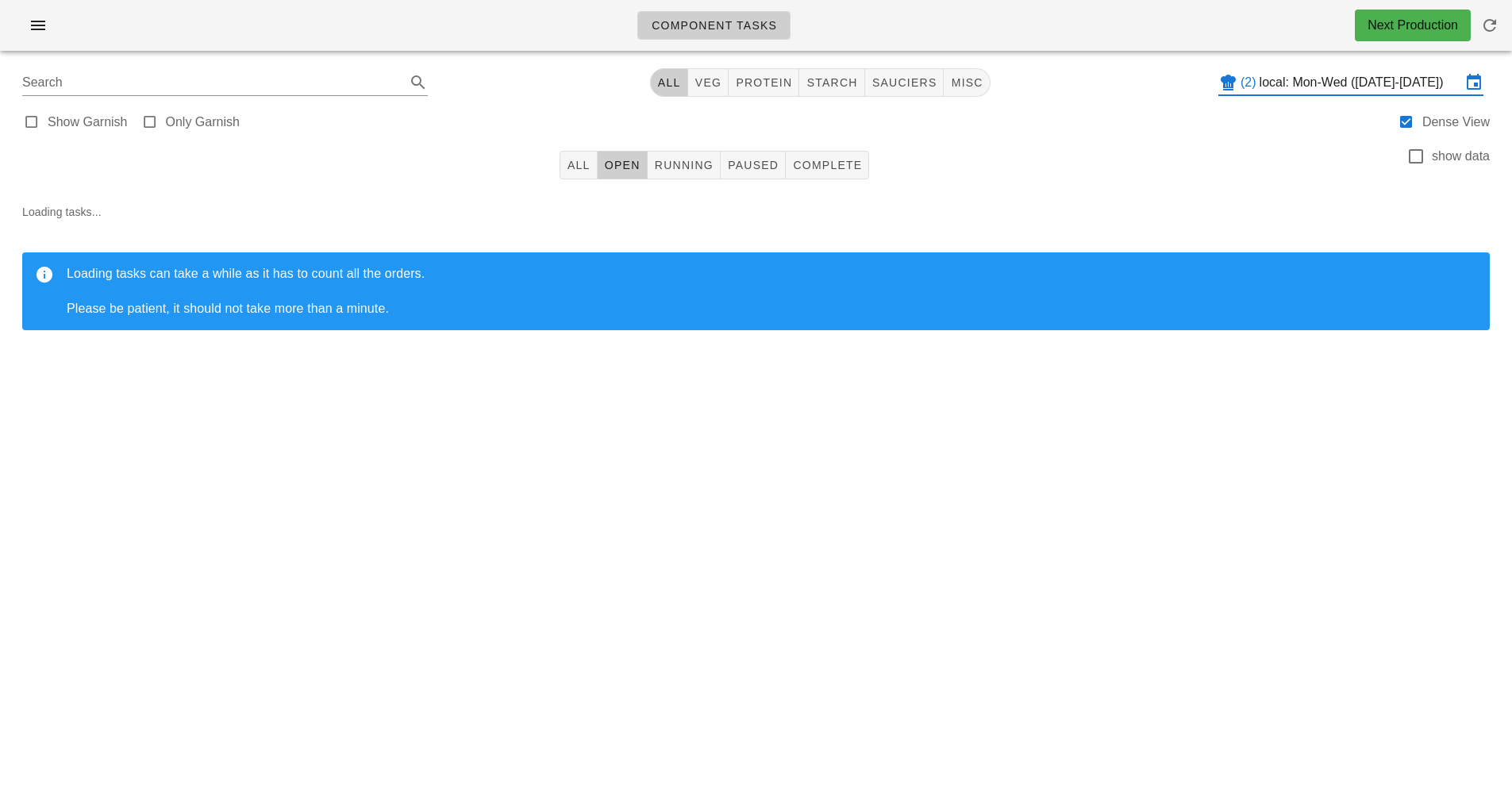
click at [1405, 78] on input "local: Mon-Wed ([DATE]-[DATE])" at bounding box center [1360, 82] width 201 height 25
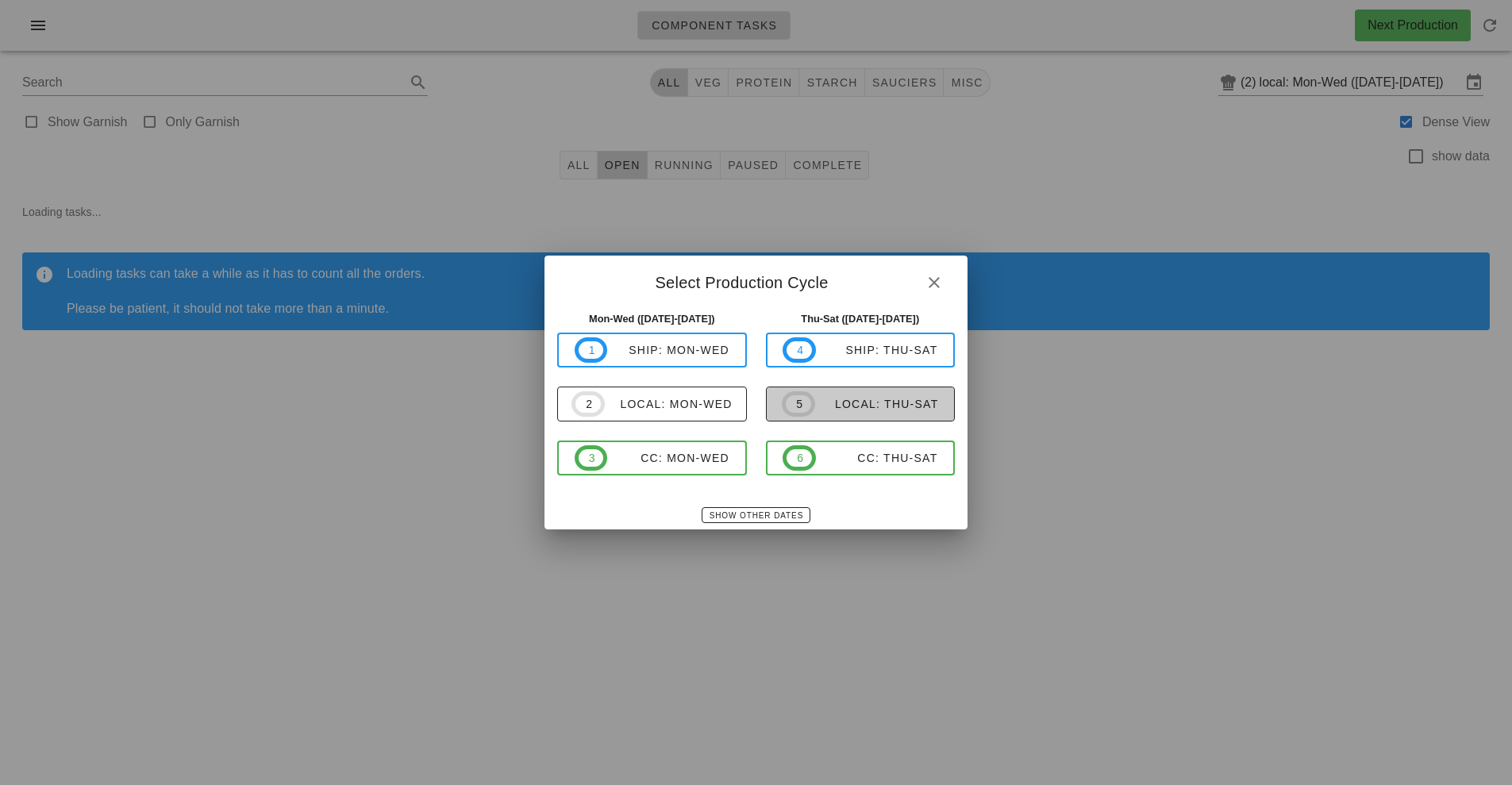
click at [927, 391] on span "5 local: Thu-Sat" at bounding box center [860, 404] width 156 height 25
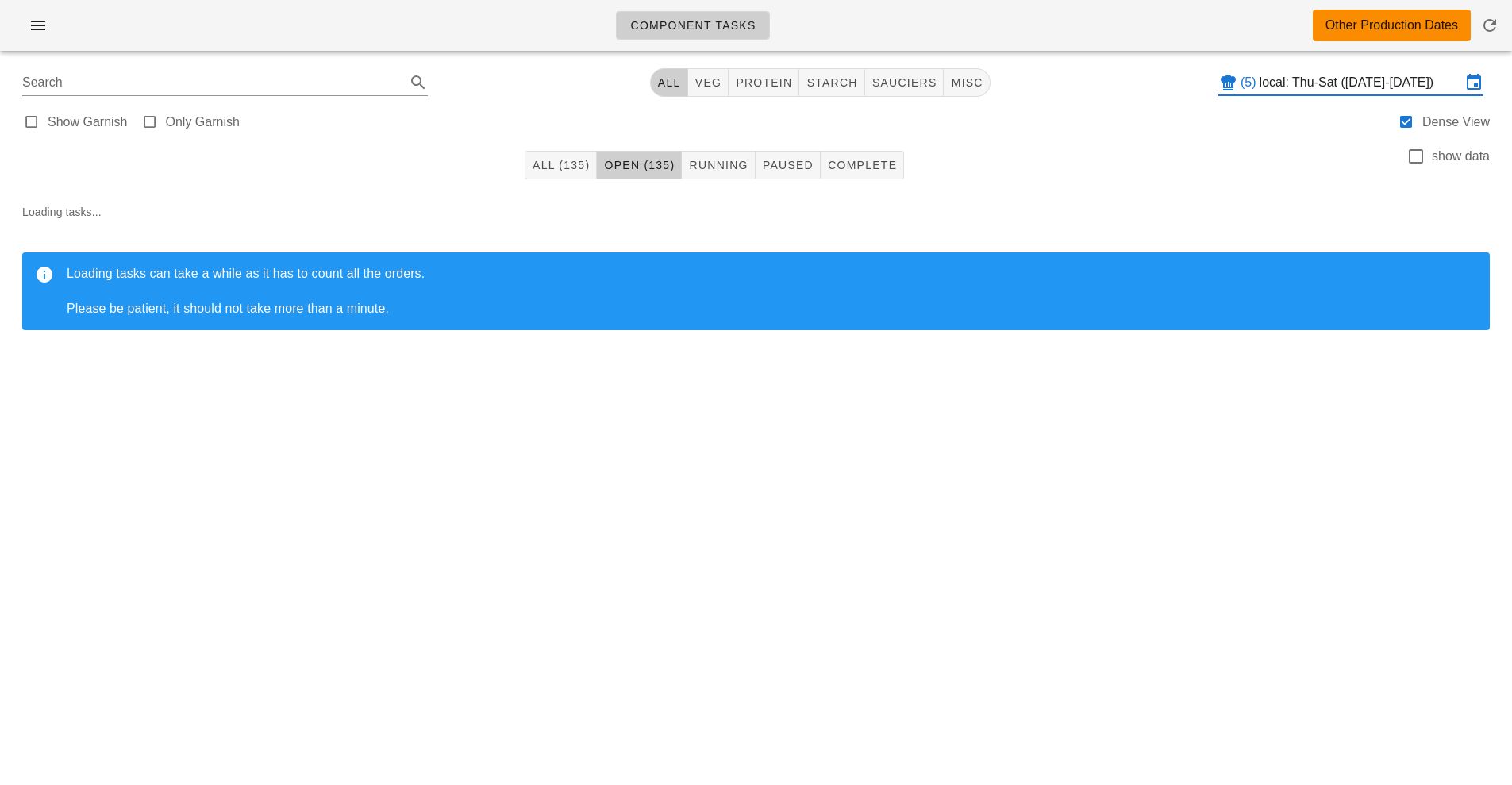
click at [1311, 82] on input "local: Thu-Sat (Aug 28-Aug 30)" at bounding box center [1360, 82] width 201 height 25
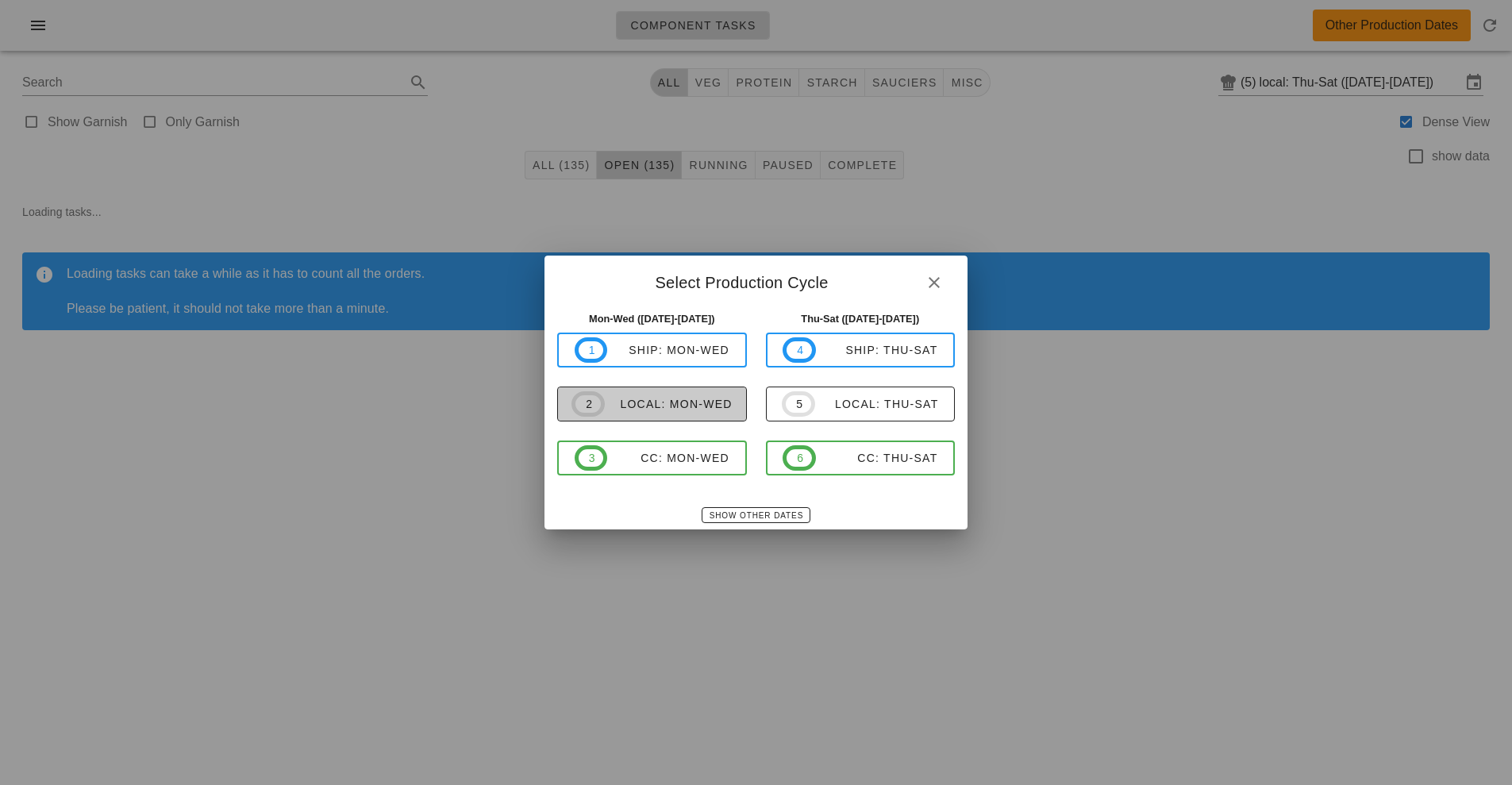
click at [632, 390] on button "2 local: Mon-Wed" at bounding box center [652, 404] width 190 height 35
type input "local: Mon-Wed ([DATE]-[DATE])"
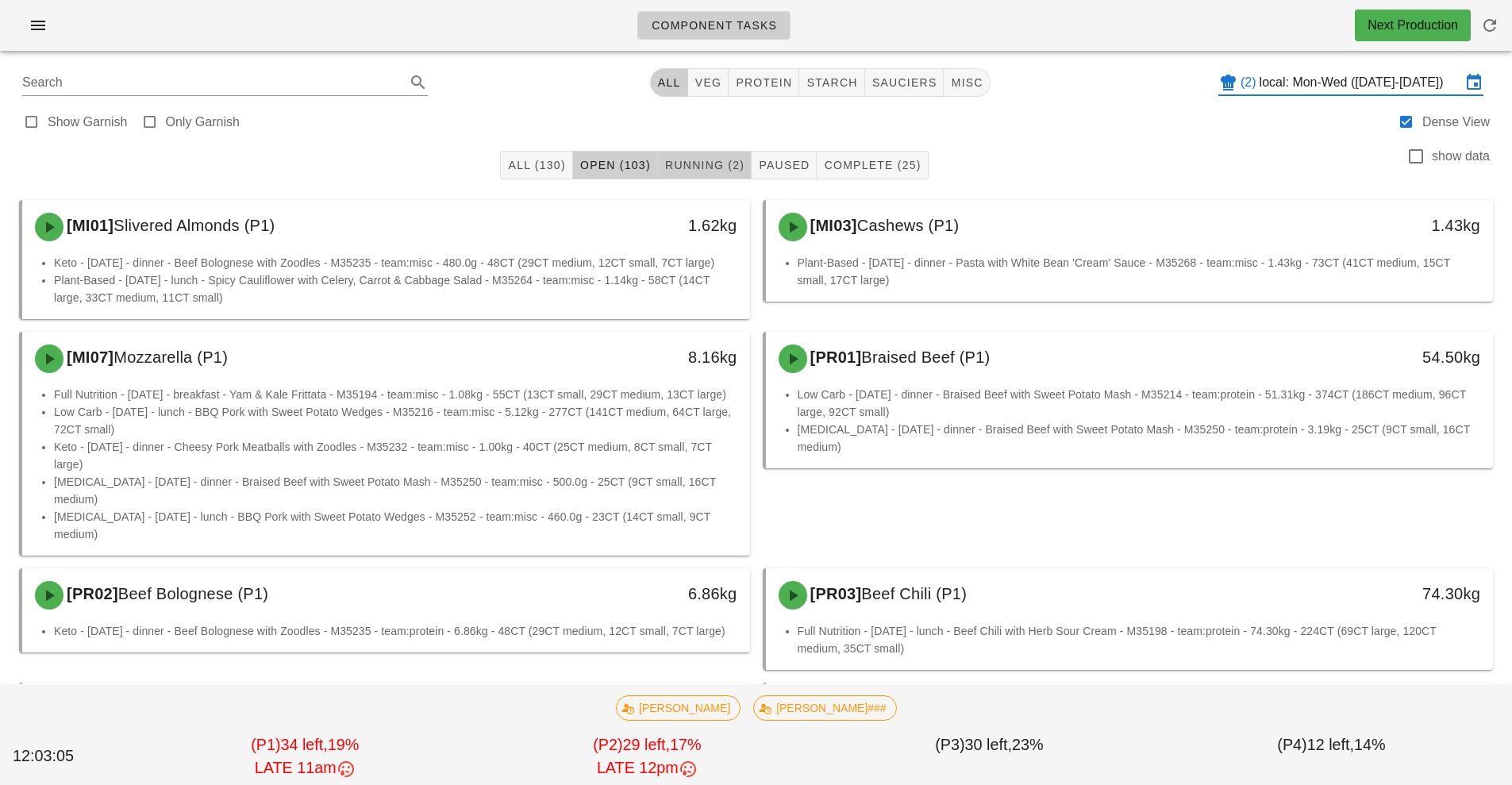
click at [701, 168] on span "Running (2)" at bounding box center [704, 164] width 80 height 12
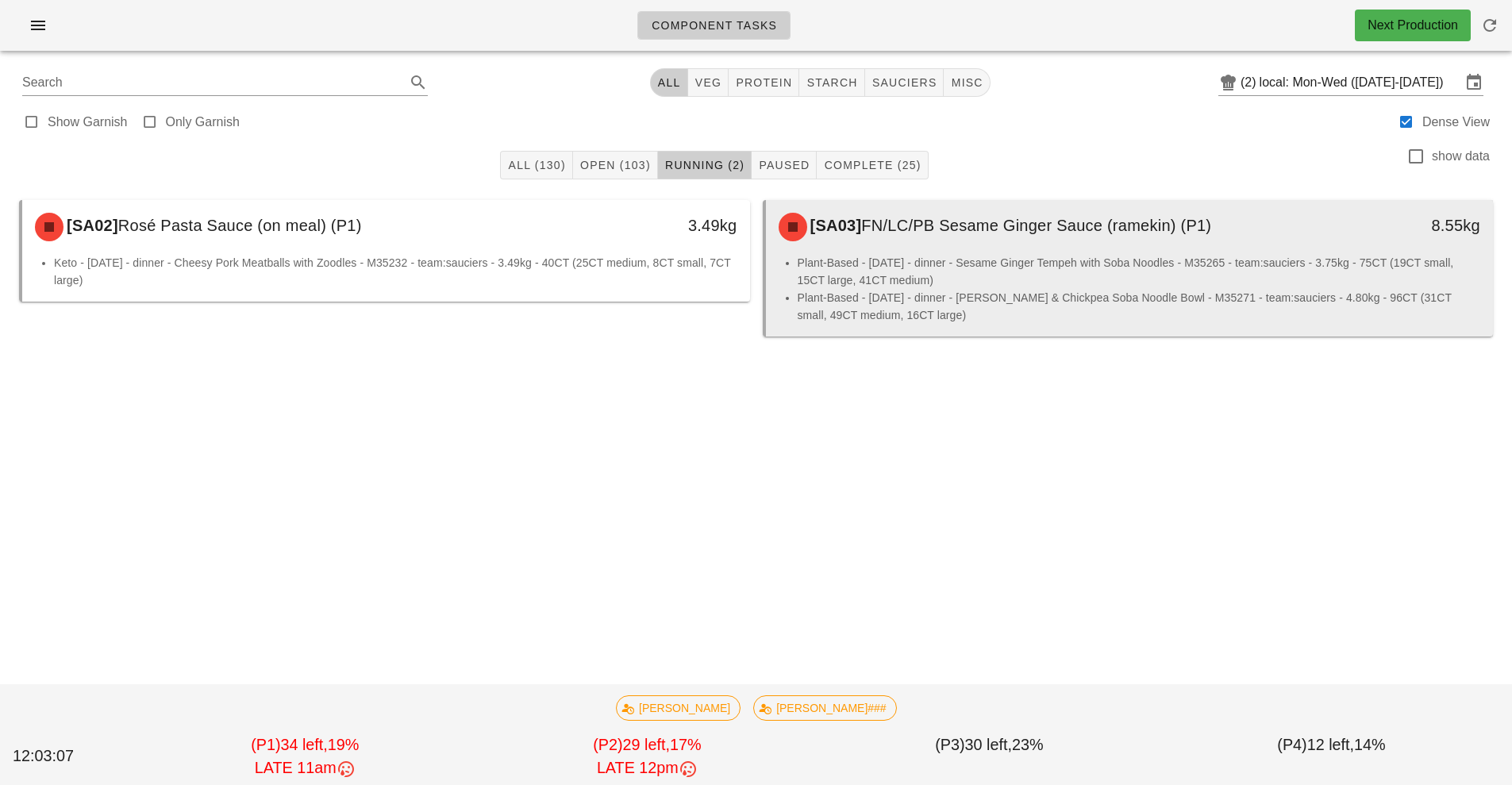
click at [1124, 298] on li "Plant-Based - Wednesday - dinner - Zucchini & Chickpea Soba Noodle Bowl - M3527…" at bounding box center [1139, 306] width 683 height 35
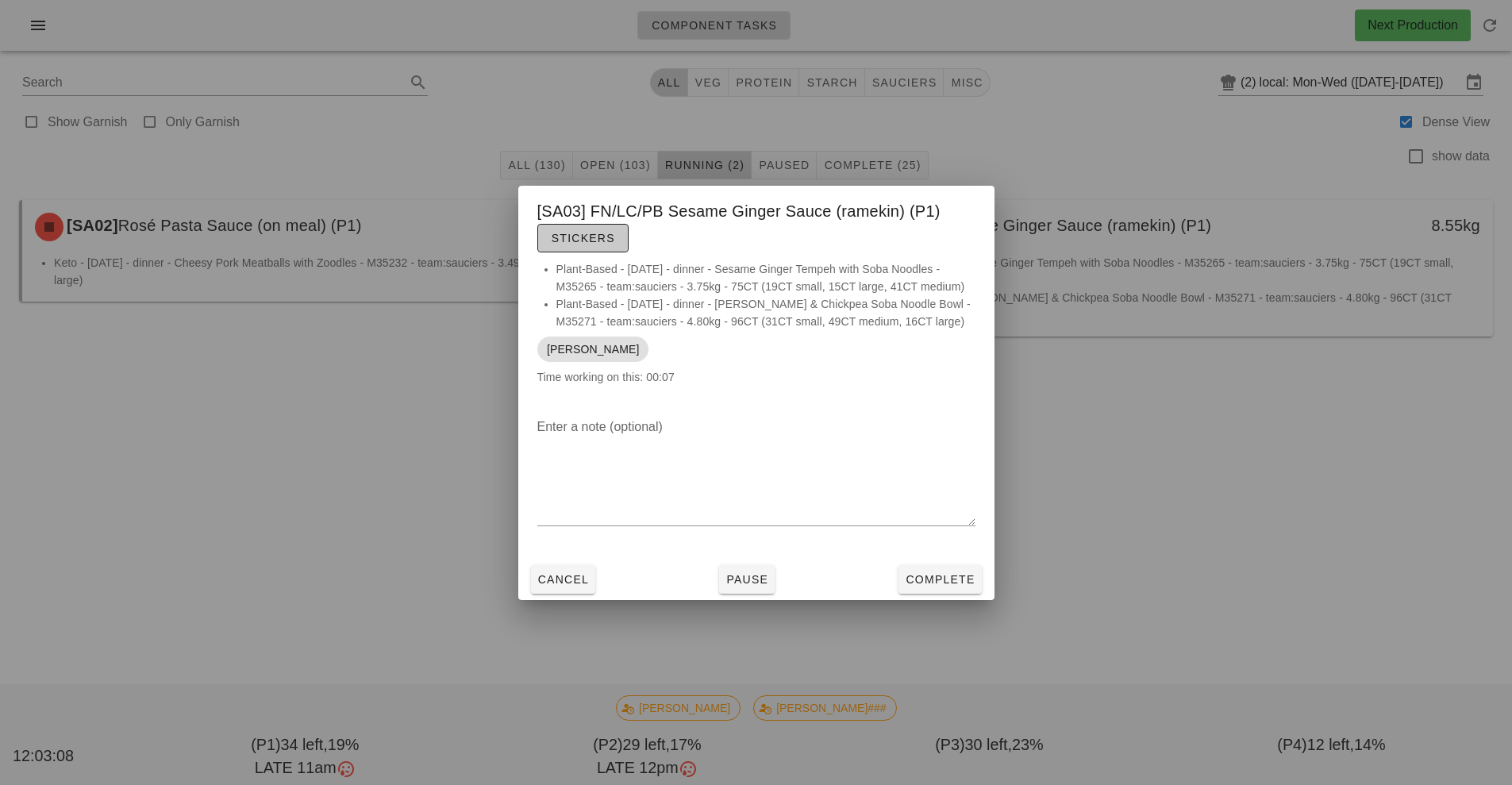
click at [618, 242] on button "Stickers" at bounding box center [583, 238] width 91 height 29
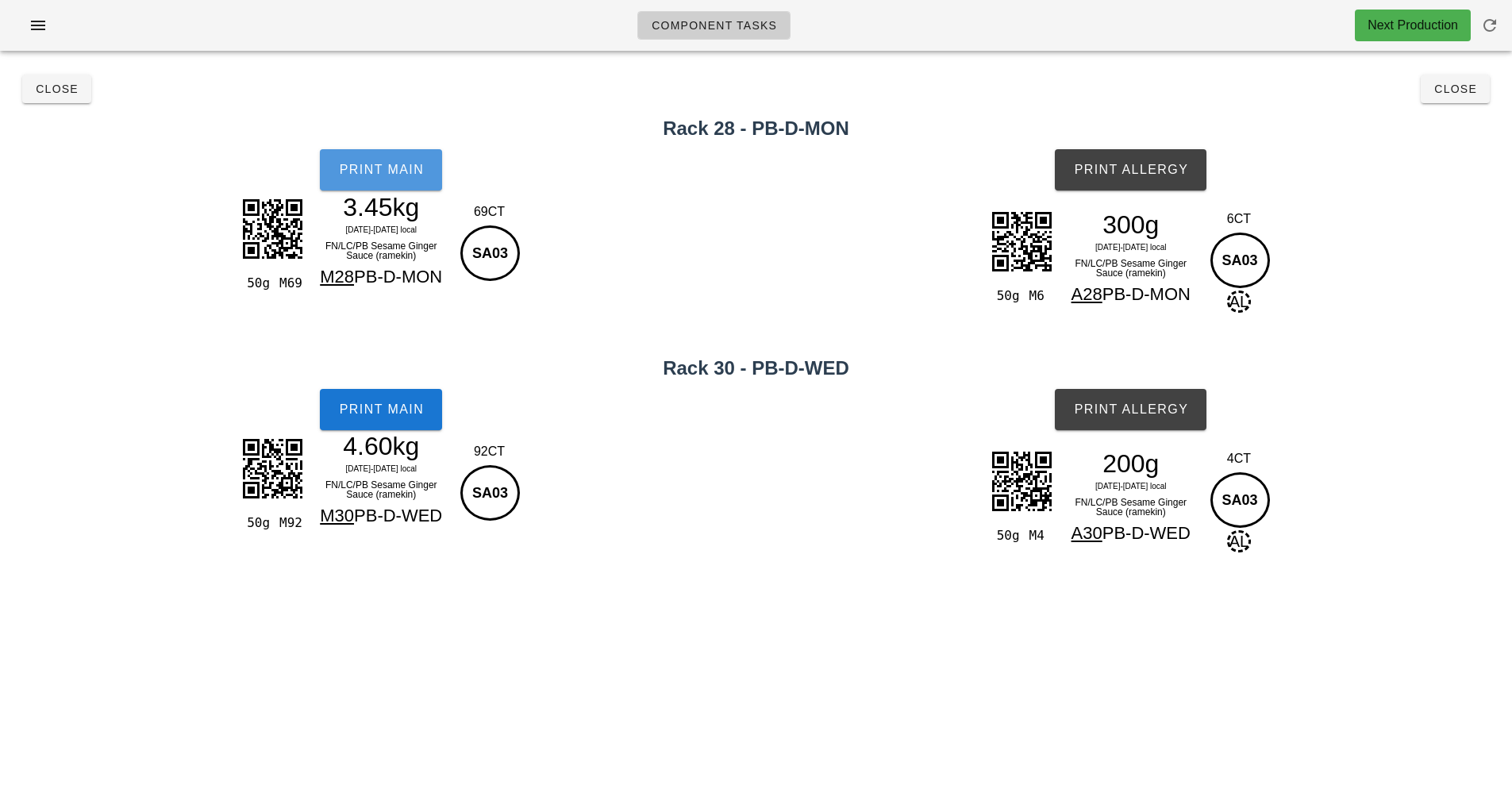
click at [391, 173] on span "Print Main" at bounding box center [381, 169] width 86 height 14
click at [402, 429] on button "Print Main" at bounding box center [381, 409] width 123 height 41
click at [1138, 164] on span "Print Allergy" at bounding box center [1131, 169] width 115 height 14
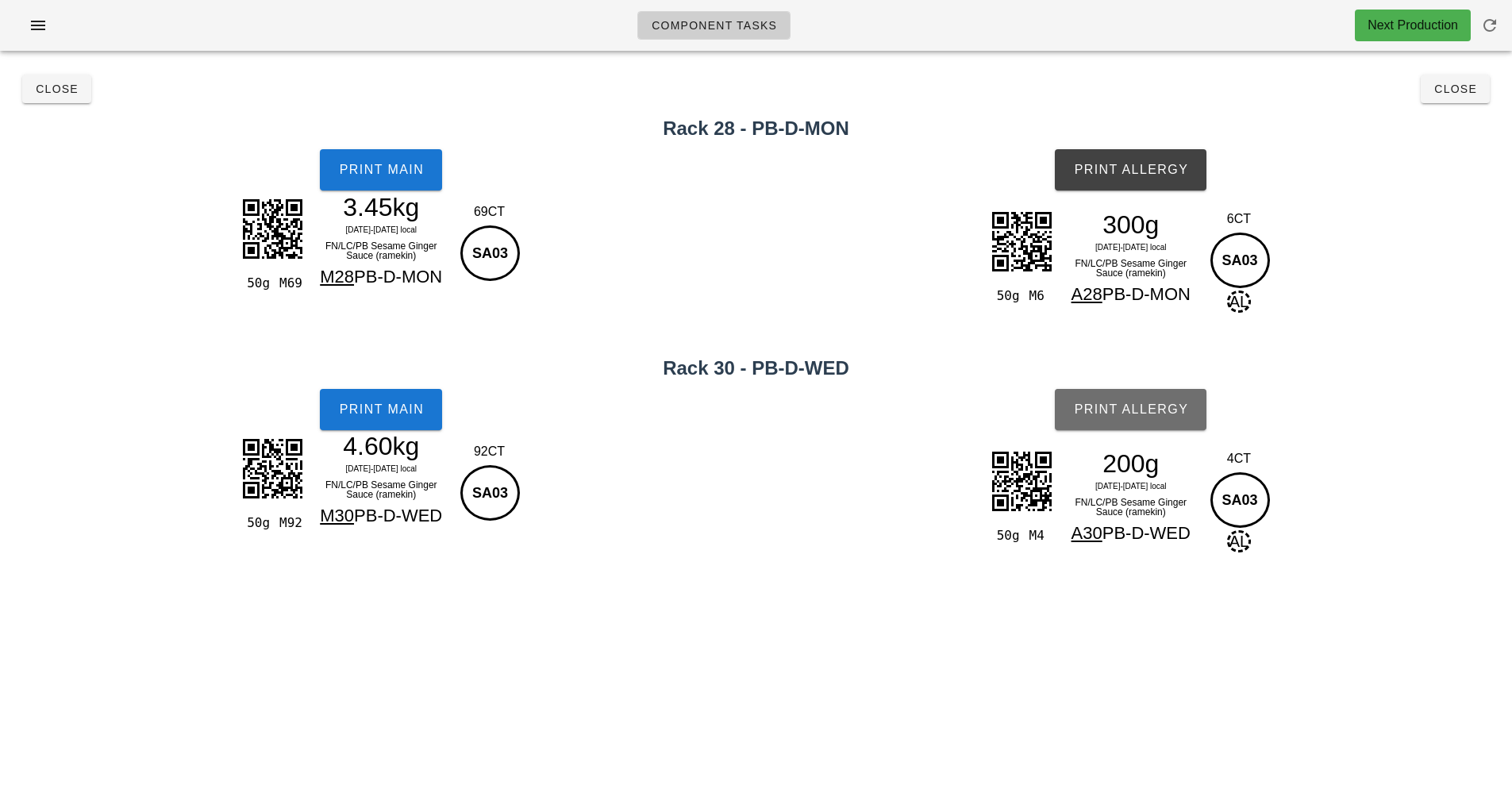
click at [1152, 410] on span "Print Allergy" at bounding box center [1131, 409] width 115 height 14
click at [1479, 96] on button "Close" at bounding box center [1455, 89] width 69 height 29
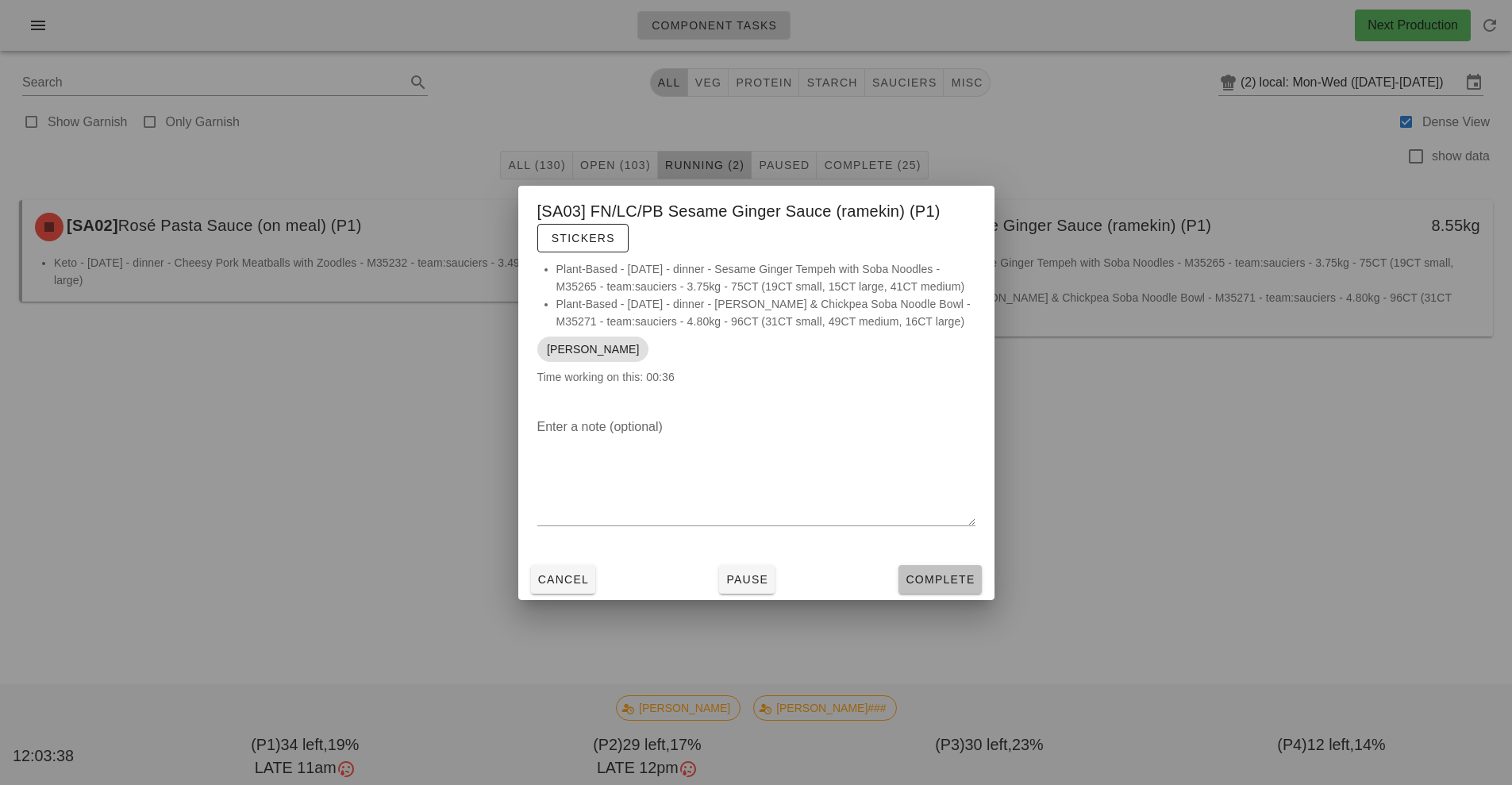
click at [949, 590] on button "Complete" at bounding box center [940, 579] width 82 height 29
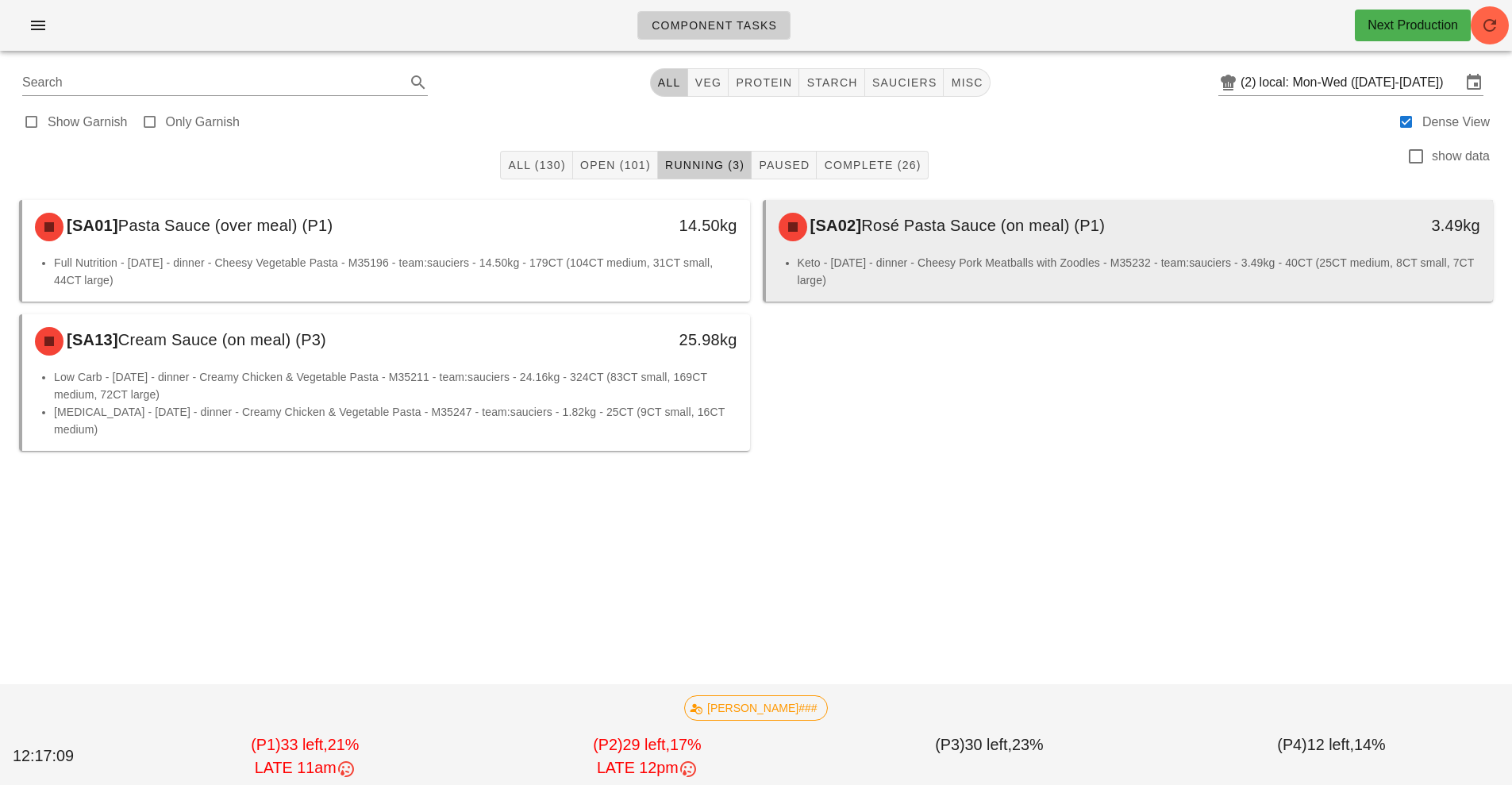
click at [933, 256] on li "Keto - Tuesday - dinner - Cheesy Pork Meatballs with Zoodles - M35232 - team:sa…" at bounding box center [1139, 271] width 683 height 35
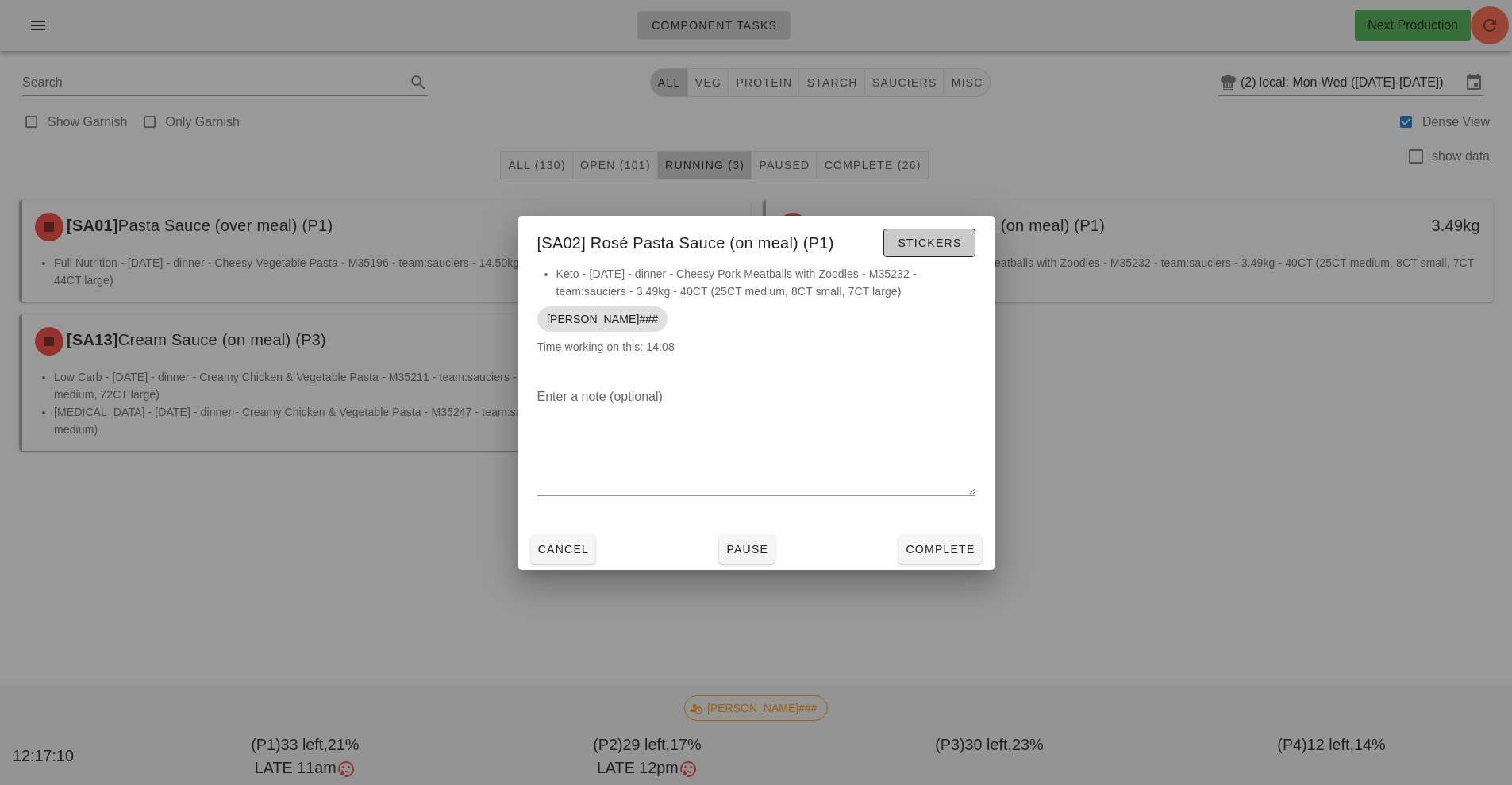
click at [933, 256] on button "Stickers" at bounding box center [928, 242] width 91 height 29
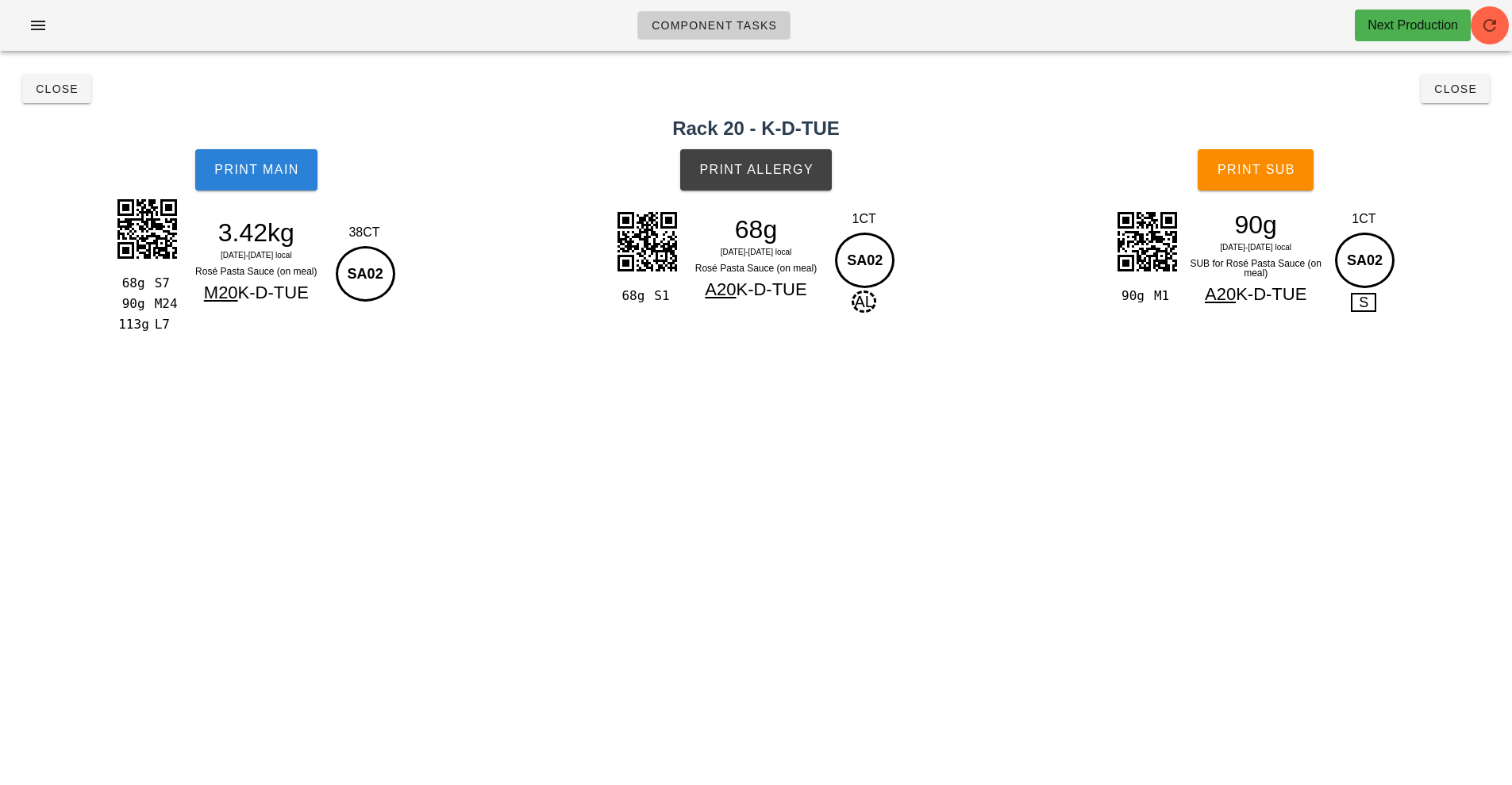
click at [271, 177] on button "Print Main" at bounding box center [256, 169] width 123 height 41
click at [762, 170] on span "Print Allergy" at bounding box center [756, 169] width 115 height 14
click at [1214, 180] on button "Print Sub" at bounding box center [1255, 169] width 116 height 41
click at [76, 84] on span "Close" at bounding box center [56, 88] width 44 height 12
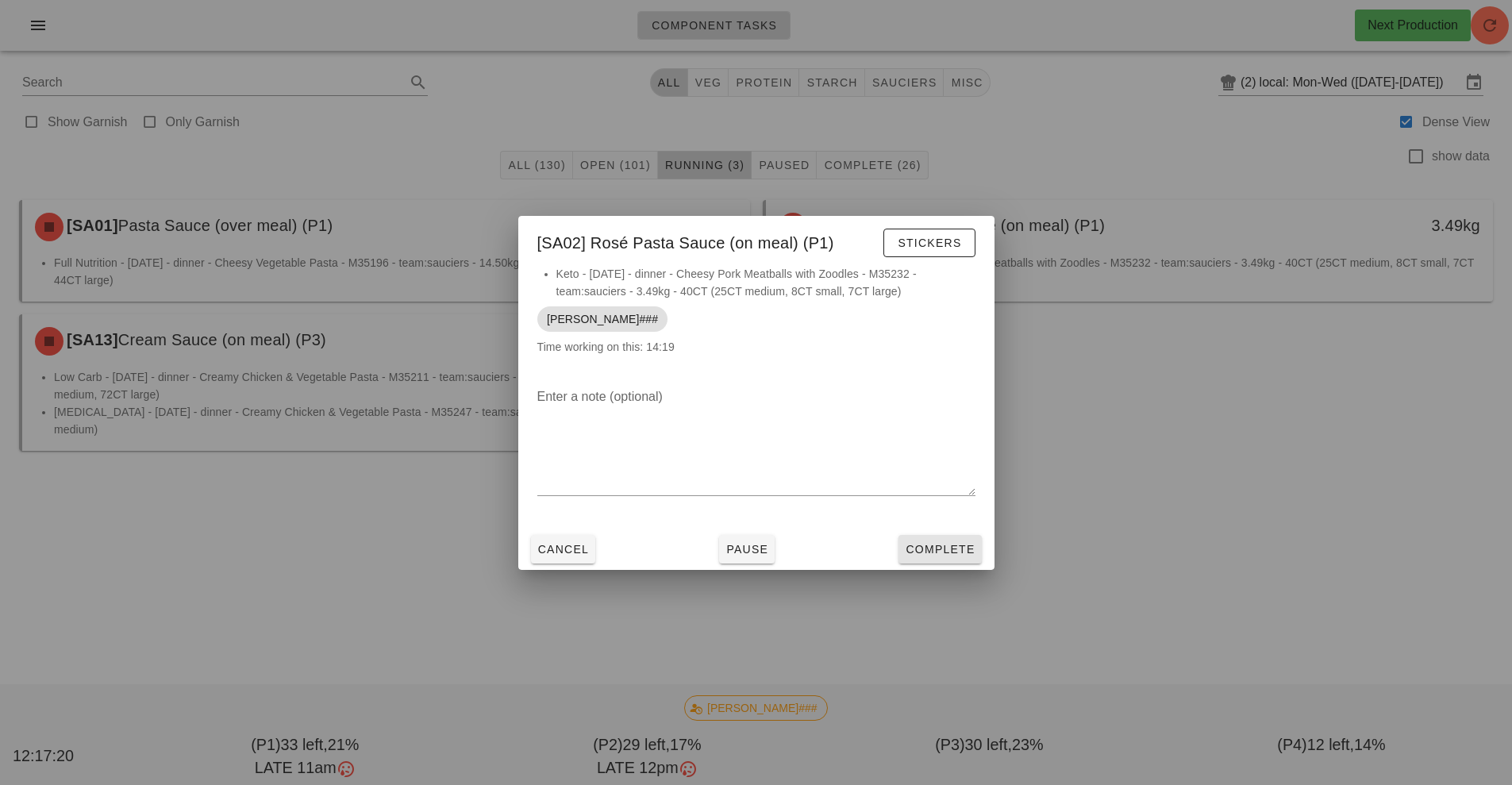
click at [934, 538] on button "Complete" at bounding box center [940, 549] width 82 height 29
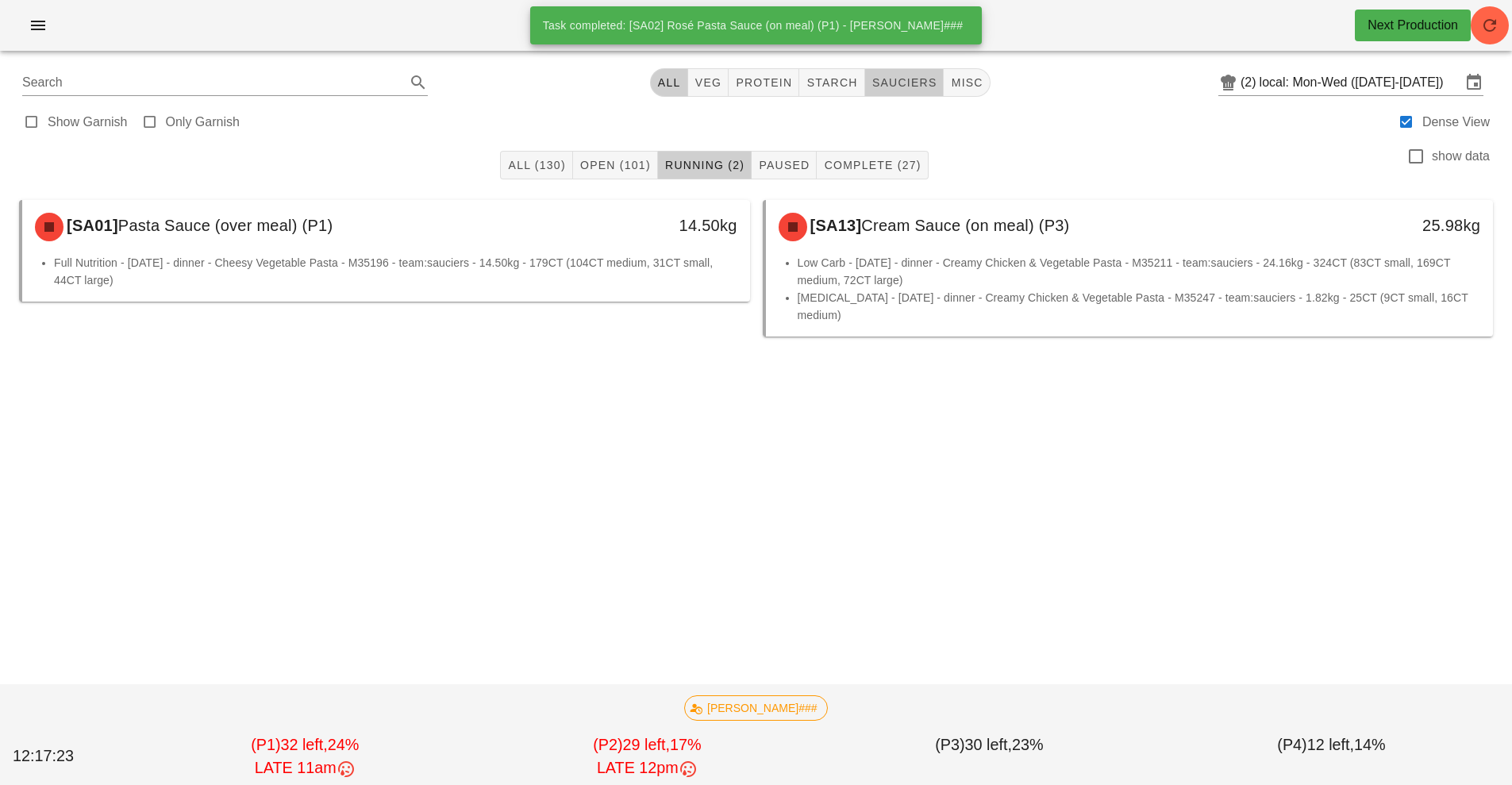
click at [906, 85] on span "sauciers" at bounding box center [904, 82] width 66 height 12
type input "team:sauciers"
